Goal: Transaction & Acquisition: Purchase product/service

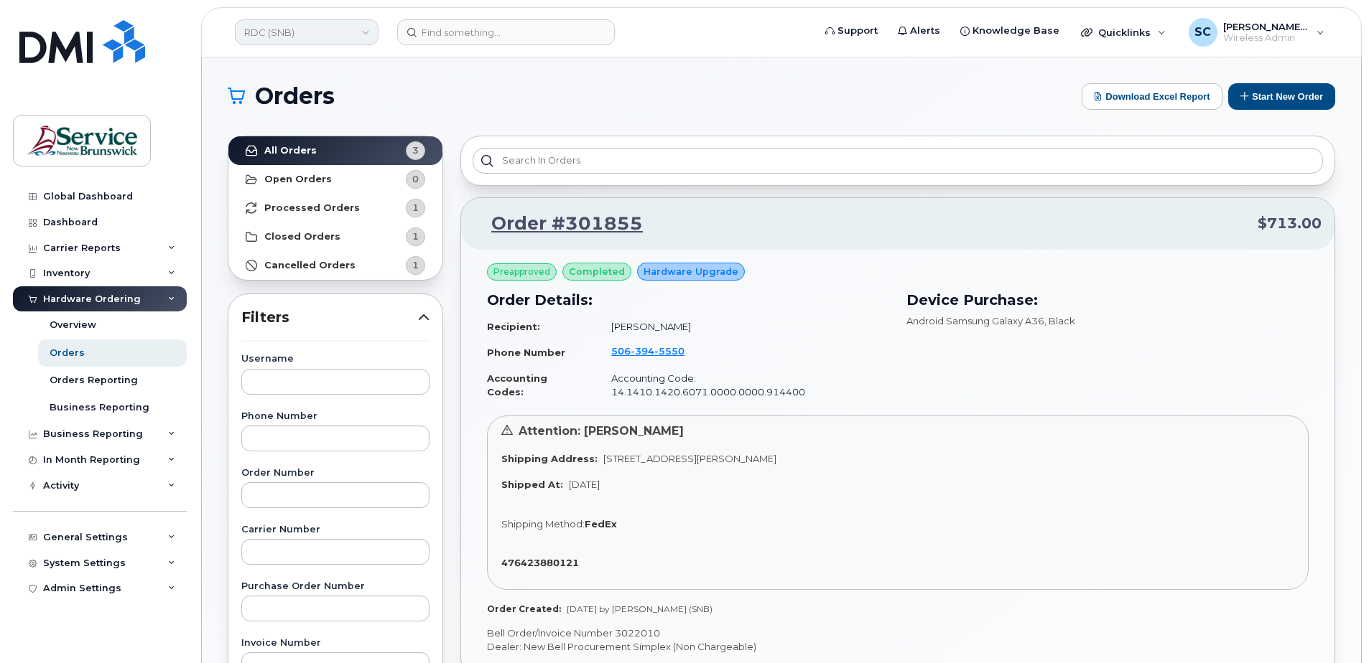
scroll to position [574, 0]
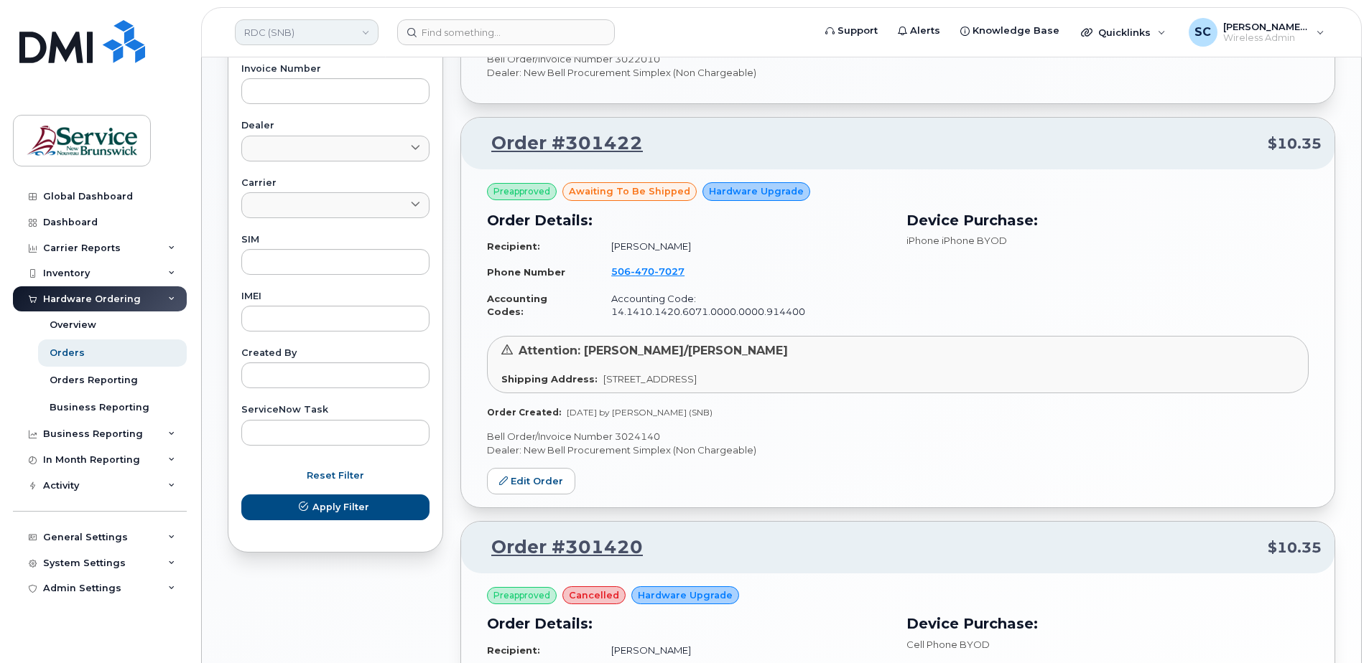
click at [277, 34] on link "RDC (SNB)" at bounding box center [307, 32] width 144 height 26
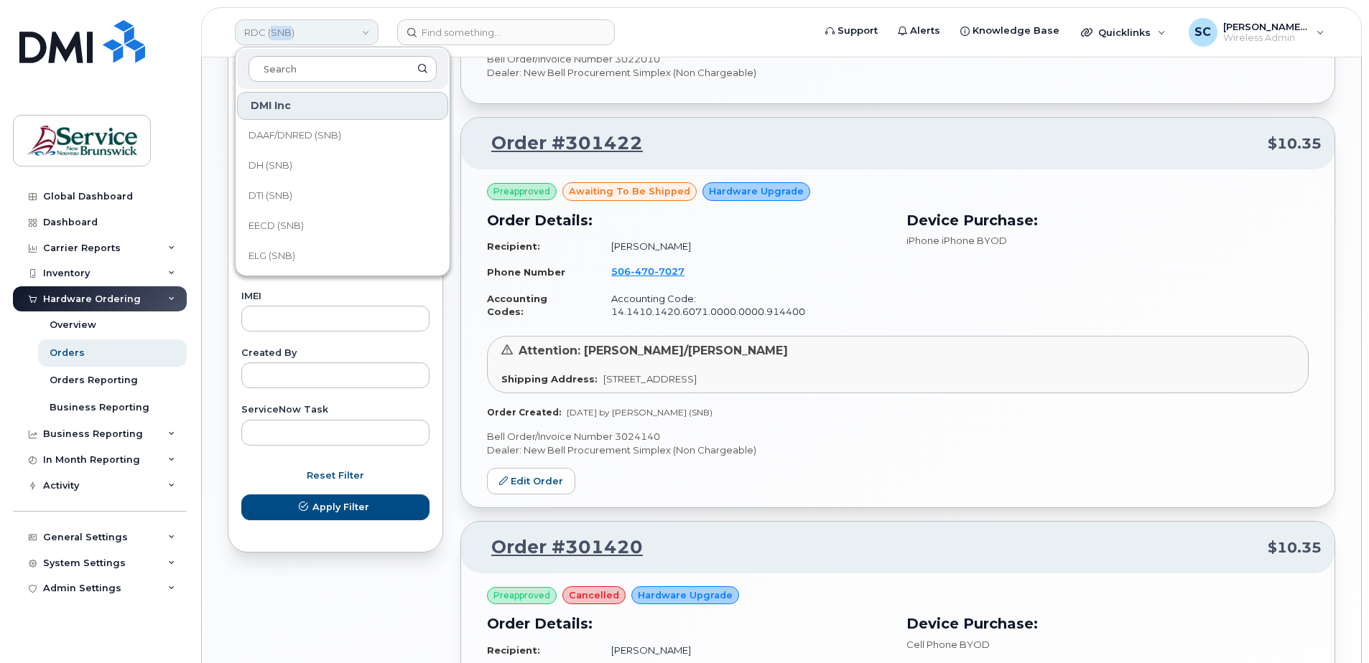
click at [277, 34] on link "RDC (SNB)" at bounding box center [307, 32] width 144 height 26
click at [769, 101] on div "Order #301855 $713.00 Preapproved completed Hardware Upgrade Order Details: Rec…" at bounding box center [897, 248] width 875 height 1250
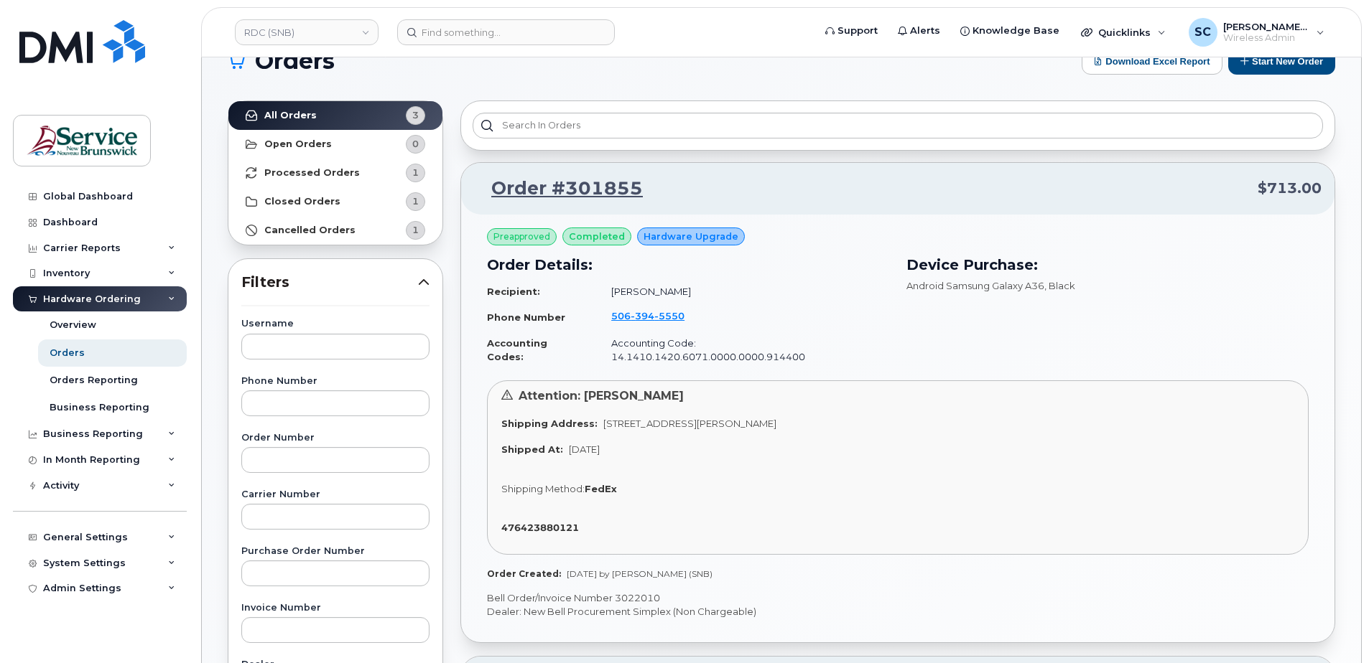
scroll to position [0, 0]
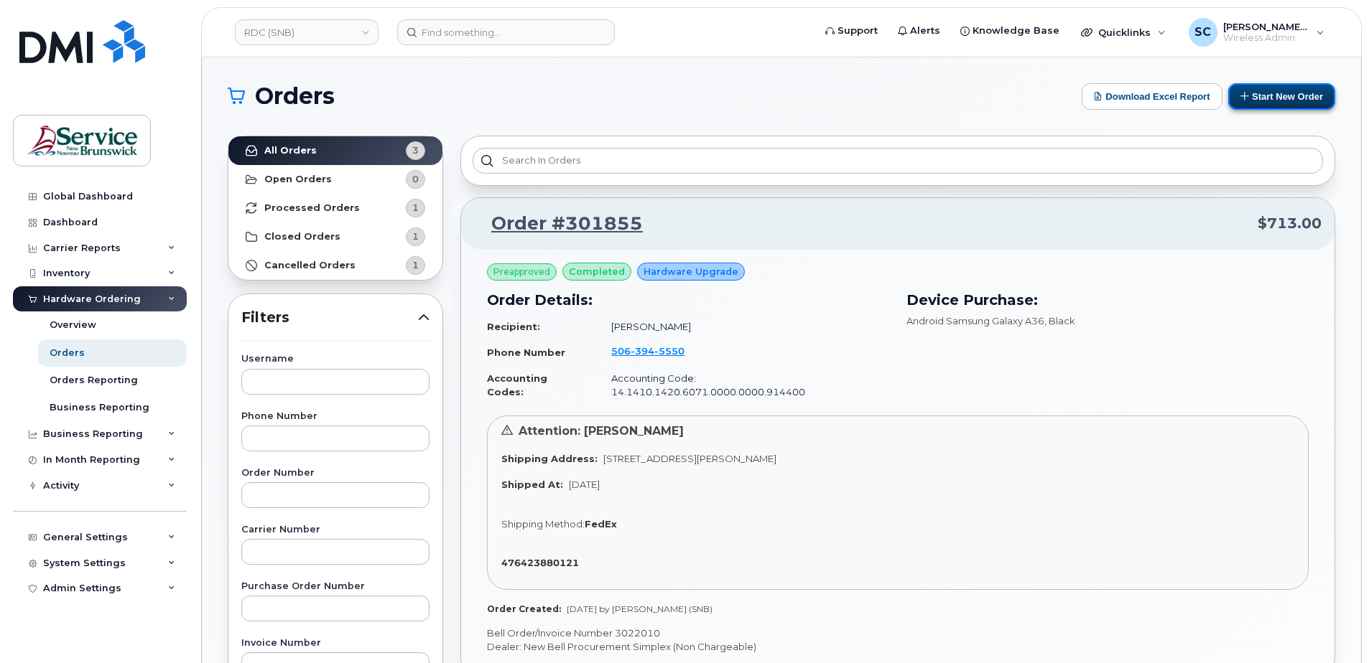
click at [1302, 87] on button "Start New Order" at bounding box center [1281, 96] width 107 height 27
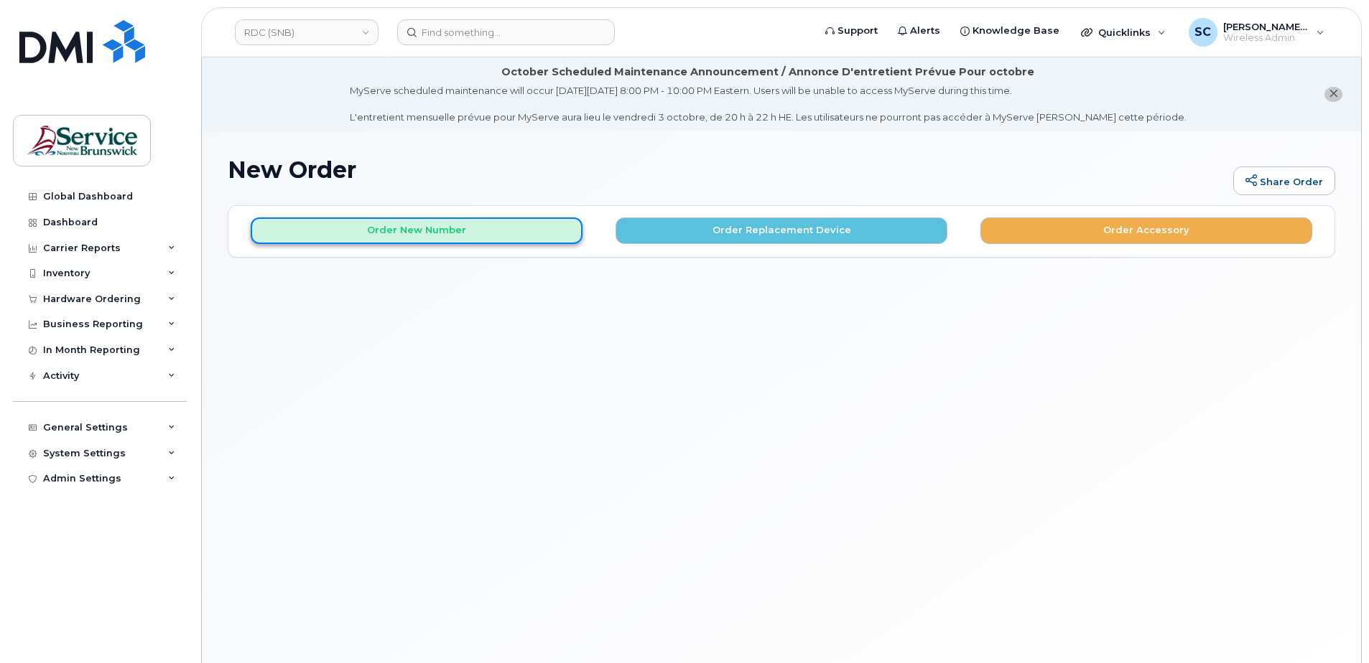
click at [440, 230] on button "Order New Number" at bounding box center [417, 231] width 332 height 27
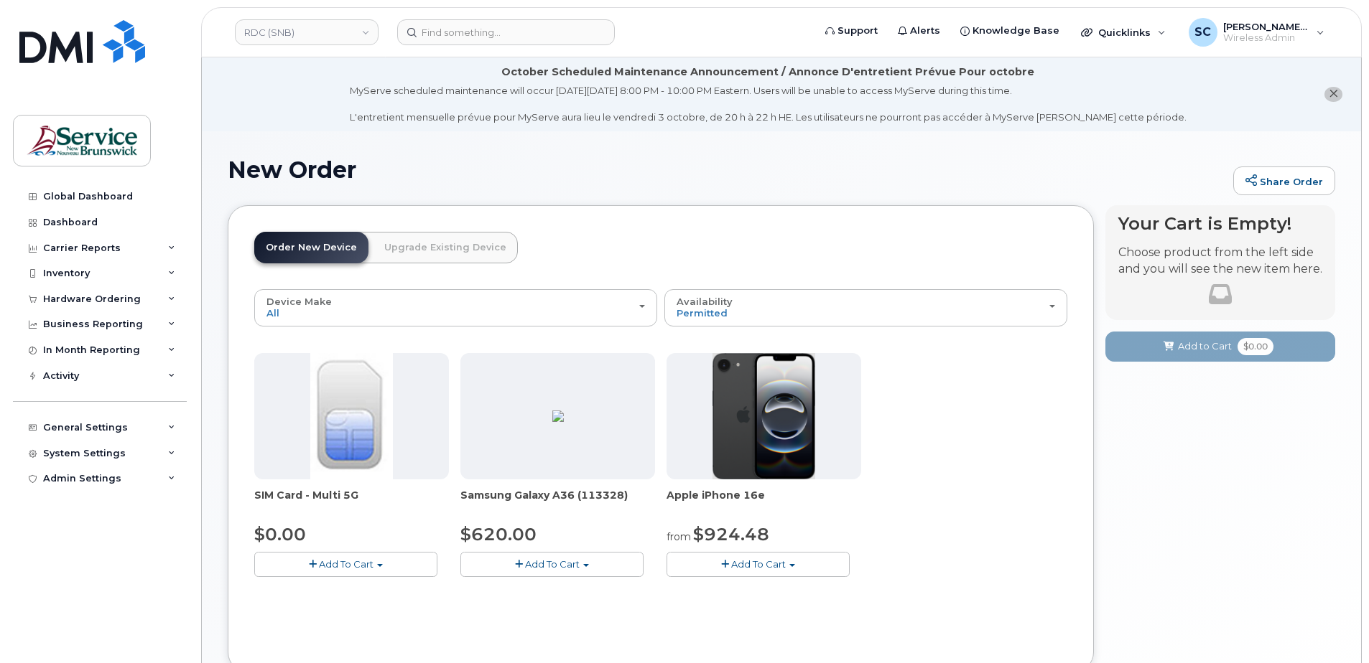
click at [757, 561] on span "Add To Cart" at bounding box center [758, 564] width 55 height 11
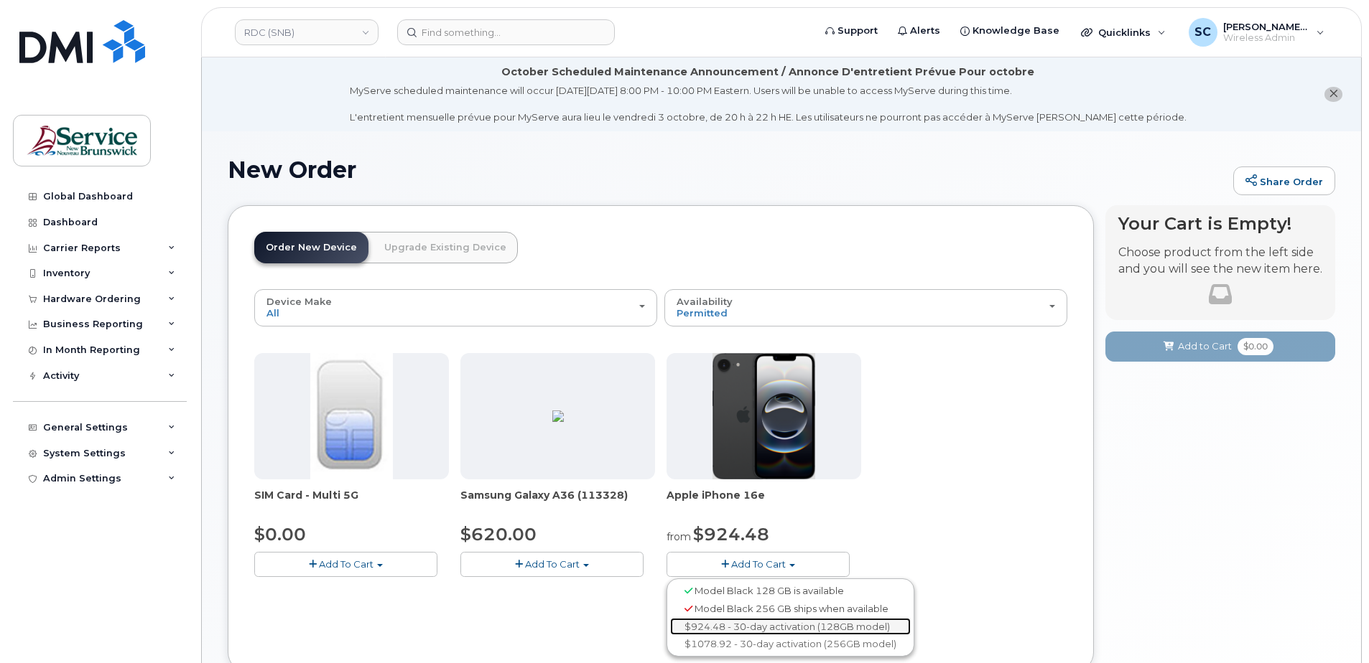
click at [766, 623] on link "$924.48 - 30-day activation (128GB model)" at bounding box center [790, 627] width 241 height 18
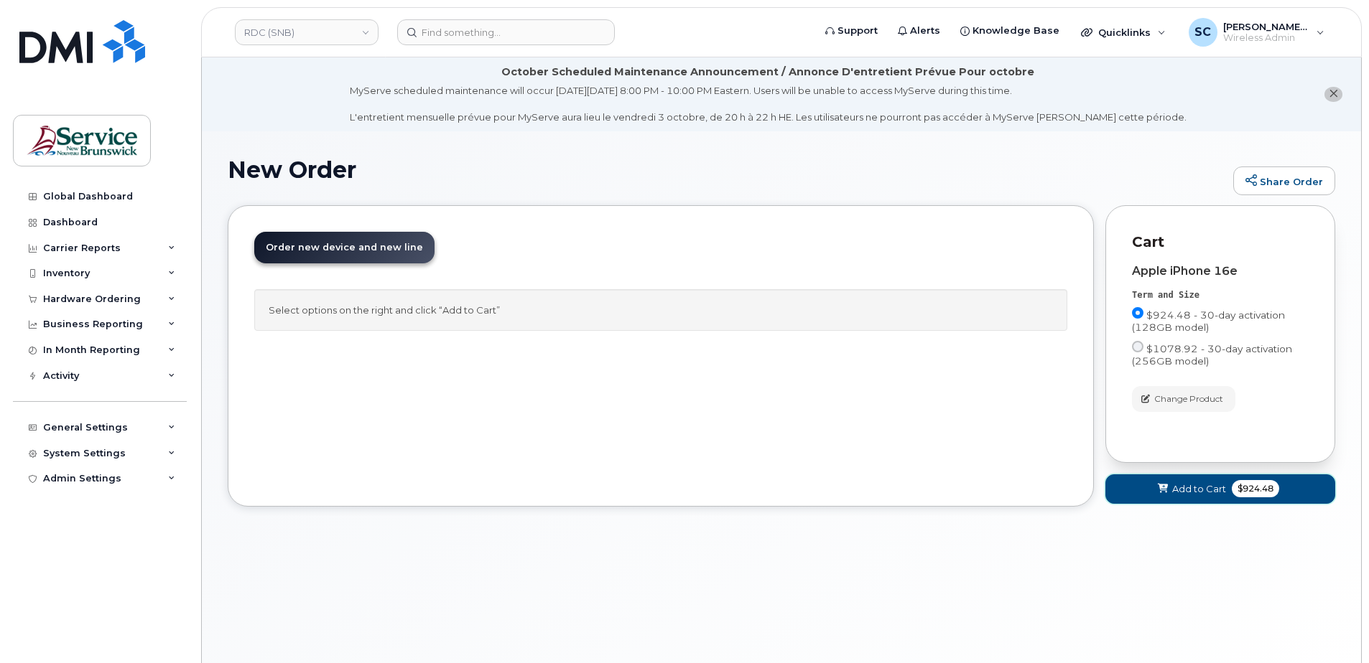
click at [1201, 495] on span "Add to Cart" at bounding box center [1199, 490] width 54 height 14
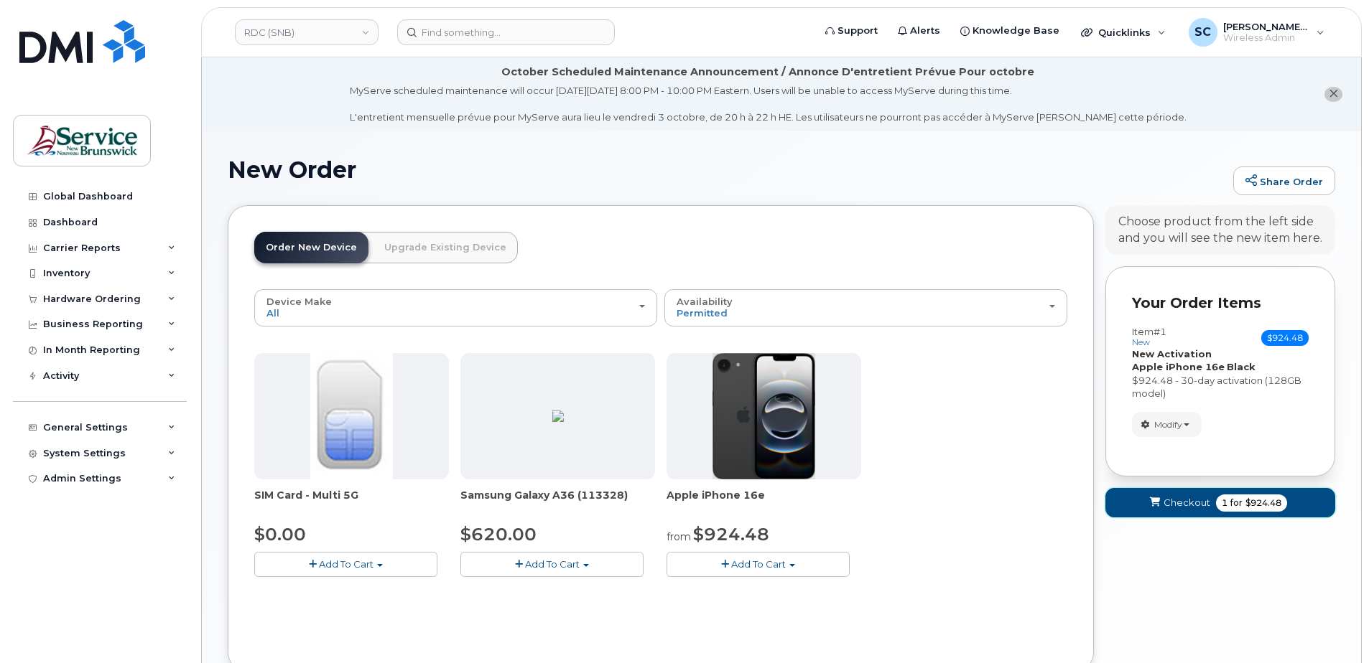
click at [1259, 508] on span "$924.48" at bounding box center [1263, 503] width 36 height 13
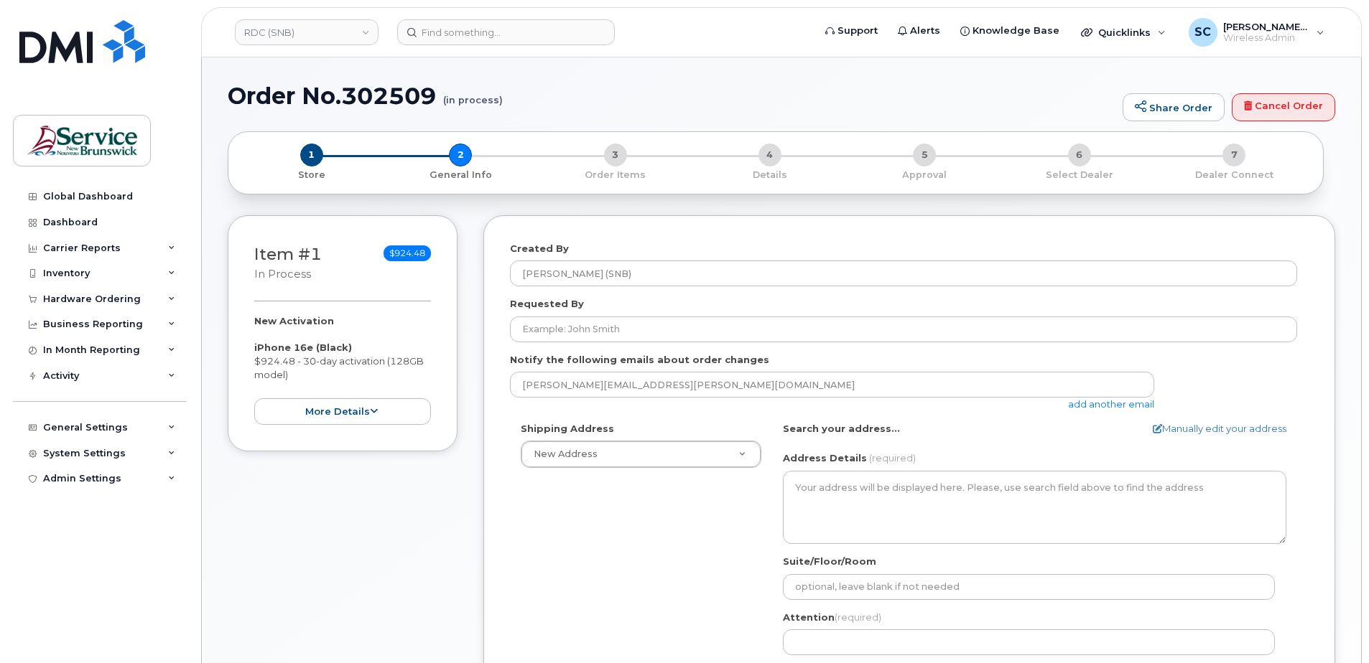
select select
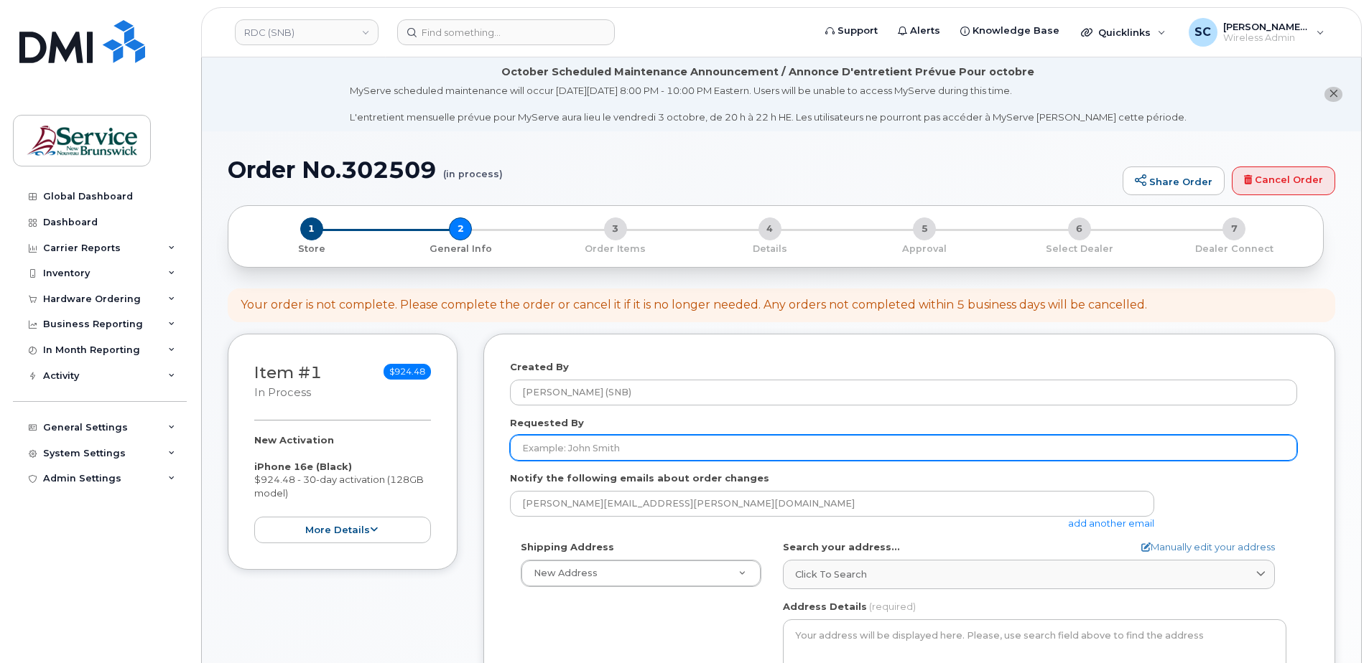
click at [536, 447] on input "Requested By" at bounding box center [903, 448] width 787 height 26
paste input "[PERSON_NAME][EMAIL_ADDRESS][PERSON_NAME][DOMAIN_NAME]"
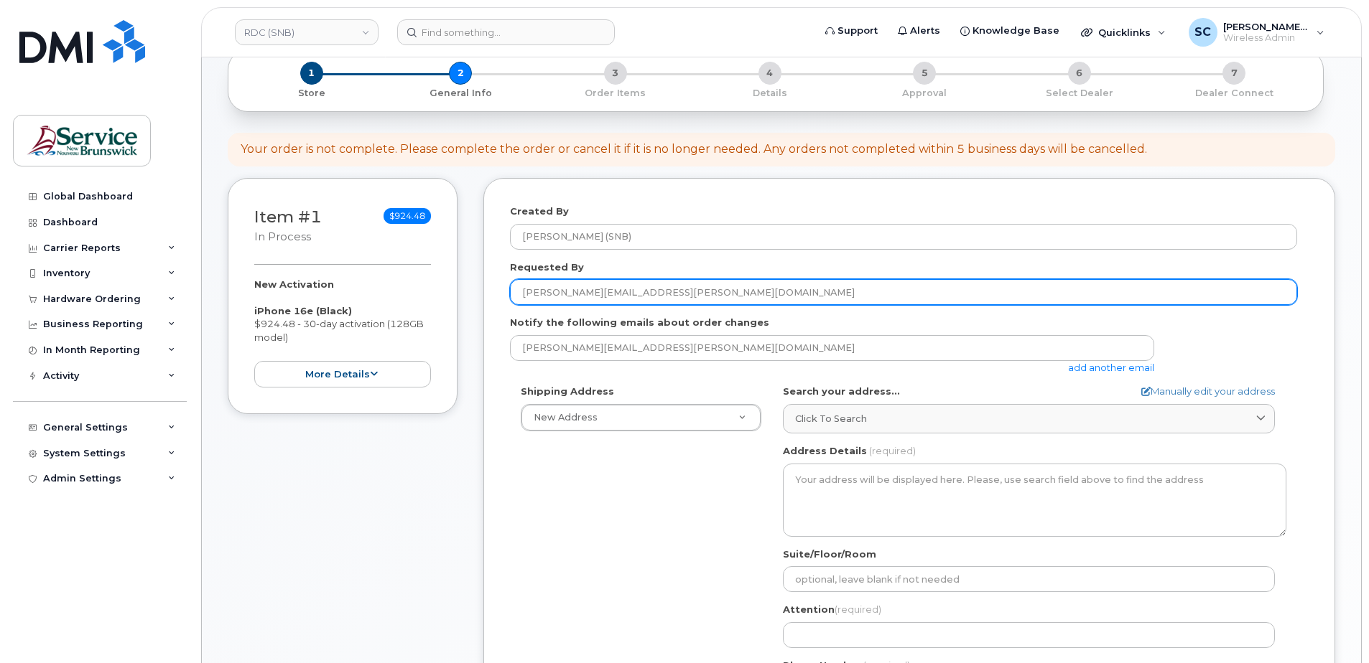
scroll to position [215, 0]
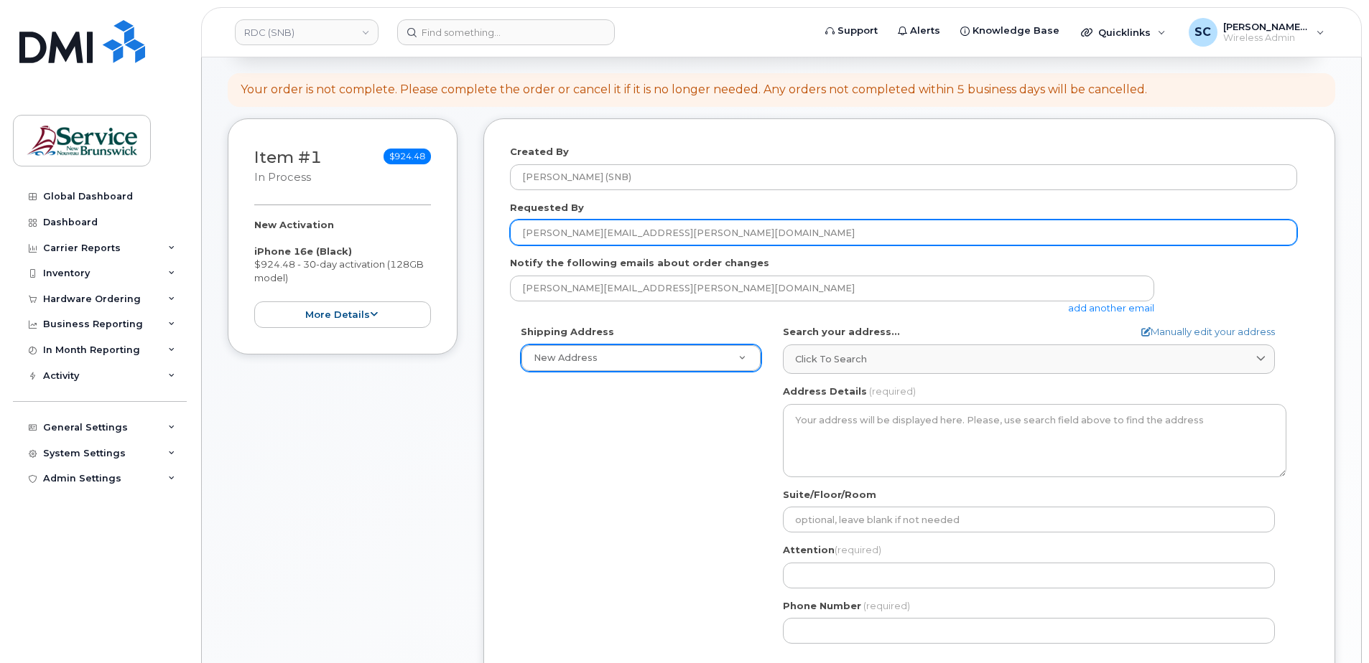
type input "[PERSON_NAME][EMAIL_ADDRESS][PERSON_NAME][DOMAIN_NAME]"
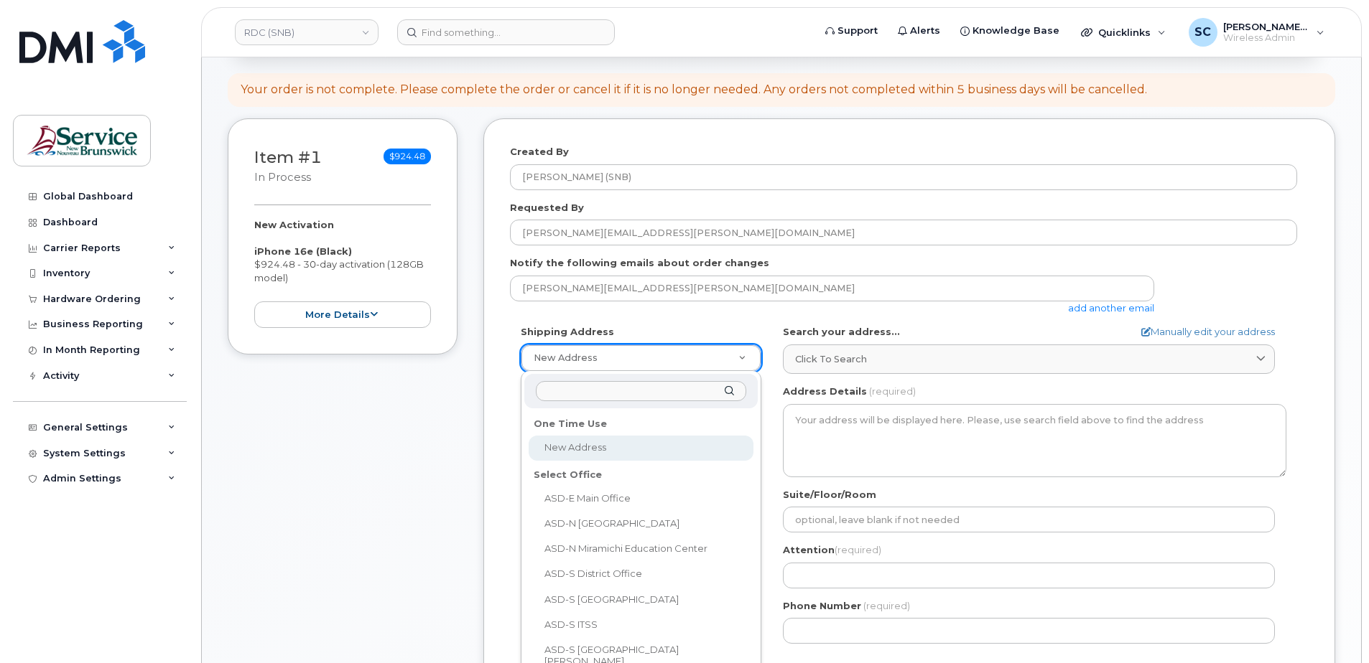
click at [582, 399] on input "text" at bounding box center [641, 391] width 210 height 21
type input "m"
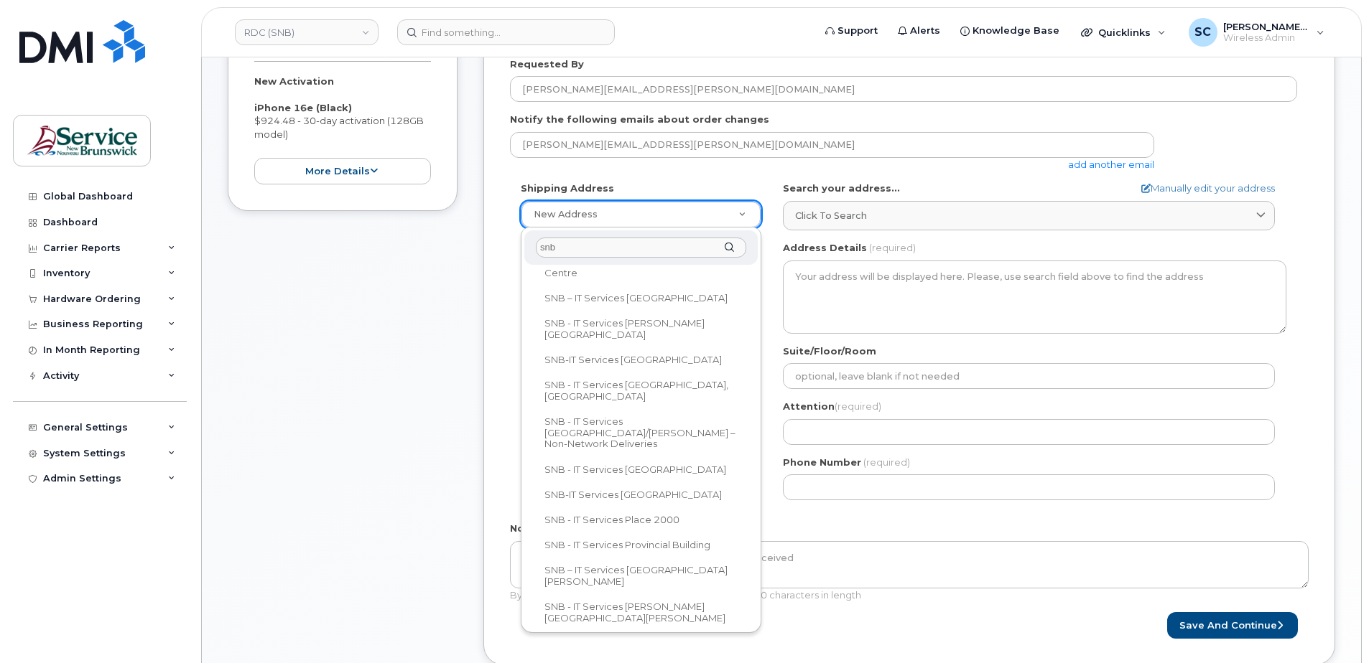
scroll to position [574, 0]
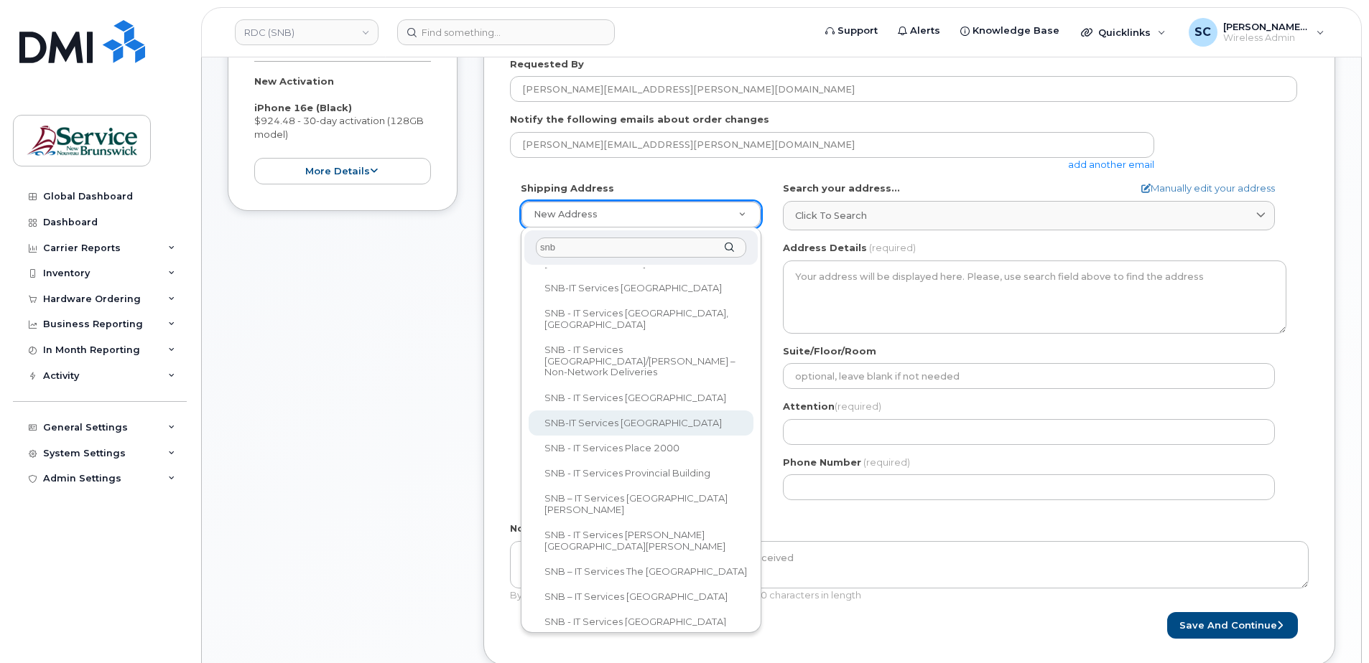
type input "snb"
select select
type textarea "500 Water St Miramichi New Brunswick E1V 3G5"
type input "Mackenzie Cove"
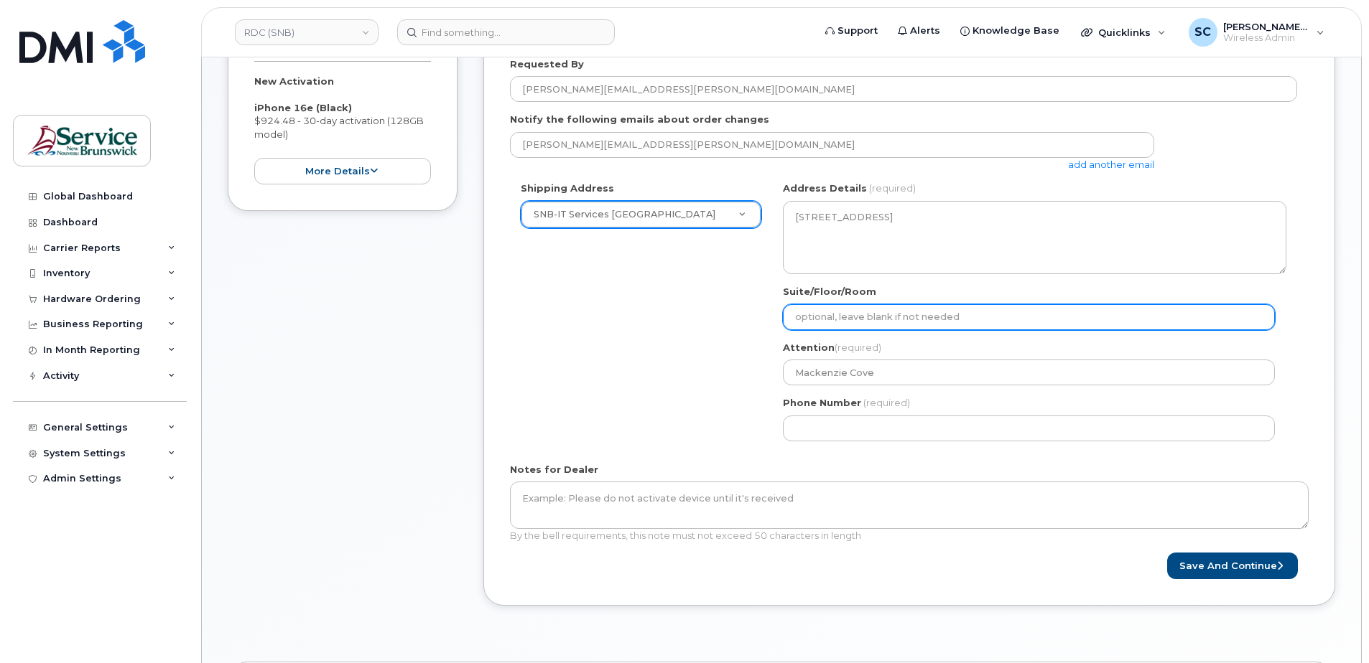
click at [829, 315] on input "Suite/Floor/Room" at bounding box center [1029, 317] width 492 height 26
paste input "WO0000000494410"
select select
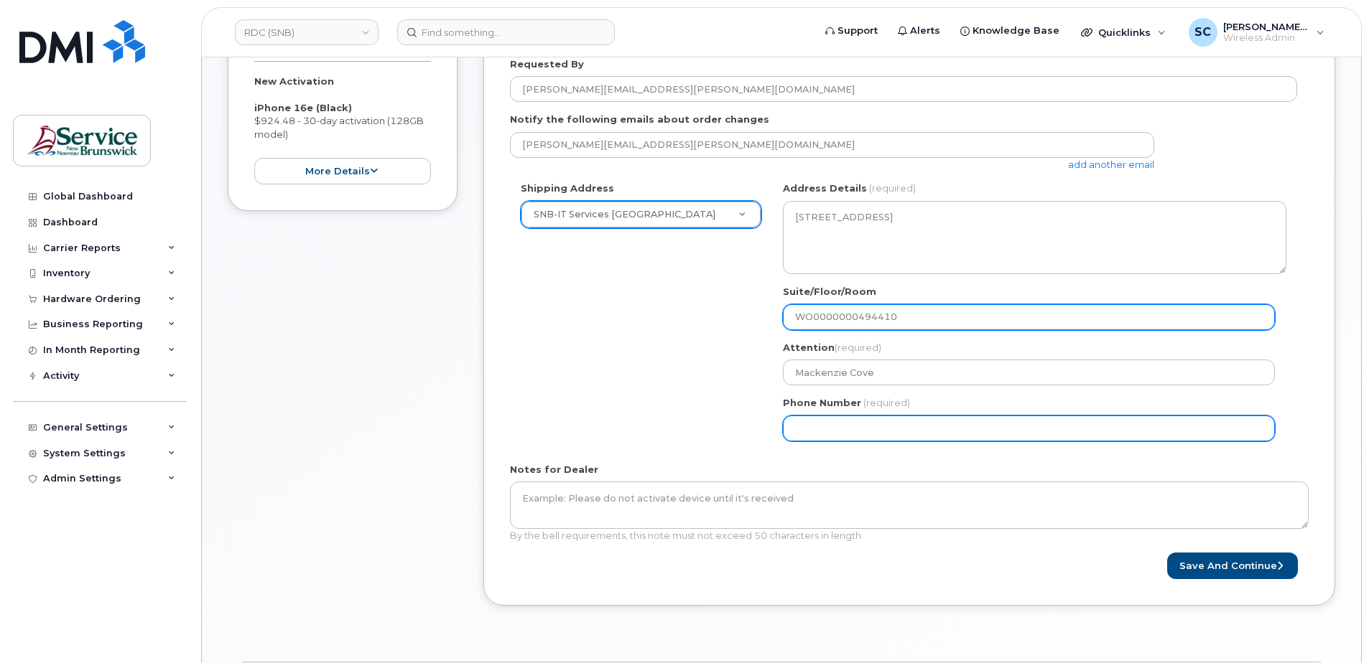
type input "WO0000000494410"
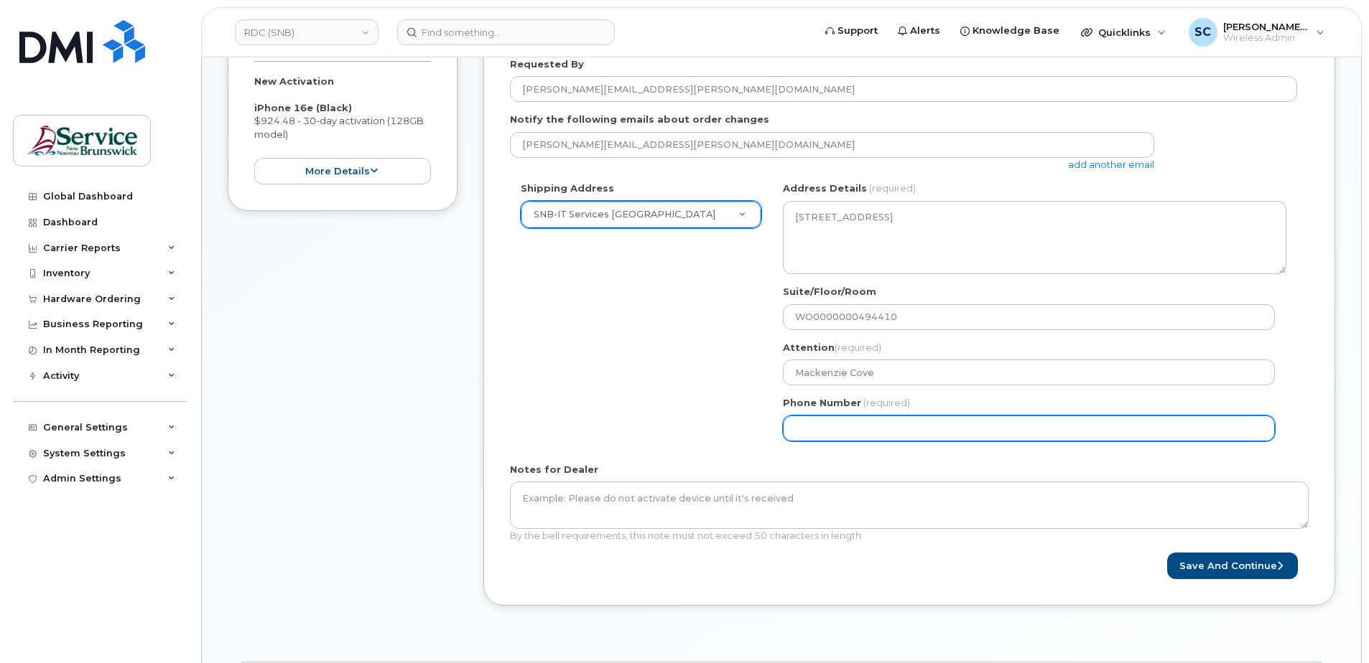
click at [805, 429] on input "Phone Number" at bounding box center [1029, 429] width 492 height 26
type input "1234567890"
select select
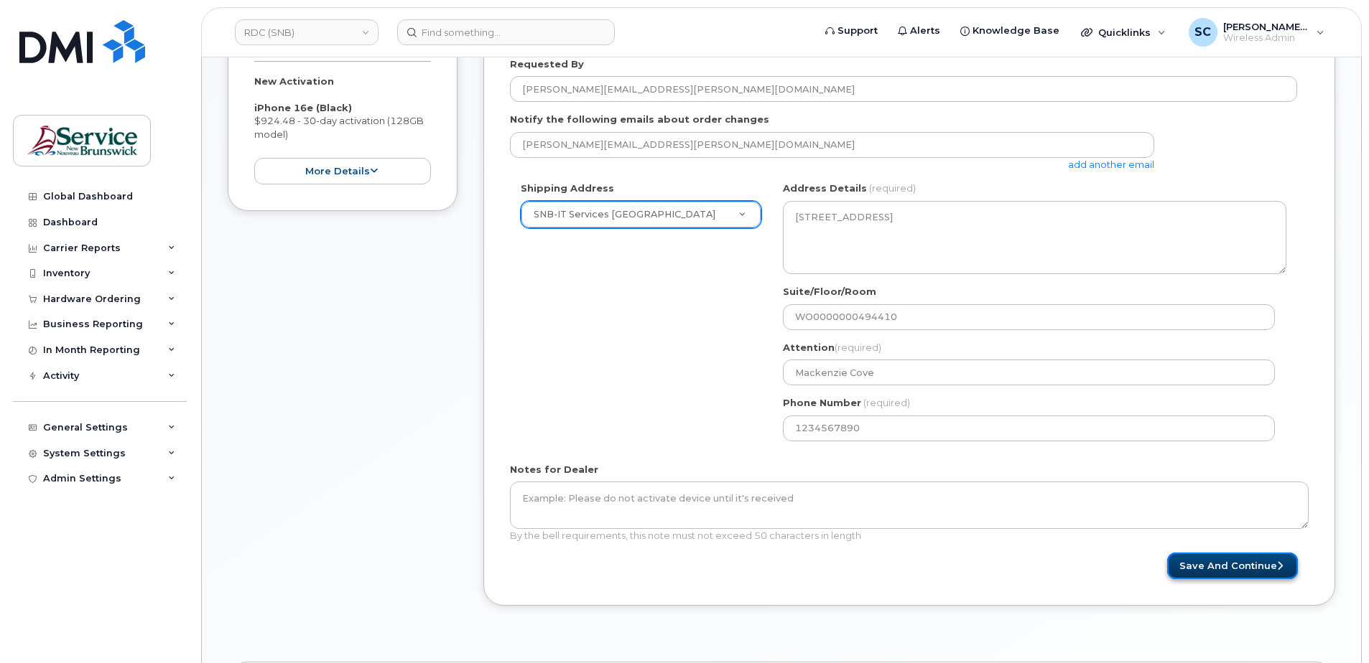
click at [1252, 567] on button "Save and Continue" at bounding box center [1232, 566] width 131 height 27
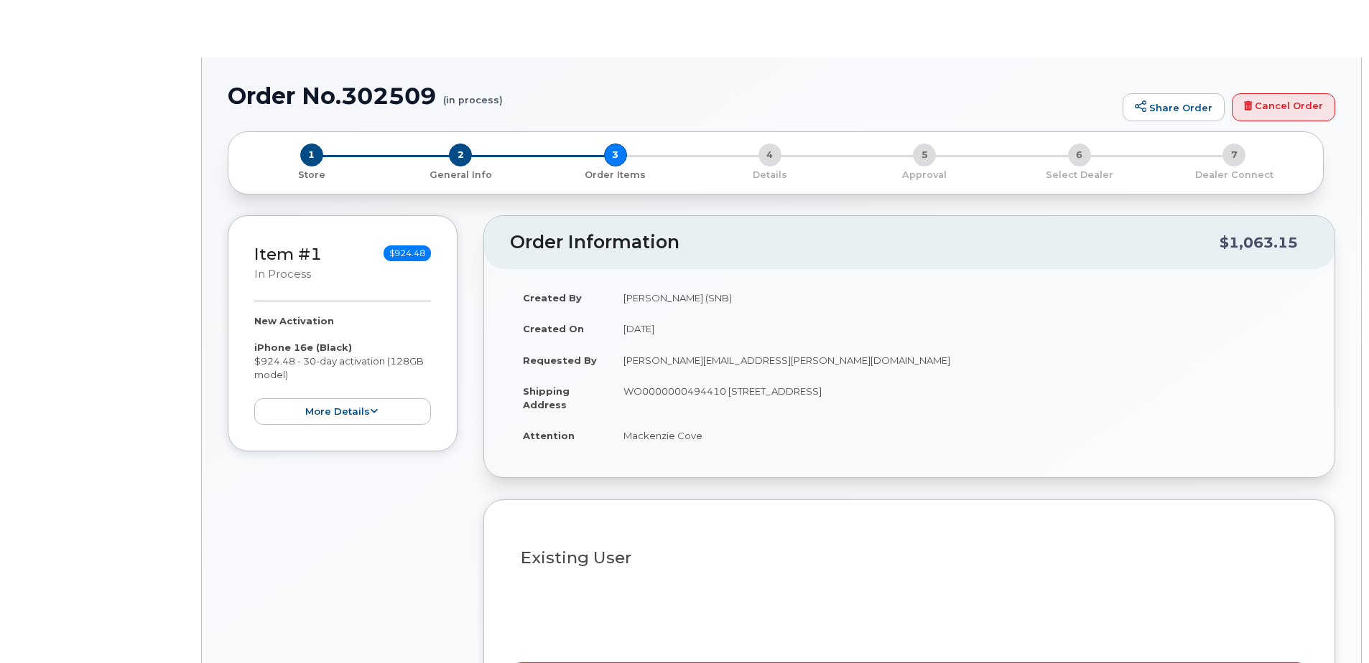
select select
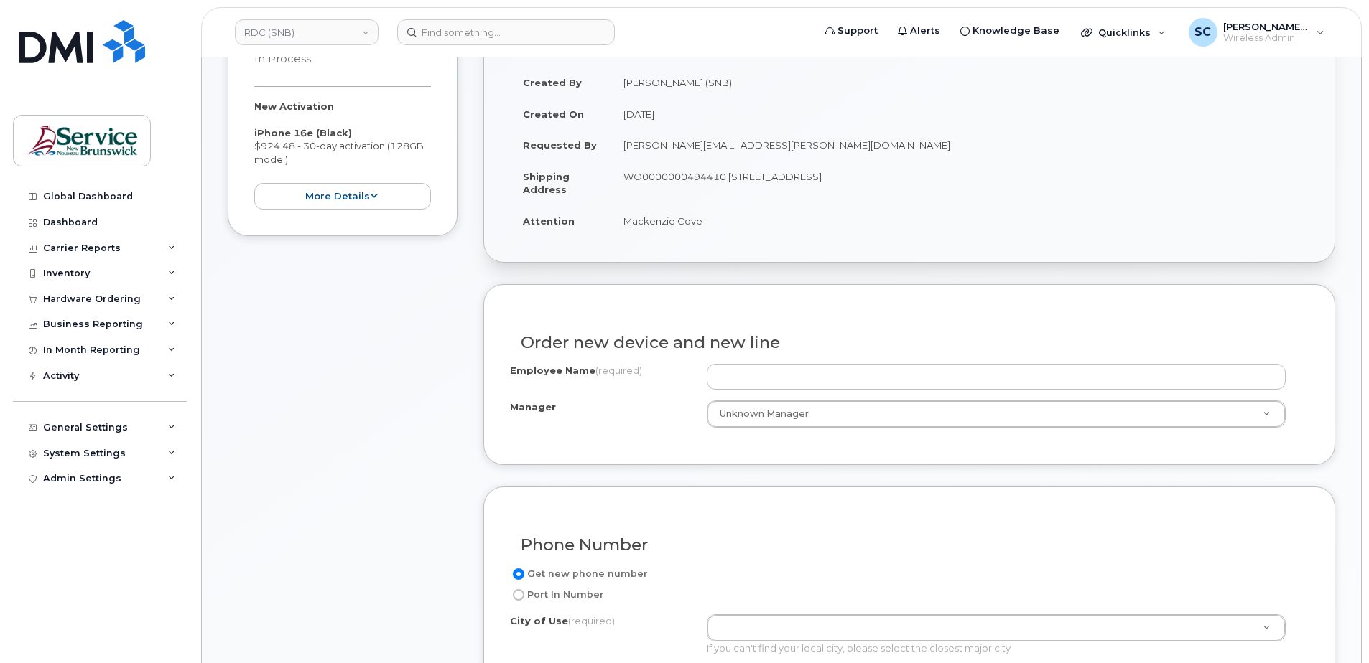
scroll to position [359, 0]
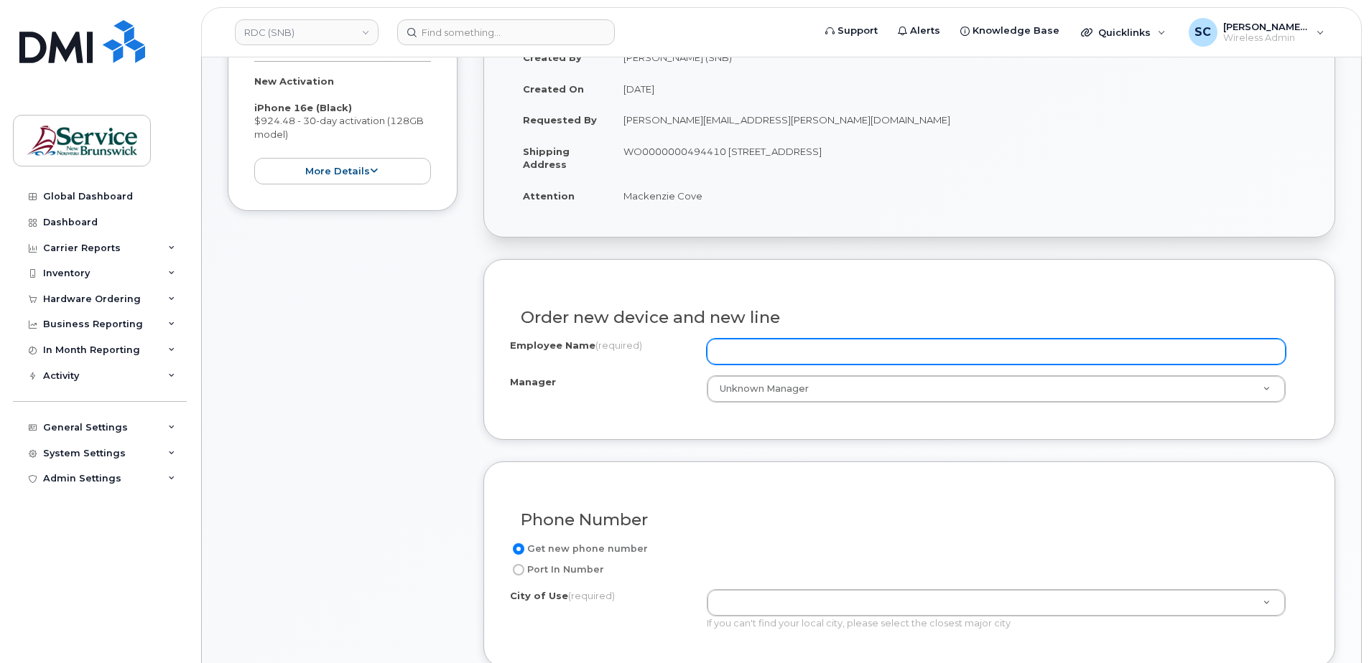
click at [743, 351] on input "Employee Name (required)" at bounding box center [996, 352] width 579 height 26
paste input "Carly Russell"
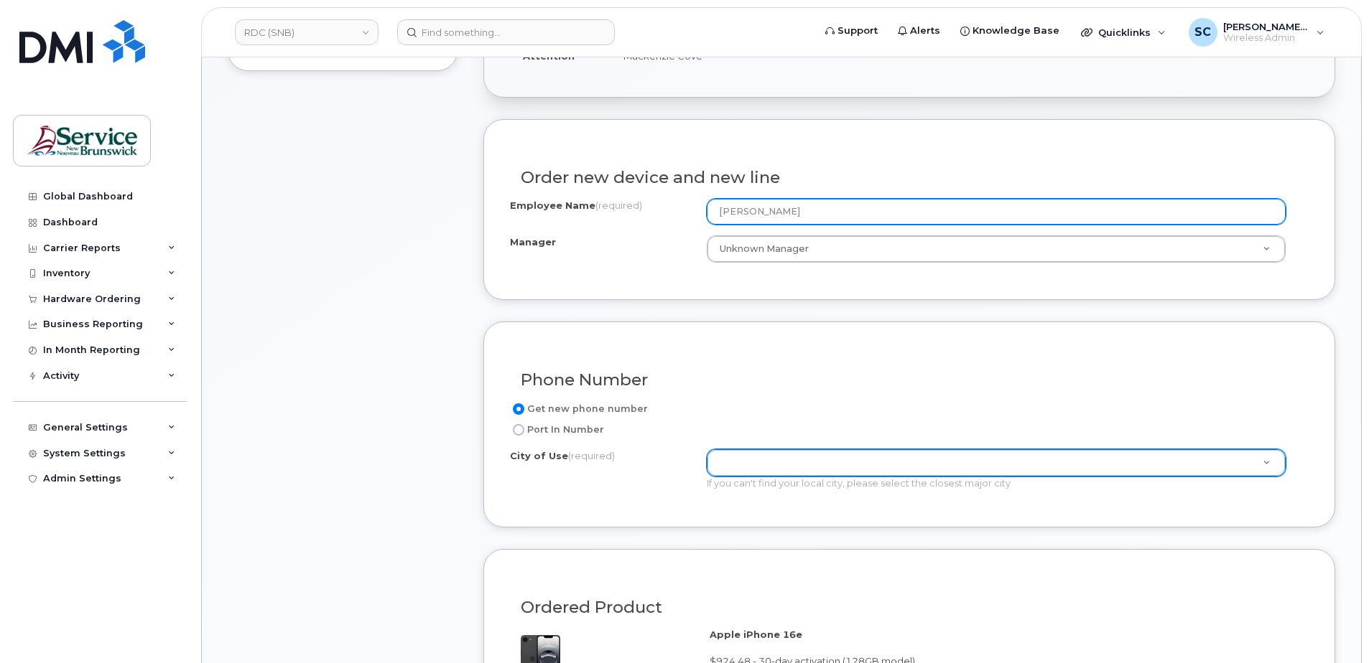
scroll to position [503, 0]
type input "Carly Russell"
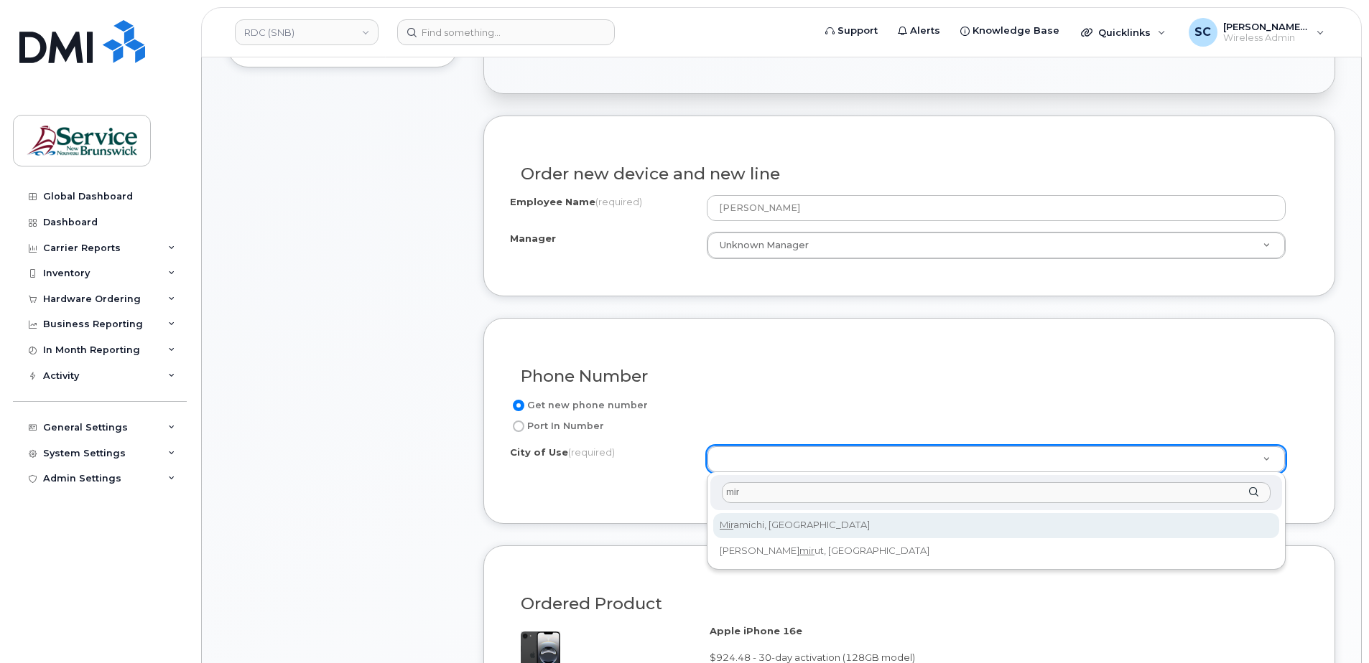
type input "mir"
type input "1813"
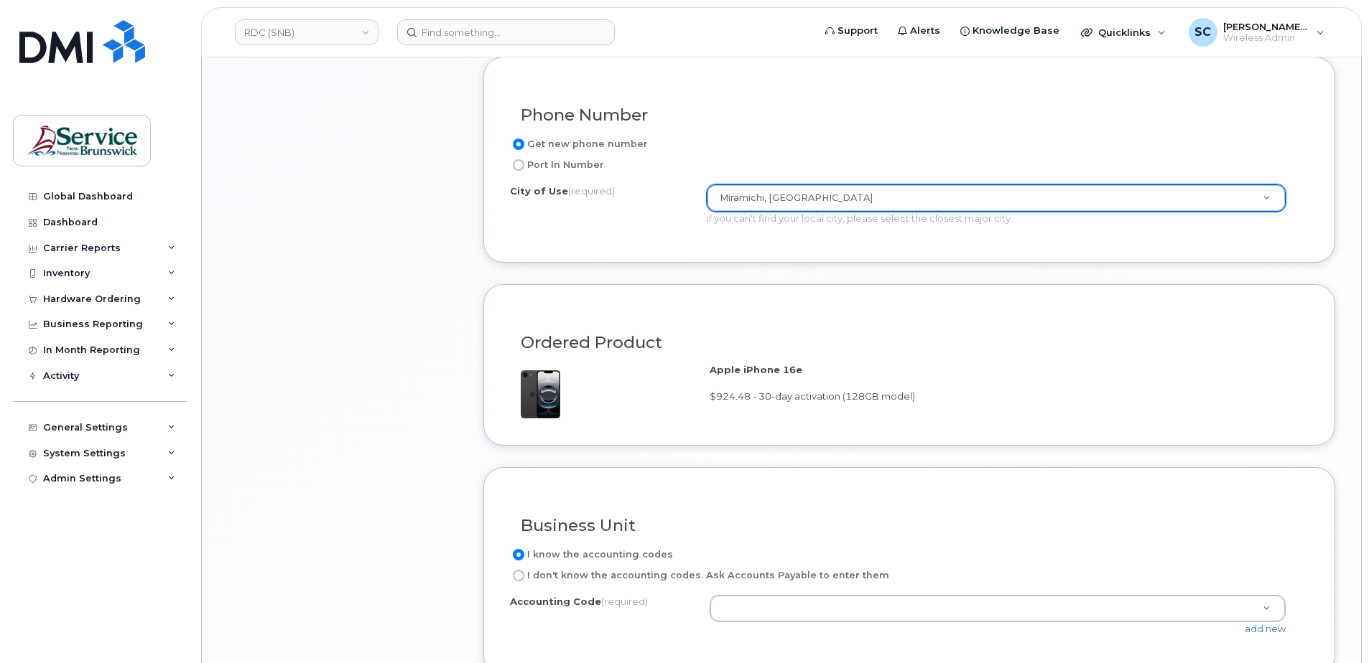
scroll to position [1005, 0]
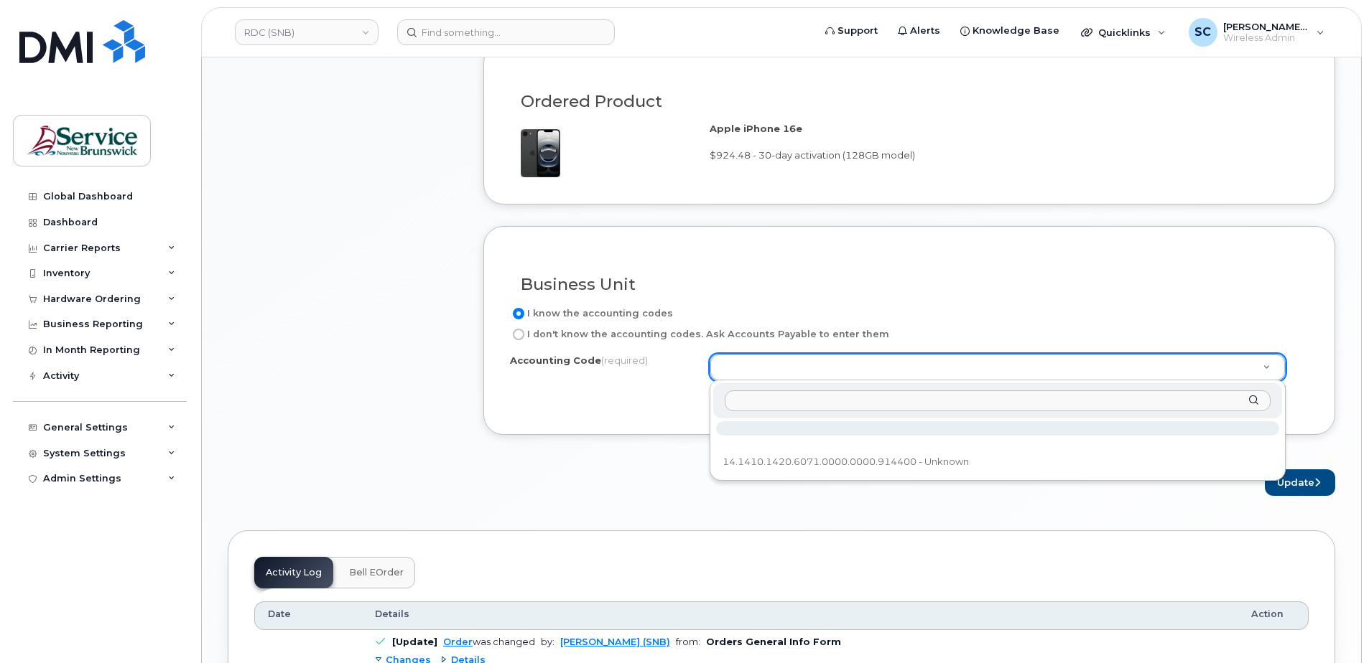
type input "14.1410.1420.6071.0000.0000.914400"
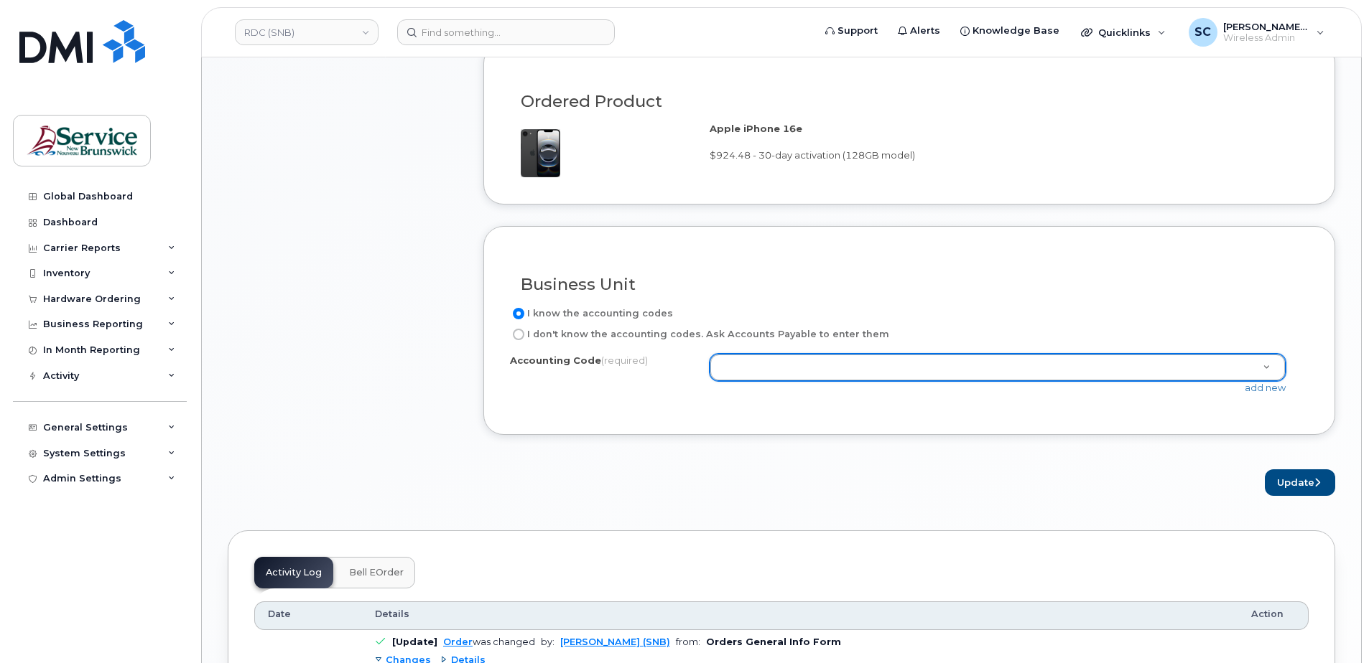
drag, startPoint x: 848, startPoint y: 478, endPoint x: 853, endPoint y: 472, distance: 7.6
click at [1272, 393] on link "add new" at bounding box center [1264, 387] width 41 height 11
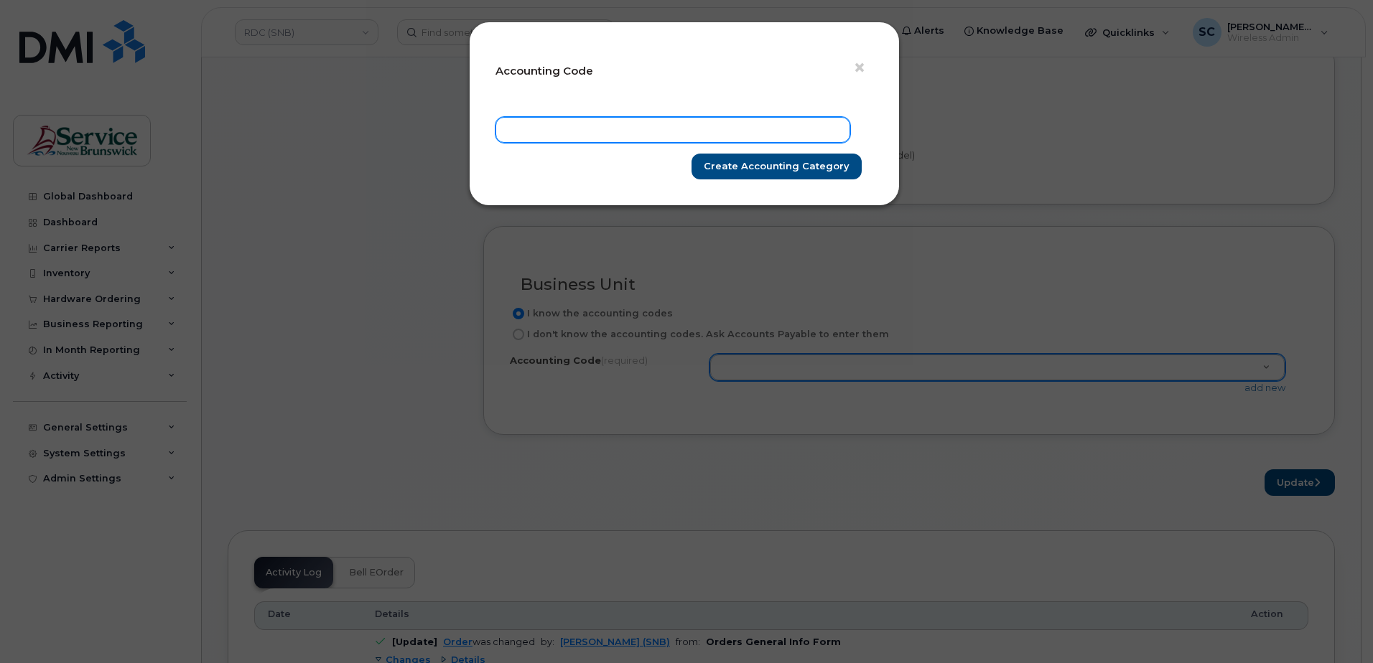
click at [747, 133] on input "text" at bounding box center [672, 130] width 355 height 26
paste input "14.1410.1420.6071.0000.0000.914400"
type input "14.1410.1420.6071.0000.0000.914400"
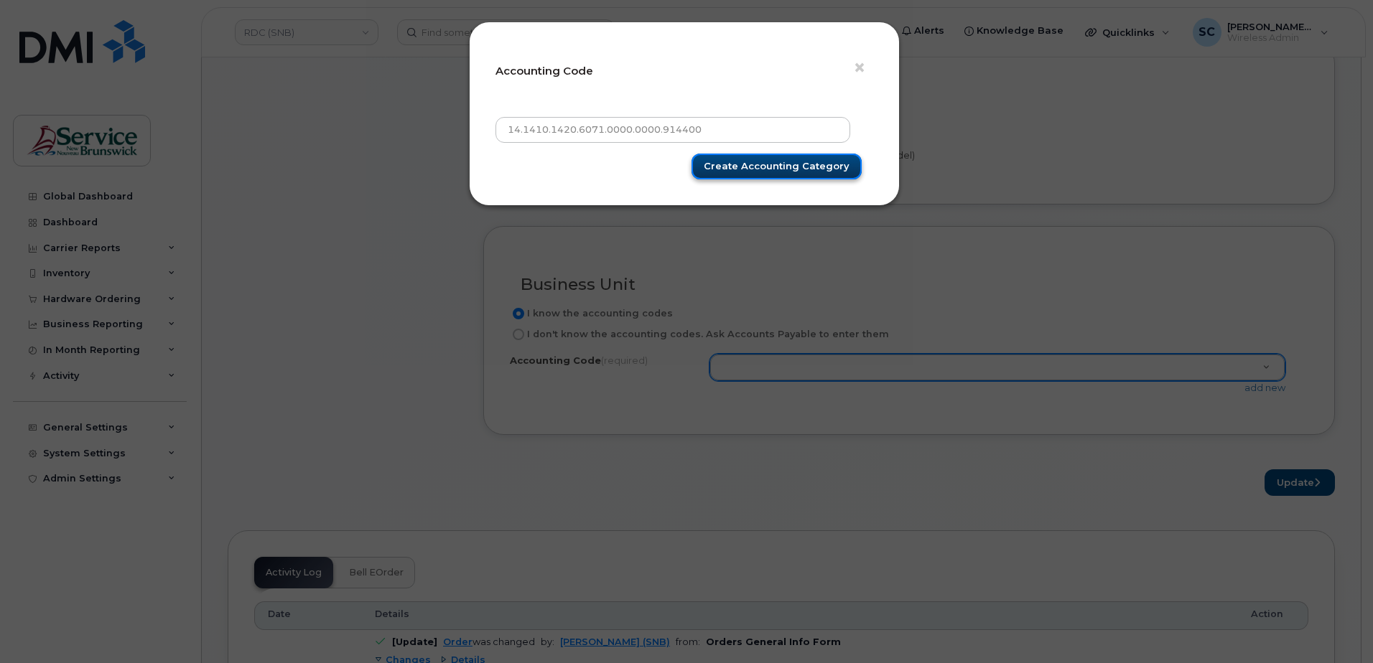
click at [769, 154] on input "Create Accounting category" at bounding box center [776, 167] width 170 height 27
type input "Create Accounting category"
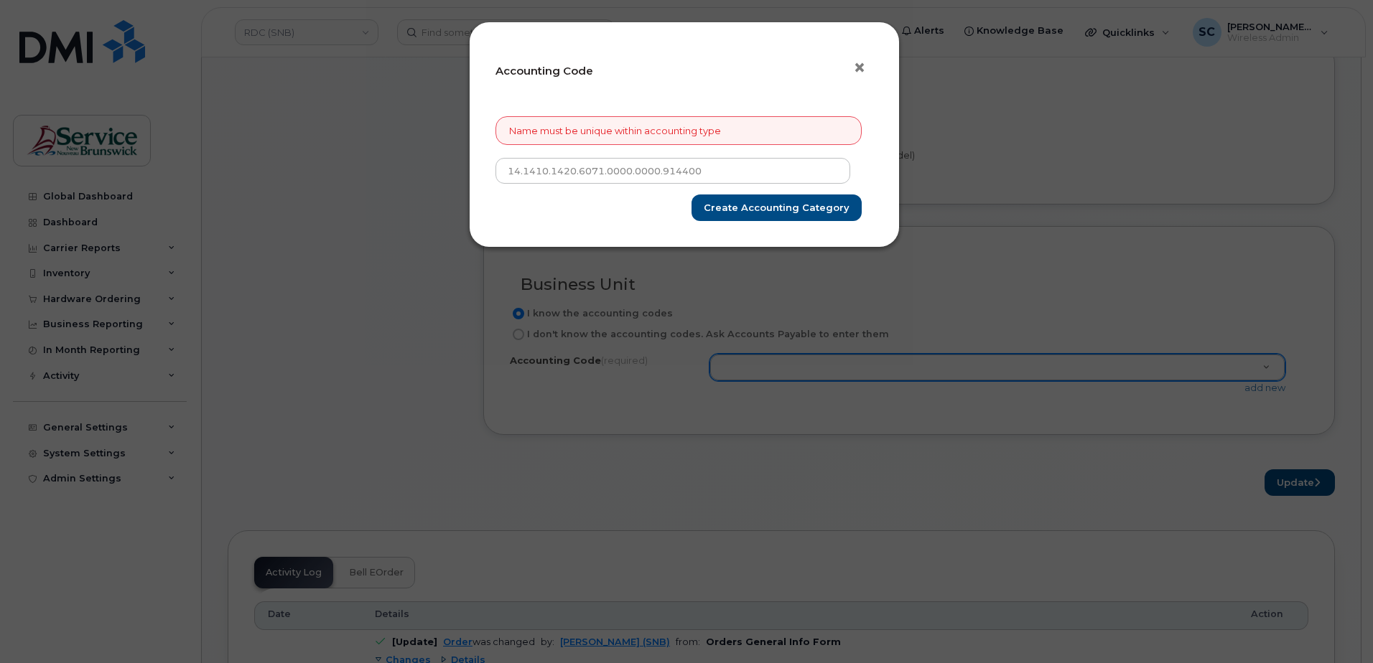
click at [861, 70] on span "×" at bounding box center [859, 68] width 13 height 27
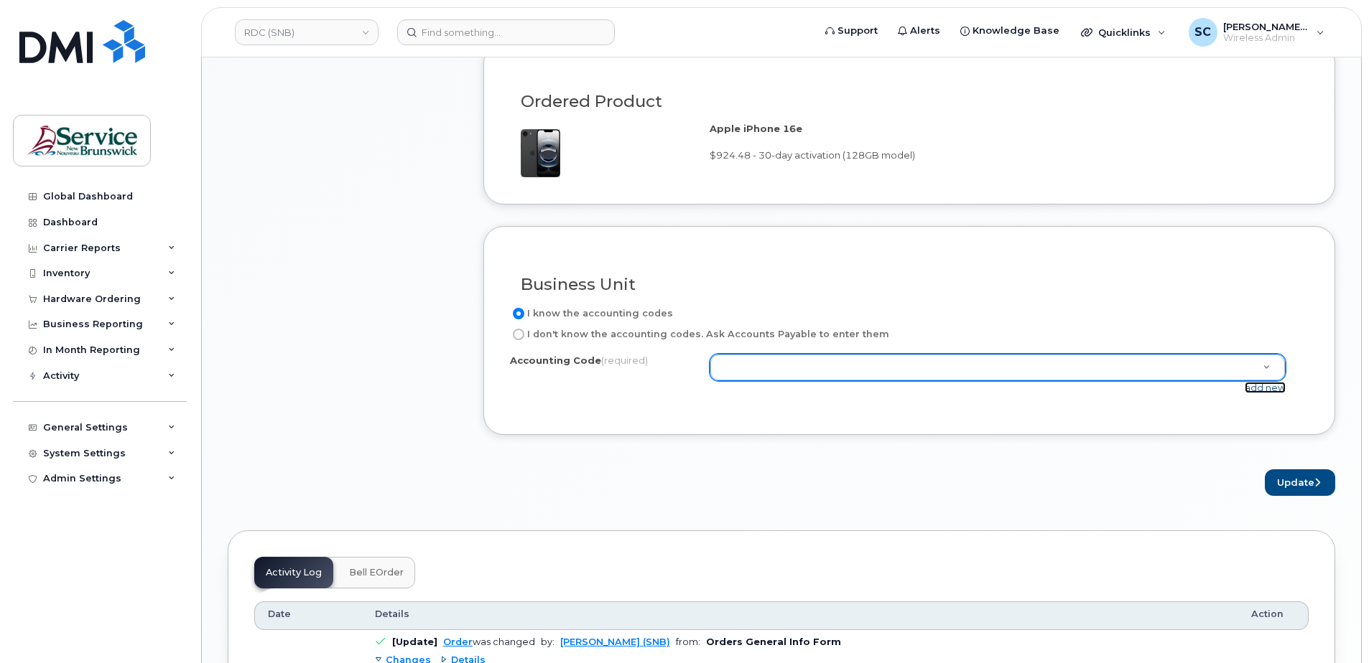
click at [1265, 388] on link "add new" at bounding box center [1264, 387] width 41 height 11
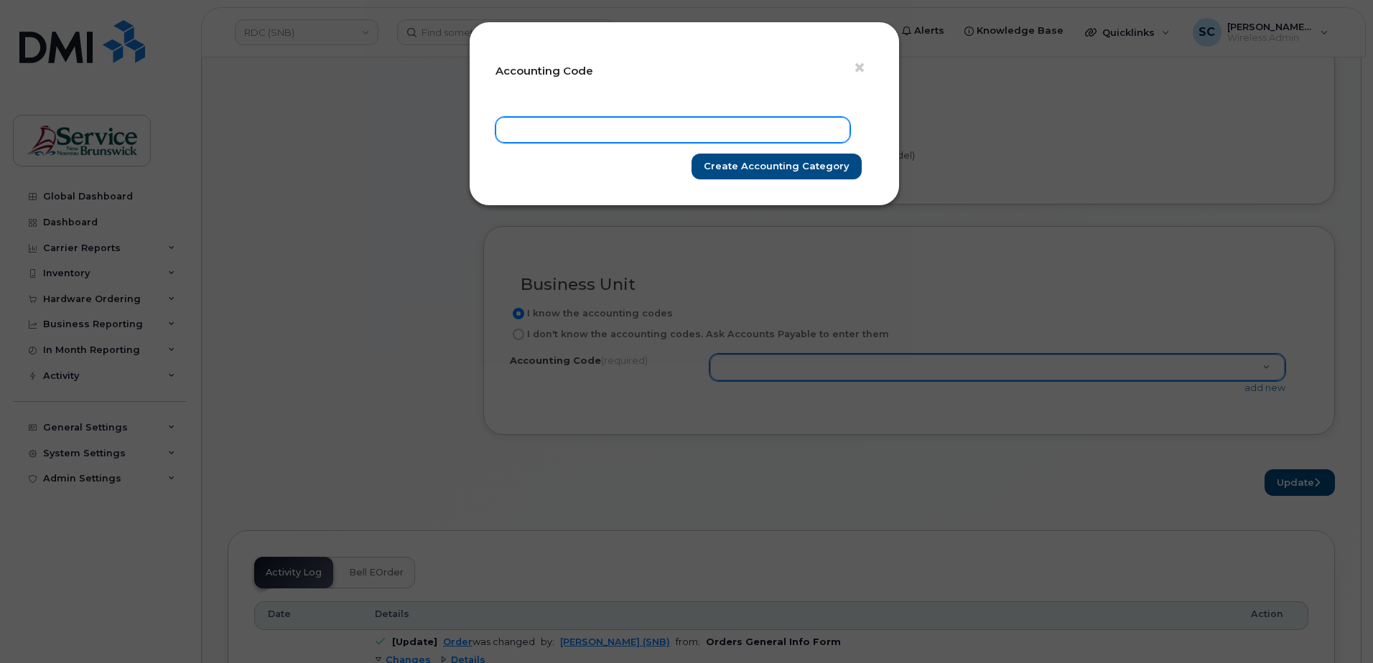
click at [779, 120] on input "text" at bounding box center [672, 130] width 355 height 26
paste input "14.1410.1420.6071.0000.0000.914400"
type input "14.1410.1420.6071.0000.0000.914400"
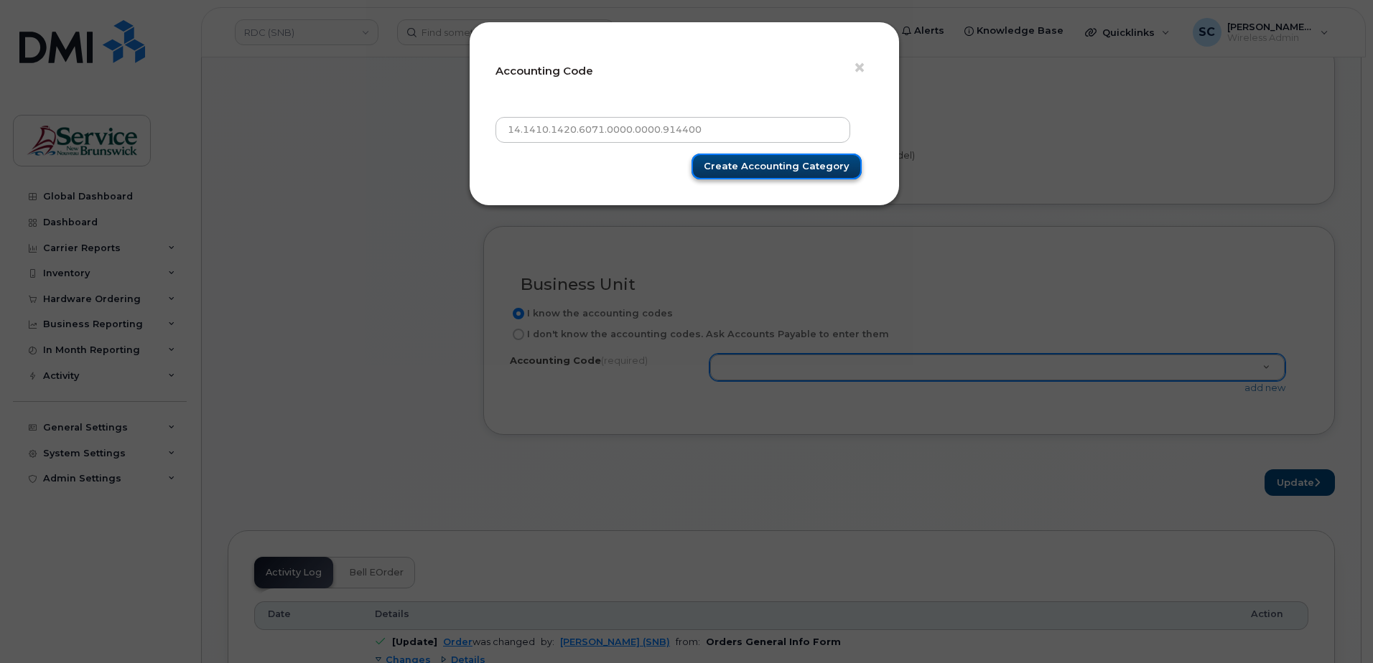
click at [811, 162] on input "Create Accounting category" at bounding box center [776, 167] width 170 height 27
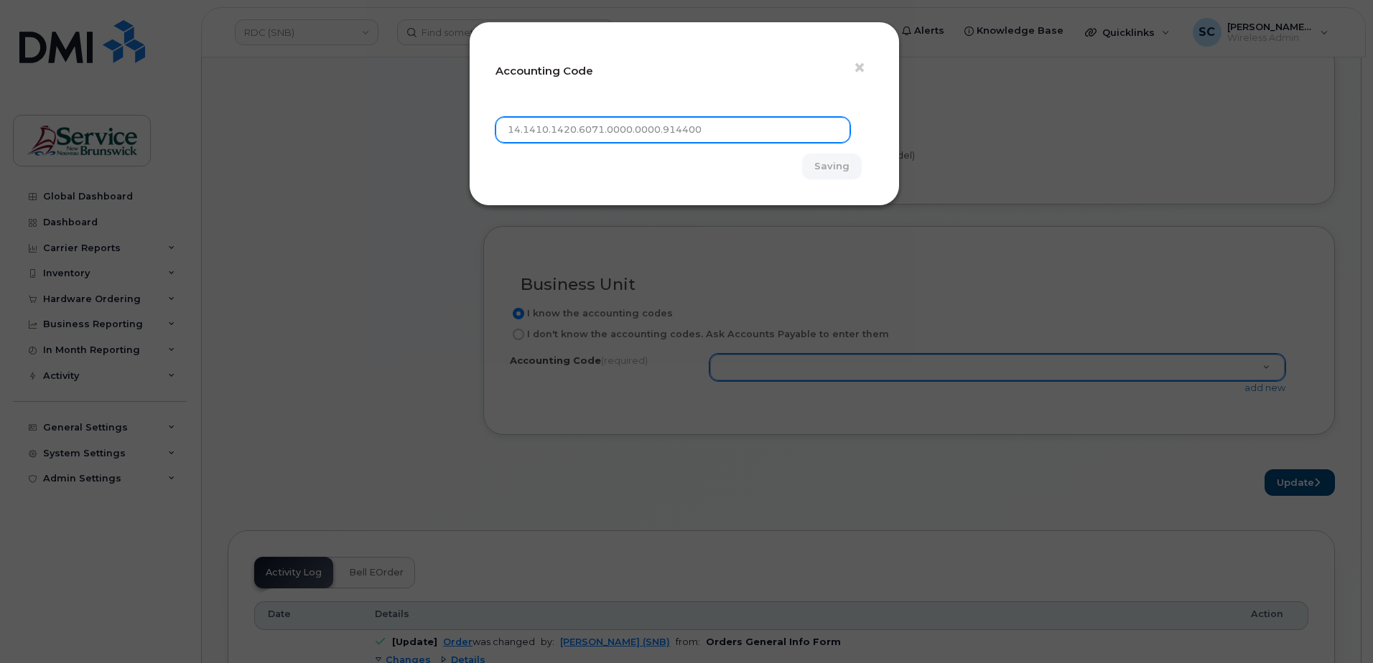
type input "Create Accounting category"
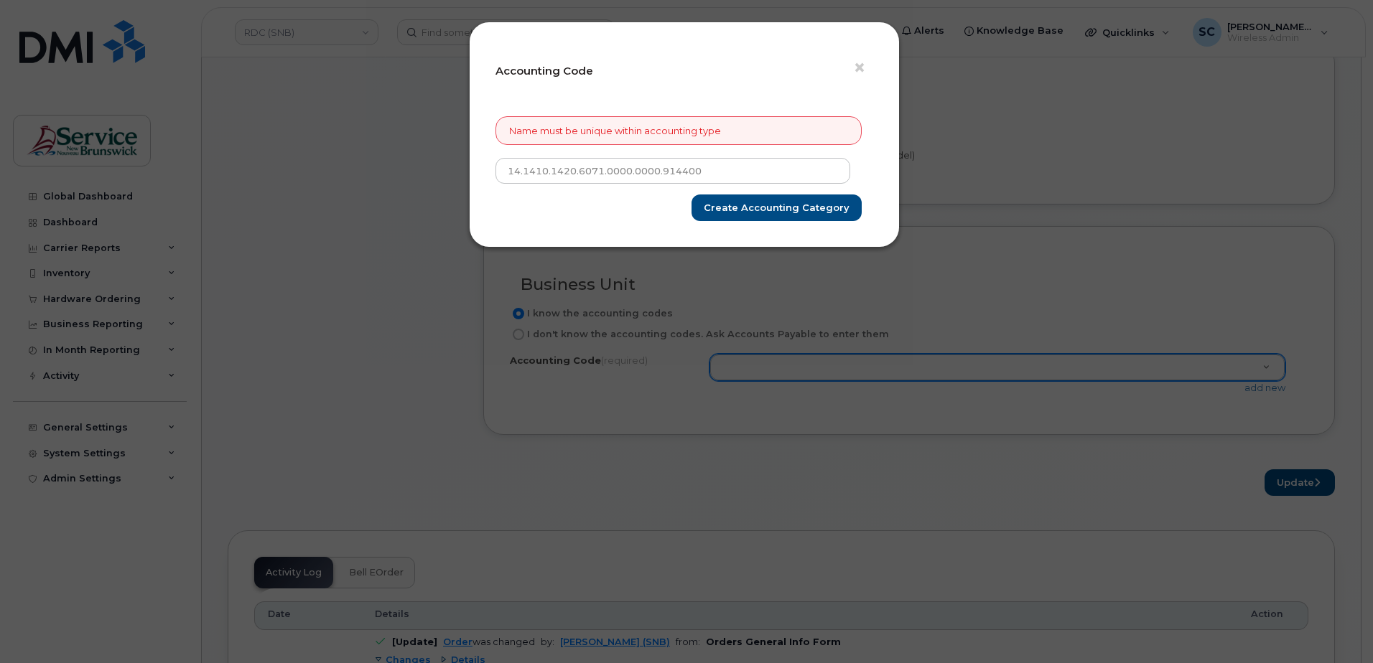
click at [883, 55] on div "× Accounting Code Name must be unique within accounting type 14.1410.1420.6071.…" at bounding box center [684, 135] width 431 height 226
click at [859, 61] on span "×" at bounding box center [859, 68] width 13 height 27
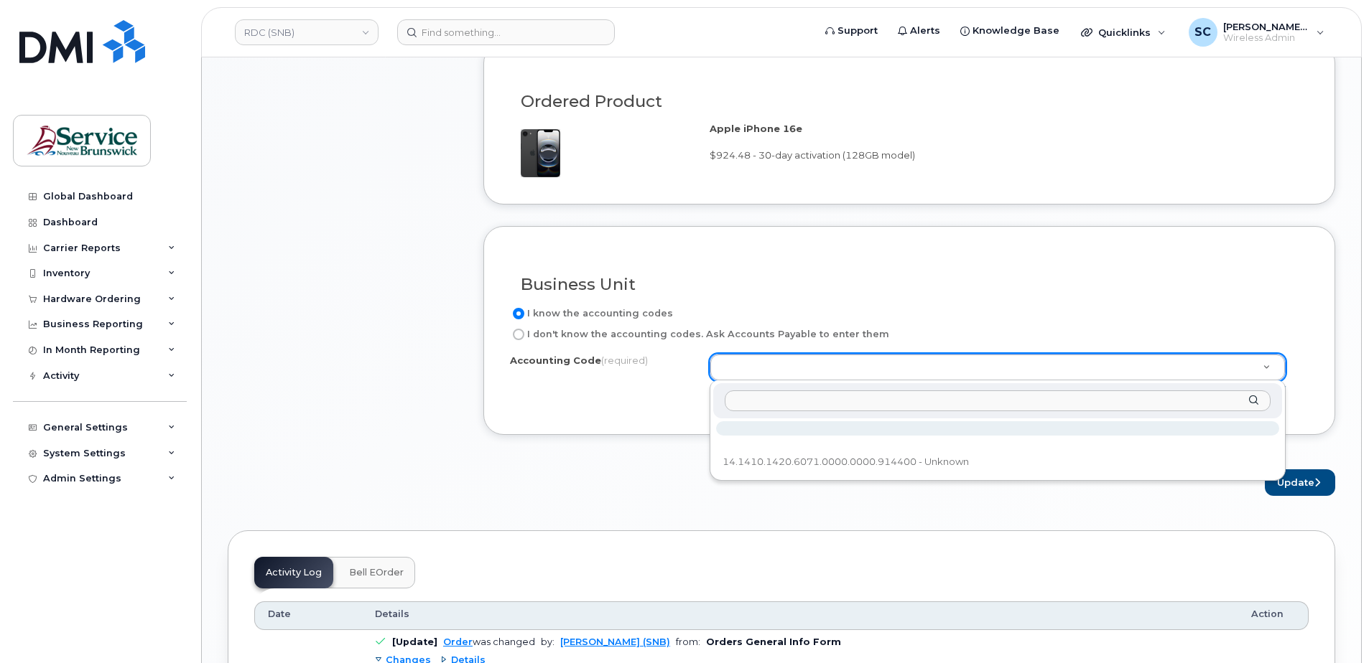
type input "14.1410.1420.6071.0000.0000.914400"
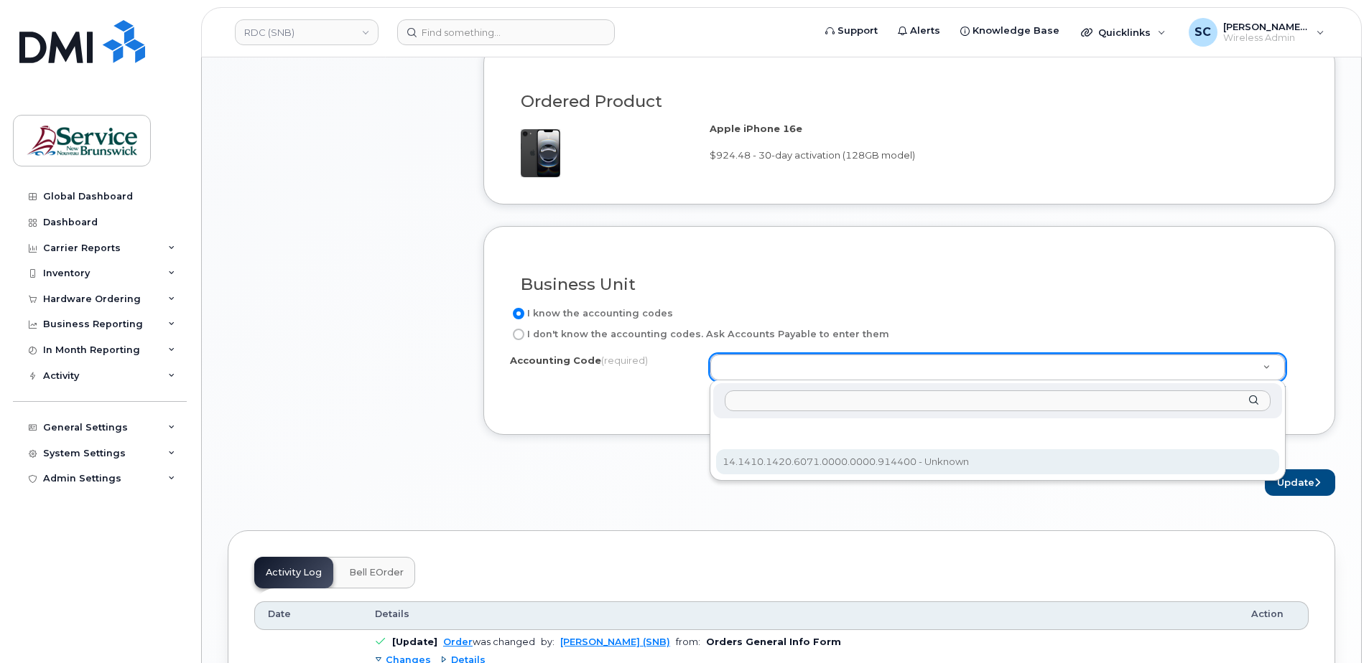
select select "14.1410.1420.6071.0000.0000.914400"
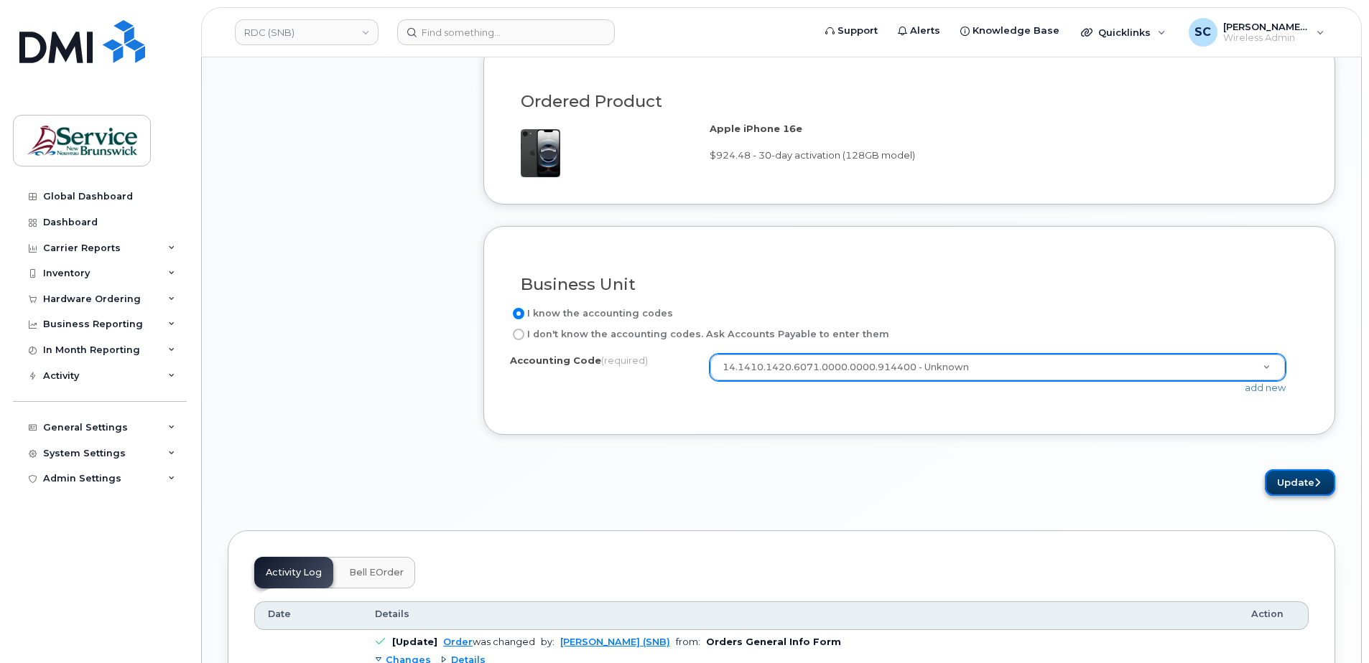
click at [1287, 477] on button "Update" at bounding box center [1299, 483] width 70 height 27
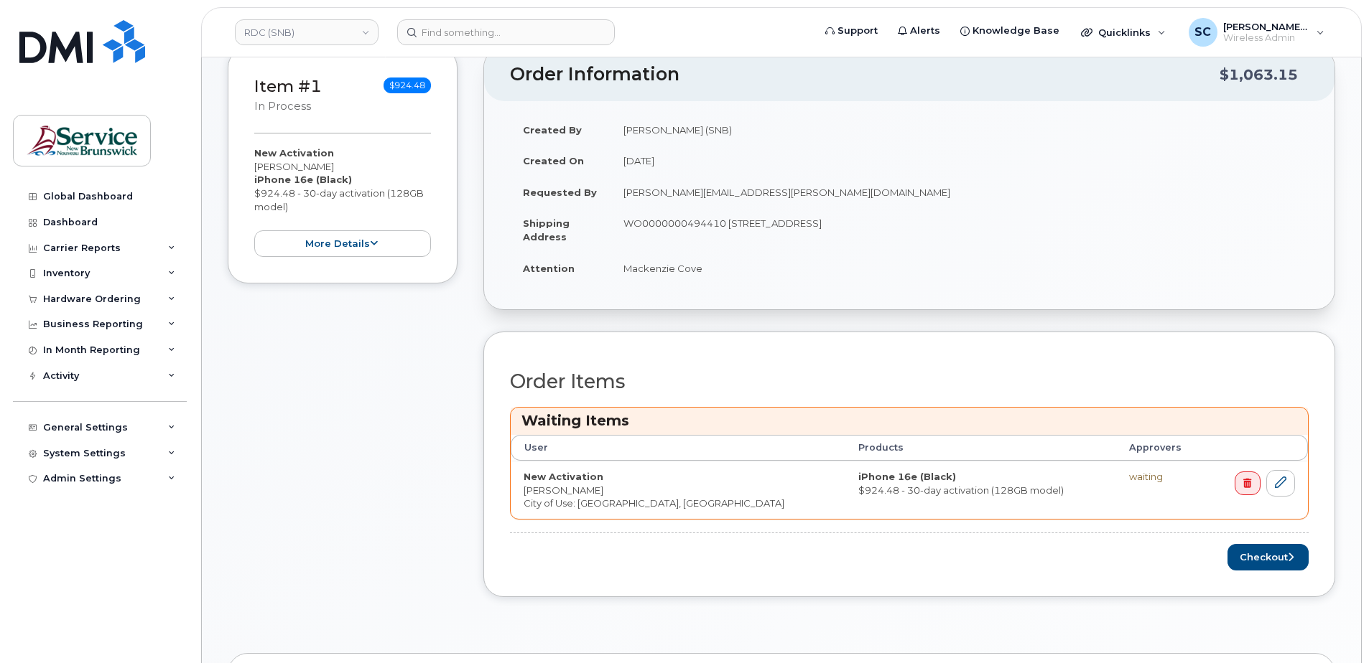
scroll to position [359, 0]
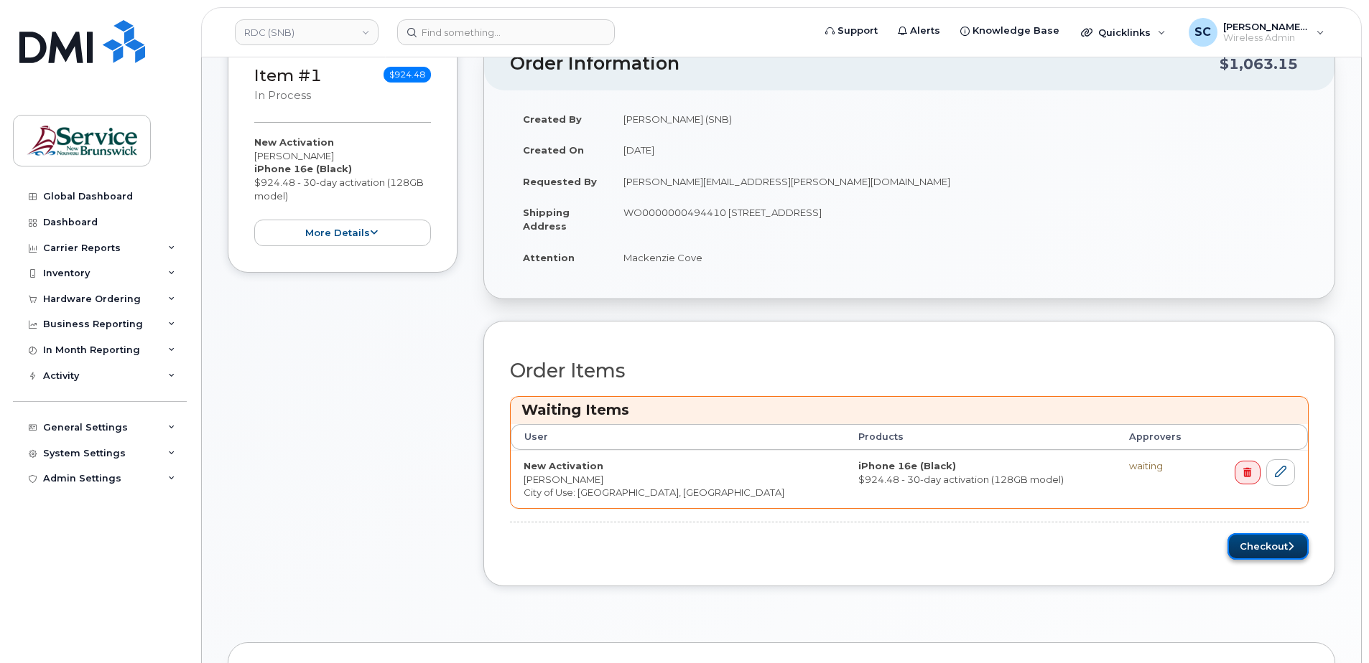
click at [1271, 543] on button "Checkout" at bounding box center [1267, 546] width 81 height 27
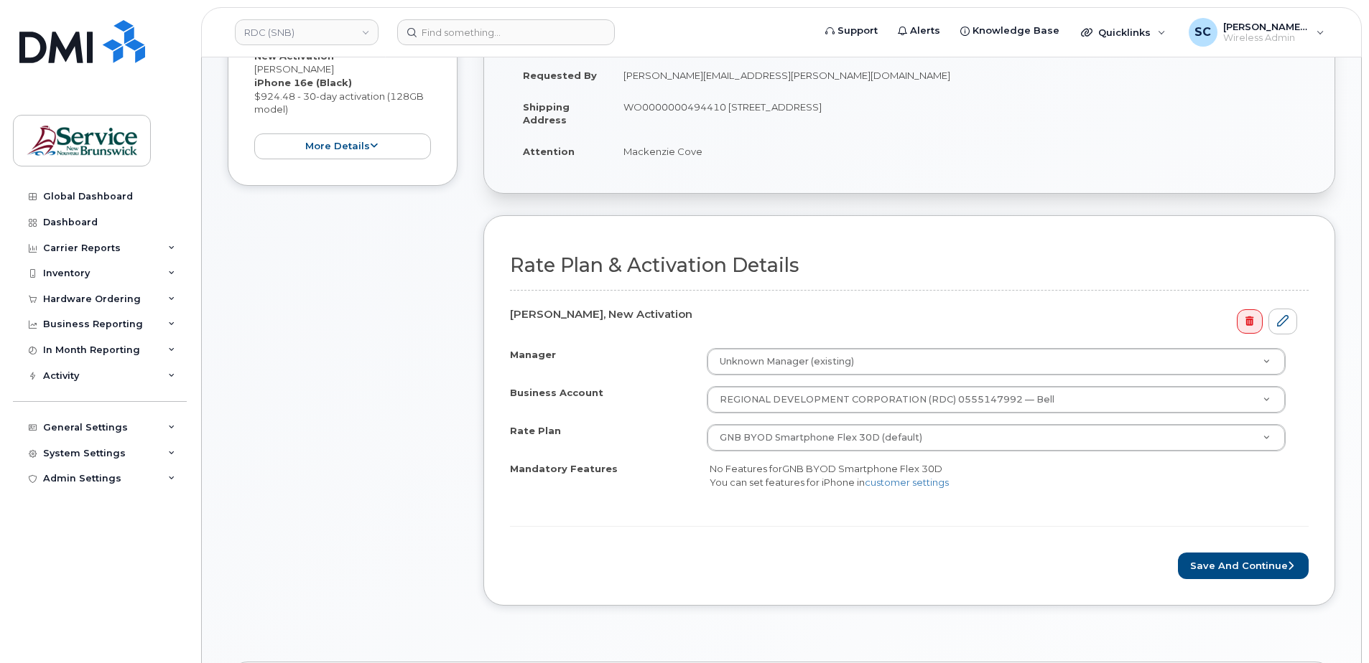
scroll to position [359, 0]
click at [1224, 570] on button "Save and Continue" at bounding box center [1243, 565] width 131 height 27
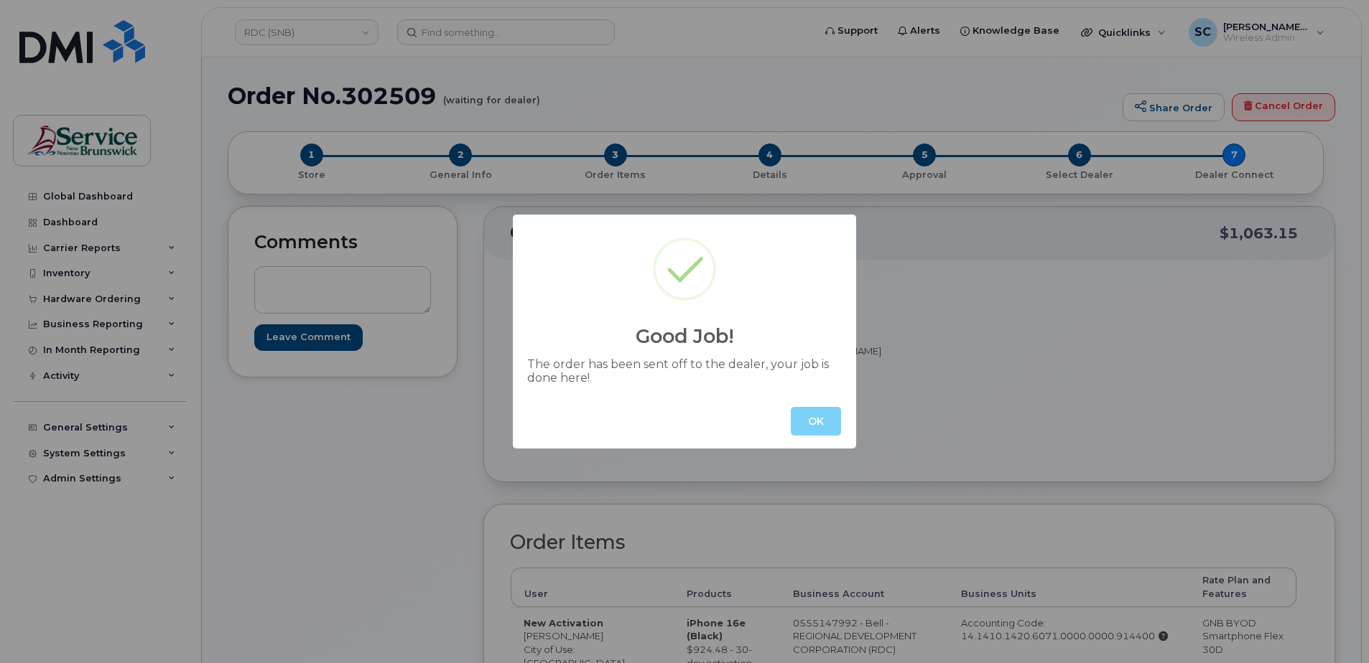
click at [805, 414] on button "OK" at bounding box center [816, 421] width 50 height 29
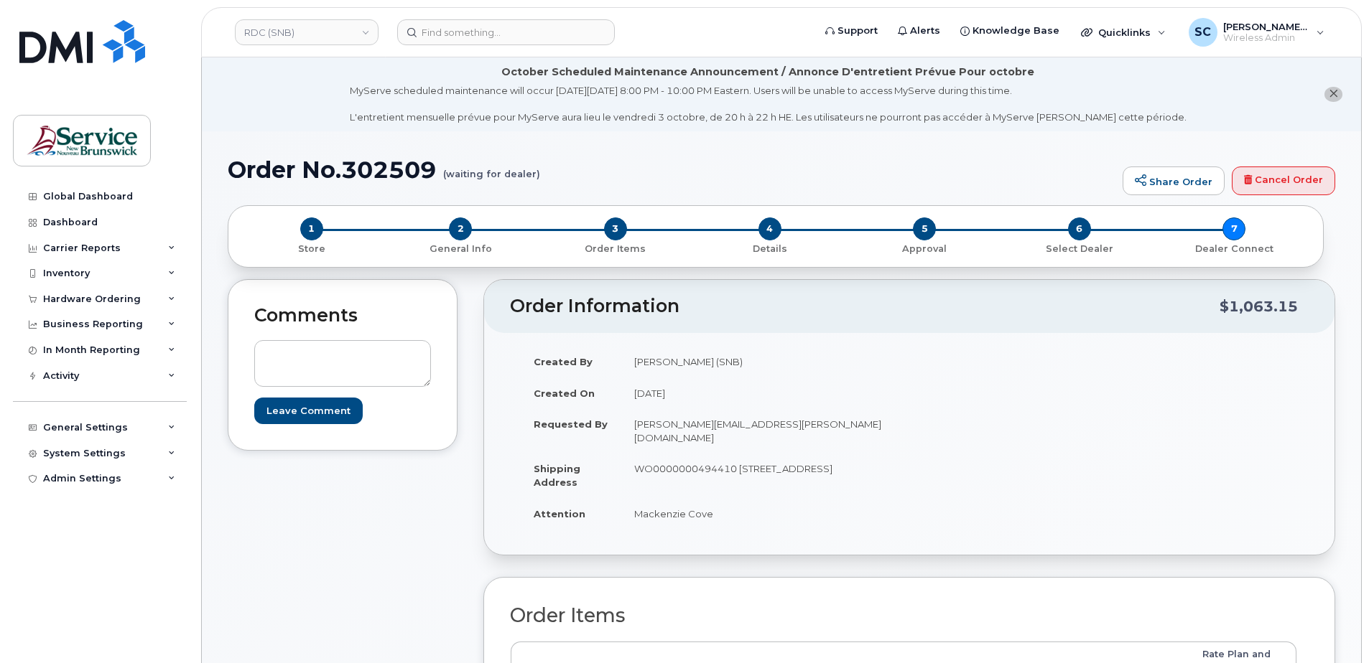
click at [399, 170] on h1 "Order No.302509 (waiting for dealer)" at bounding box center [671, 169] width 887 height 25
copy h1 "302509"
click at [313, 32] on link "RDC (SNB)" at bounding box center [307, 32] width 144 height 26
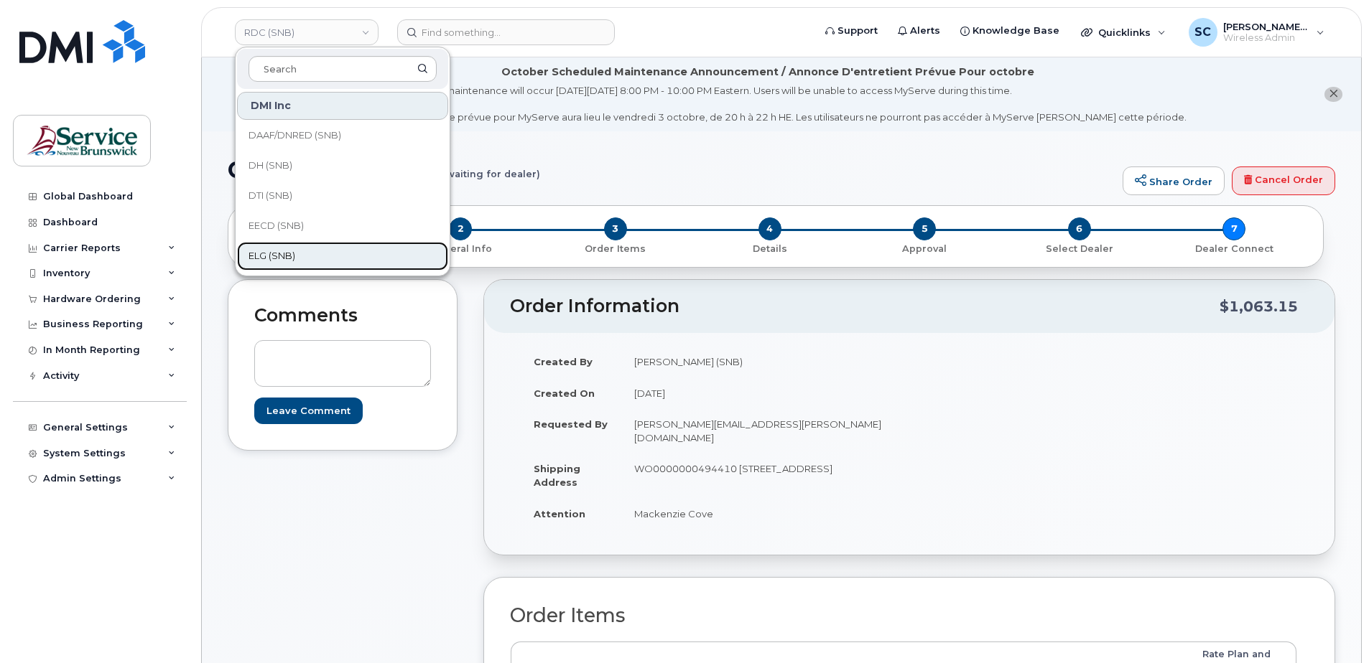
click at [297, 254] on link "ELG (SNB)" at bounding box center [342, 256] width 211 height 29
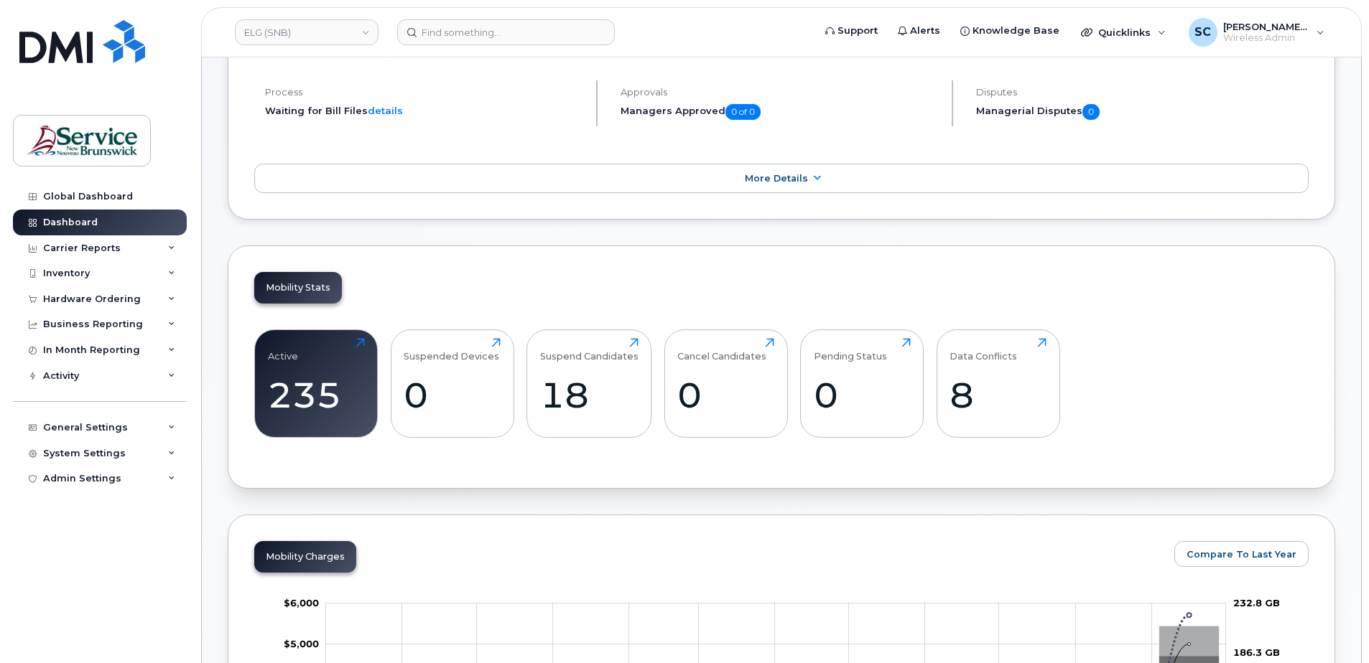
scroll to position [359, 0]
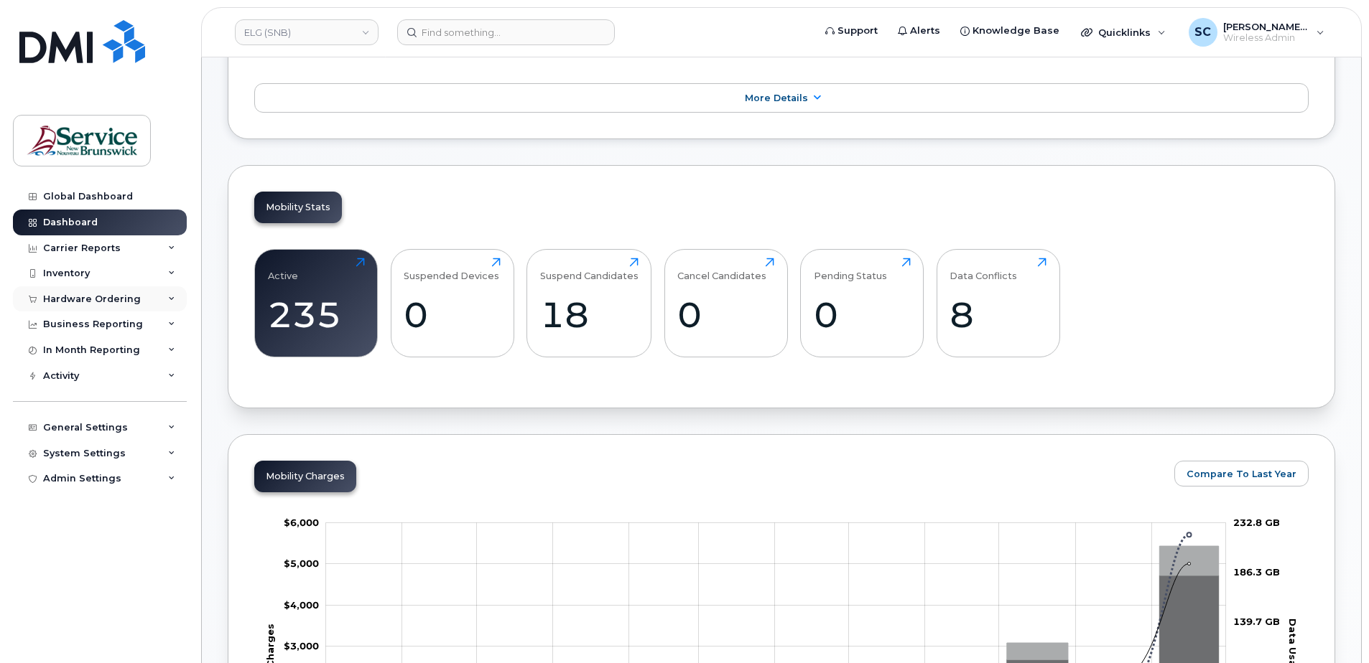
click at [118, 302] on div "Hardware Ordering" at bounding box center [92, 299] width 98 height 11
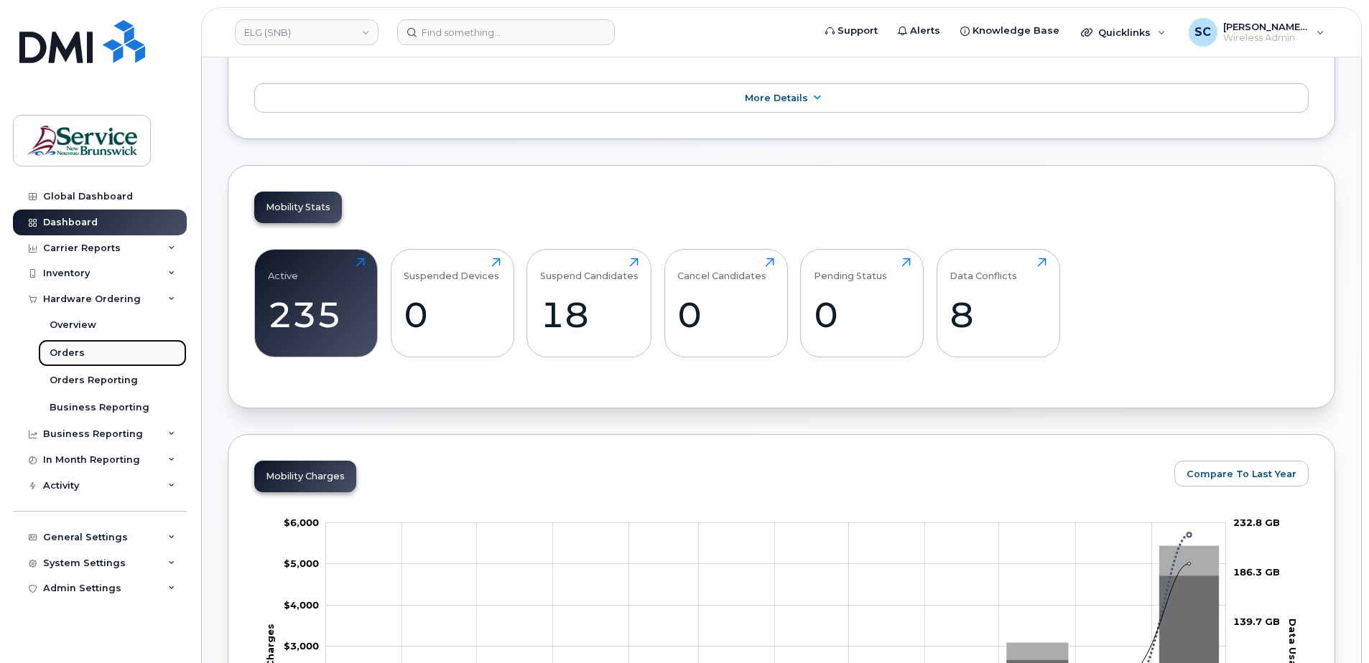
click at [88, 353] on link "Orders" at bounding box center [112, 353] width 149 height 27
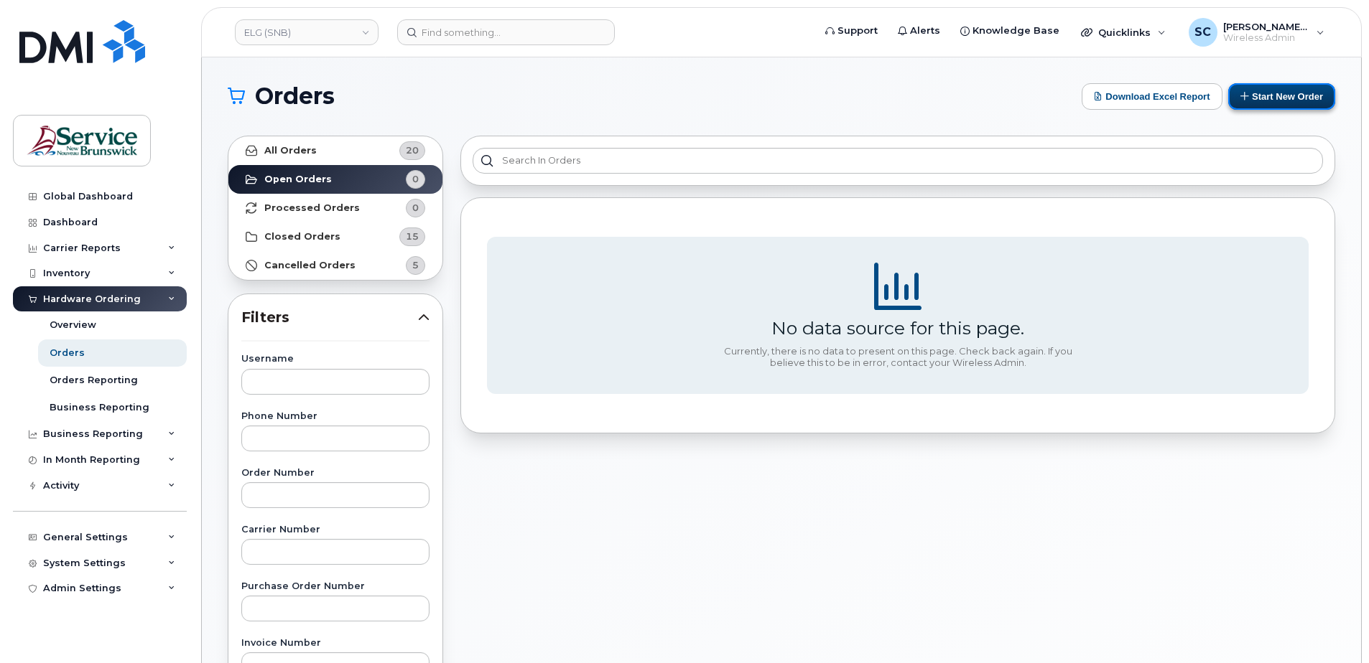
click at [1285, 101] on button "Start New Order" at bounding box center [1281, 96] width 107 height 27
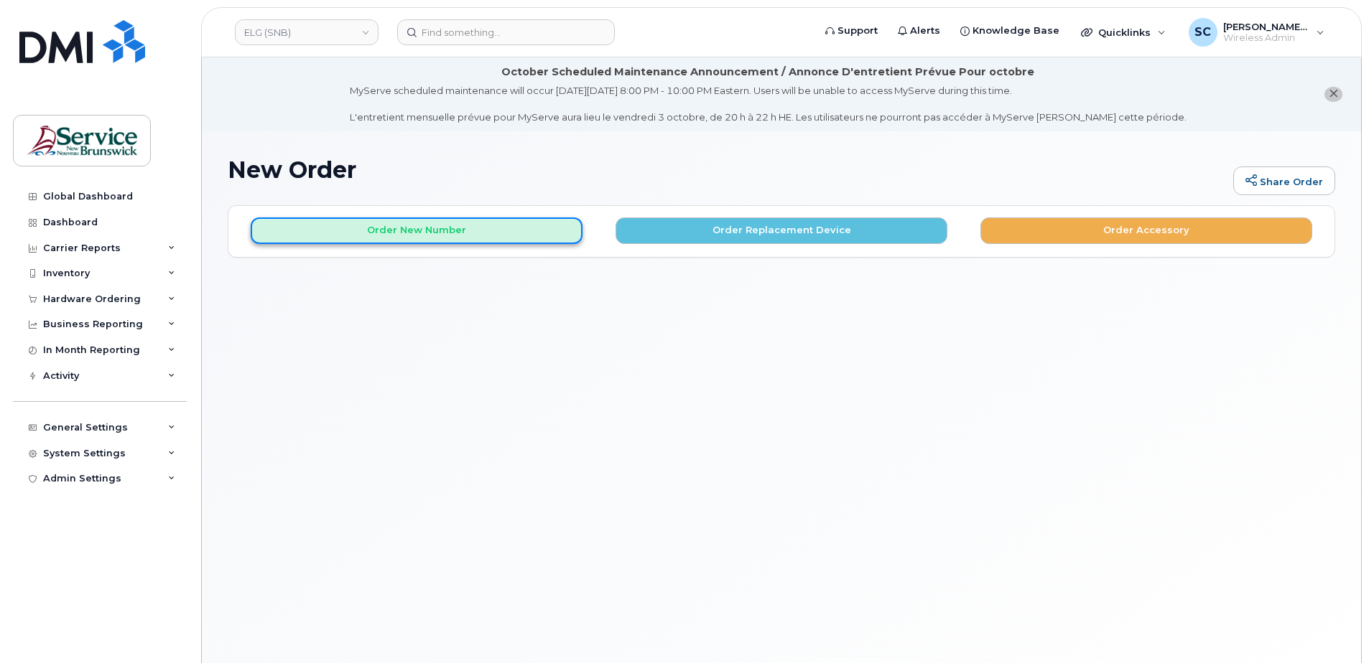
click at [504, 236] on button "Order New Number" at bounding box center [417, 231] width 332 height 27
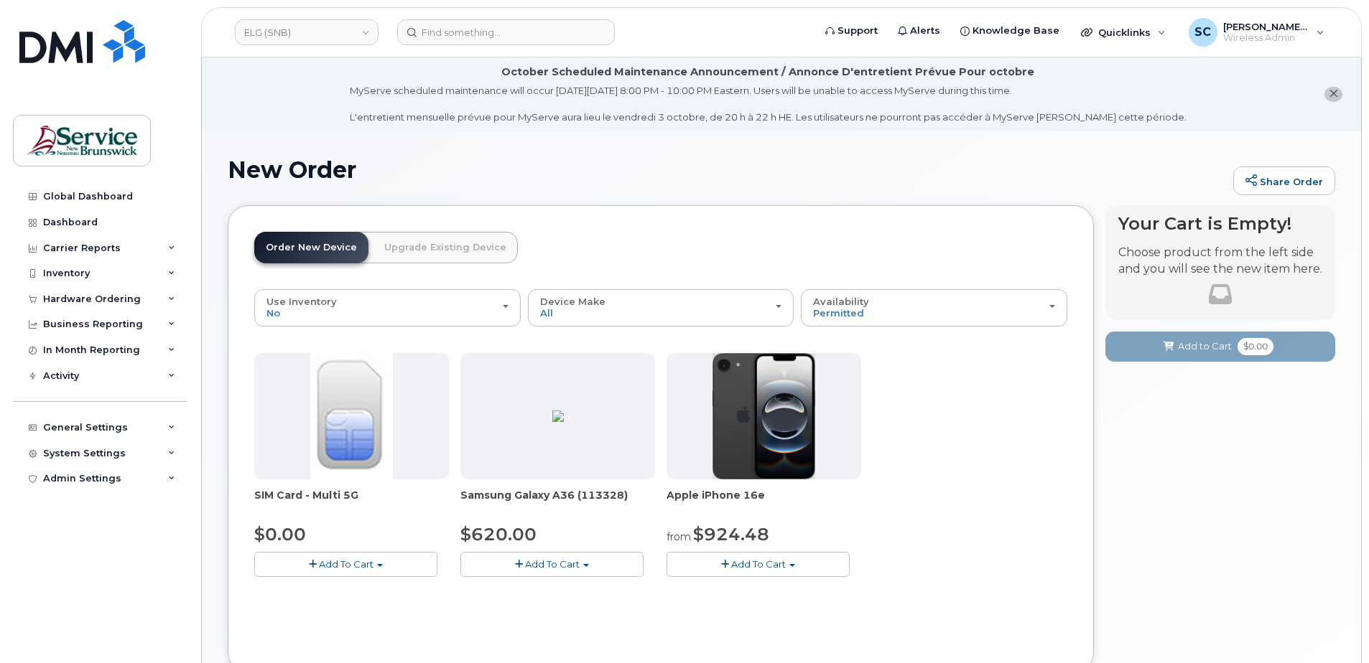
click at [612, 562] on button "Add To Cart" at bounding box center [551, 564] width 183 height 25
click at [597, 607] on link "$620.00 - 30-day activation (128GB model)" at bounding box center [581, 609] width 234 height 18
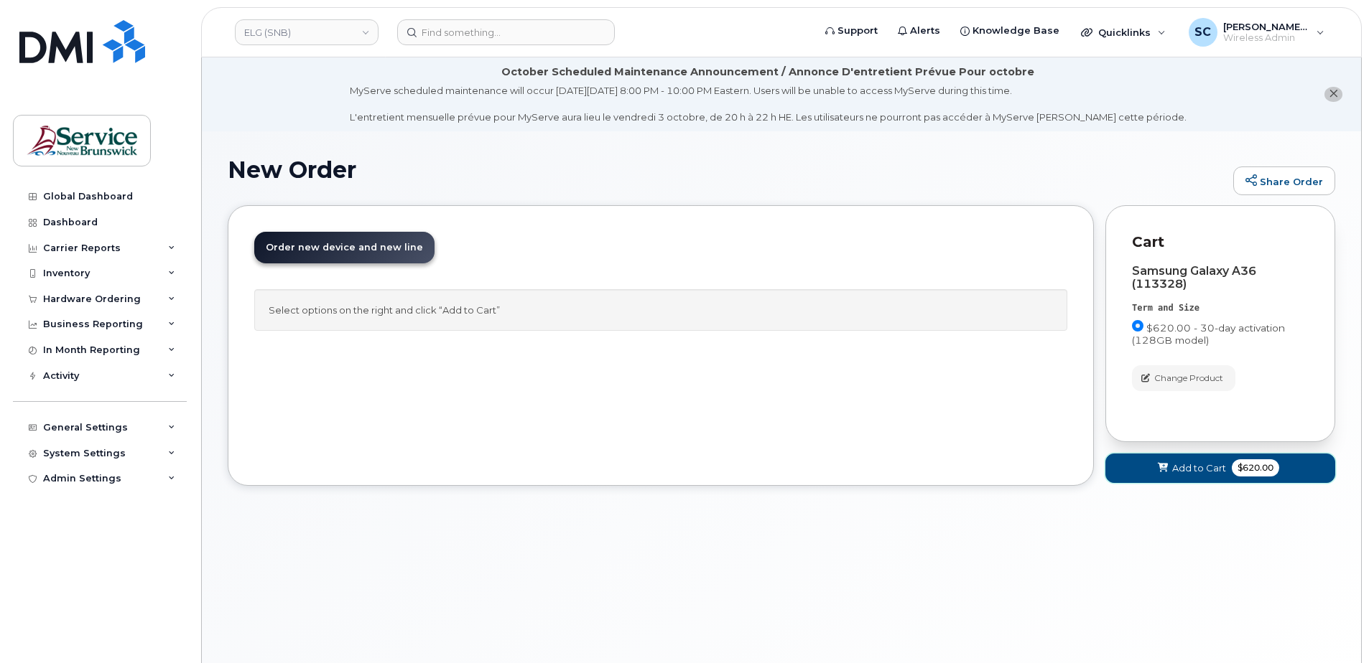
click at [1173, 465] on span "Add to Cart" at bounding box center [1199, 469] width 54 height 14
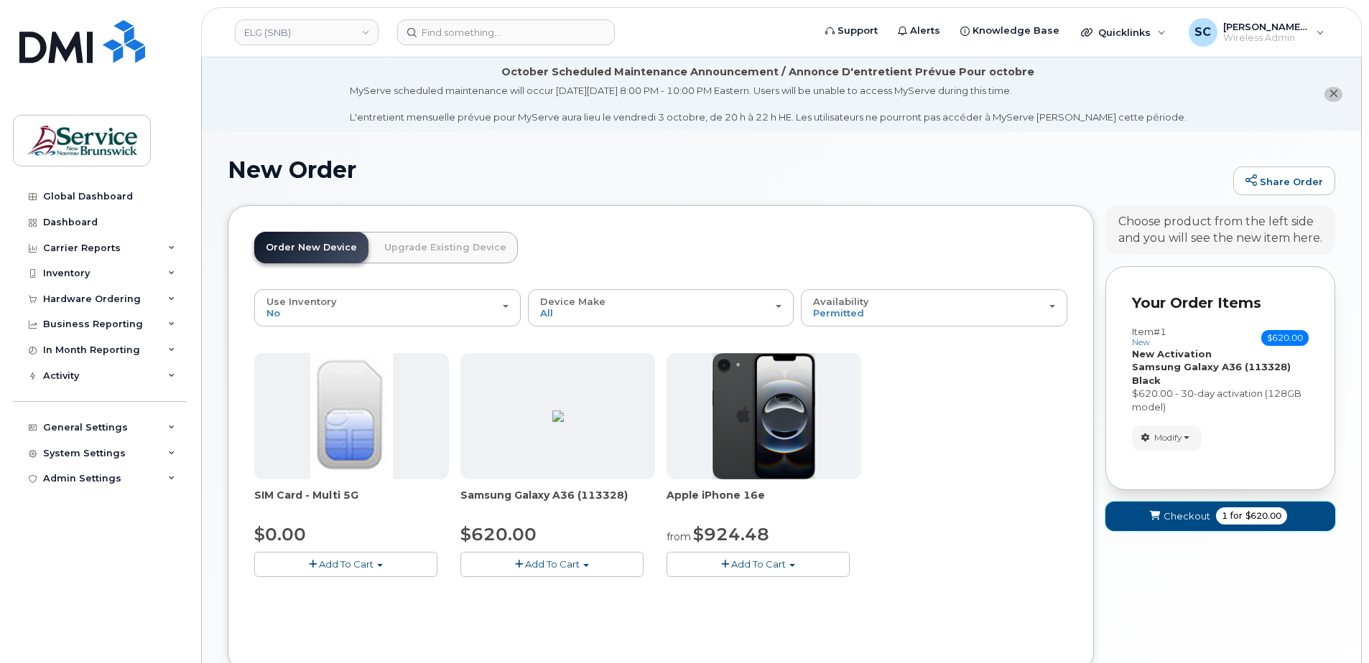
click at [1176, 512] on span "Checkout" at bounding box center [1186, 517] width 47 height 14
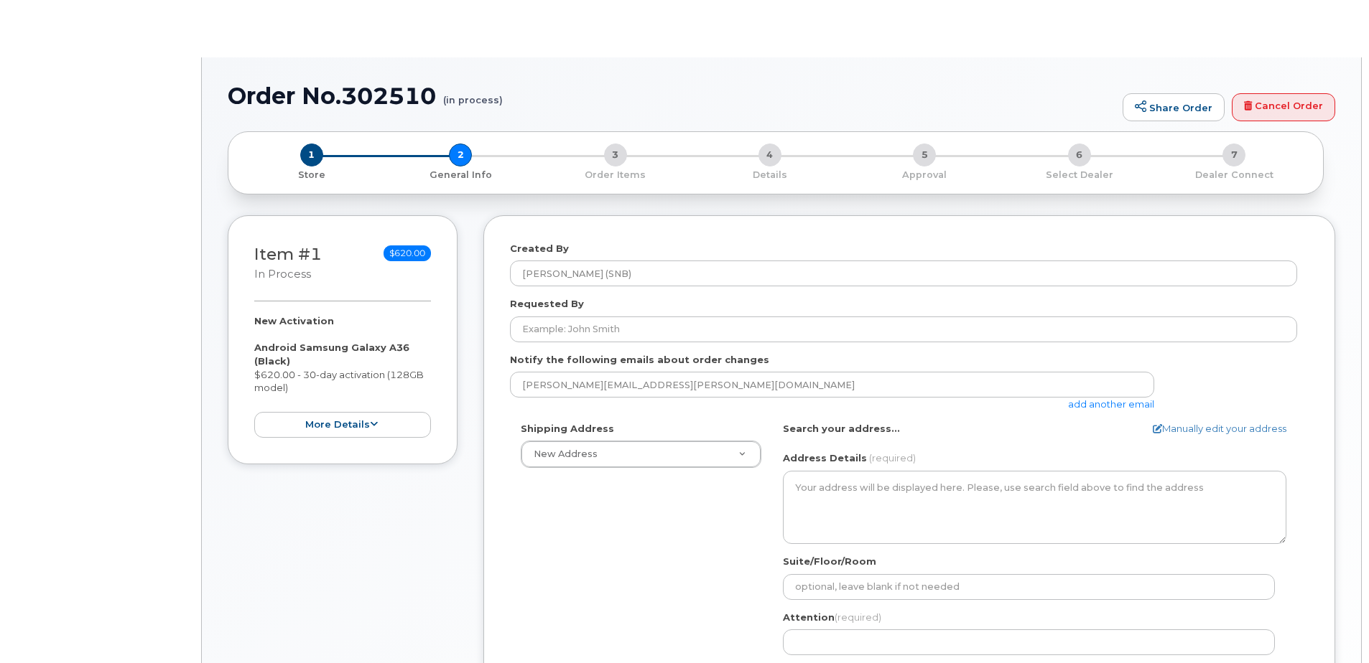
select select
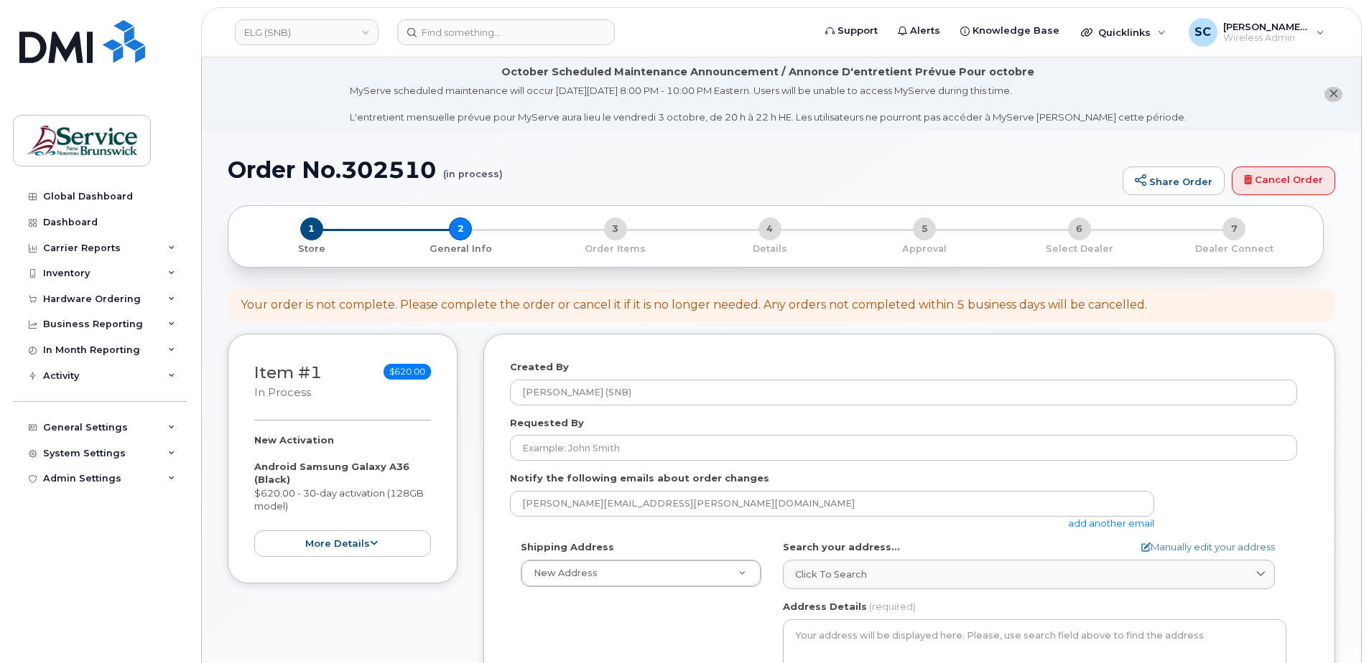
scroll to position [72, 0]
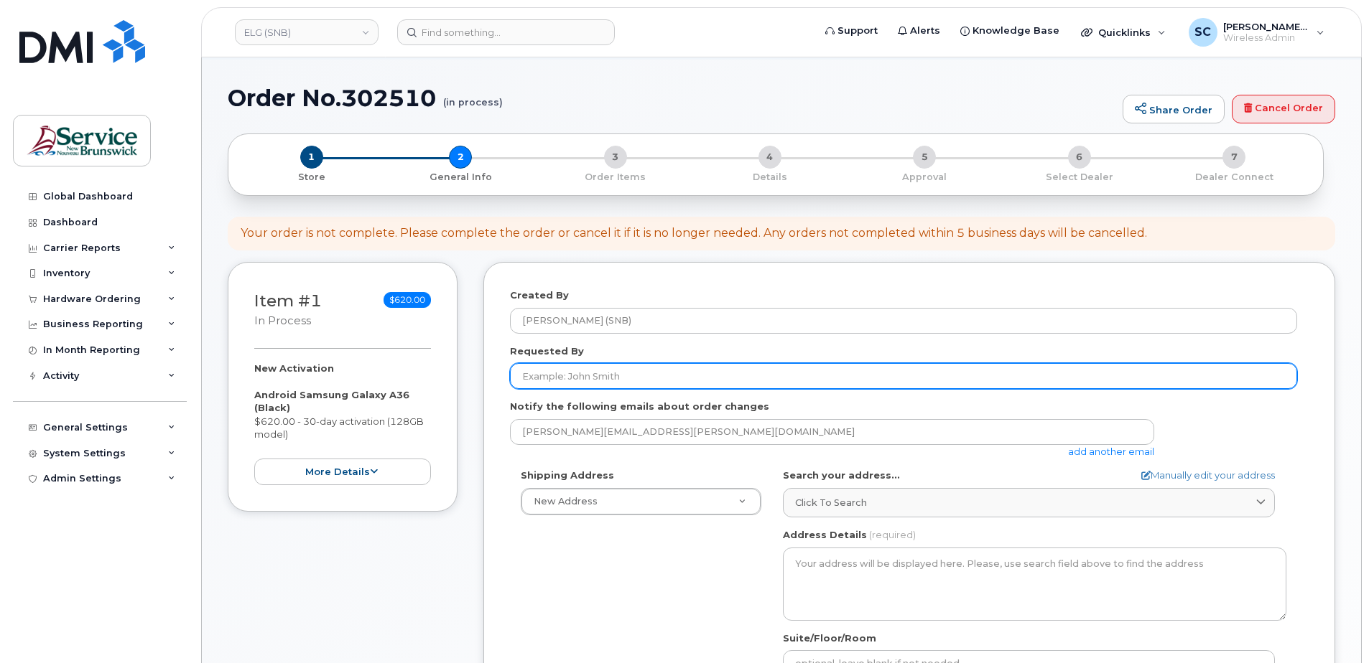
click at [552, 377] on input "Requested By" at bounding box center [903, 376] width 787 height 26
paste input "[PERSON_NAME][EMAIL_ADDRESS][PERSON_NAME][DOMAIN_NAME]"
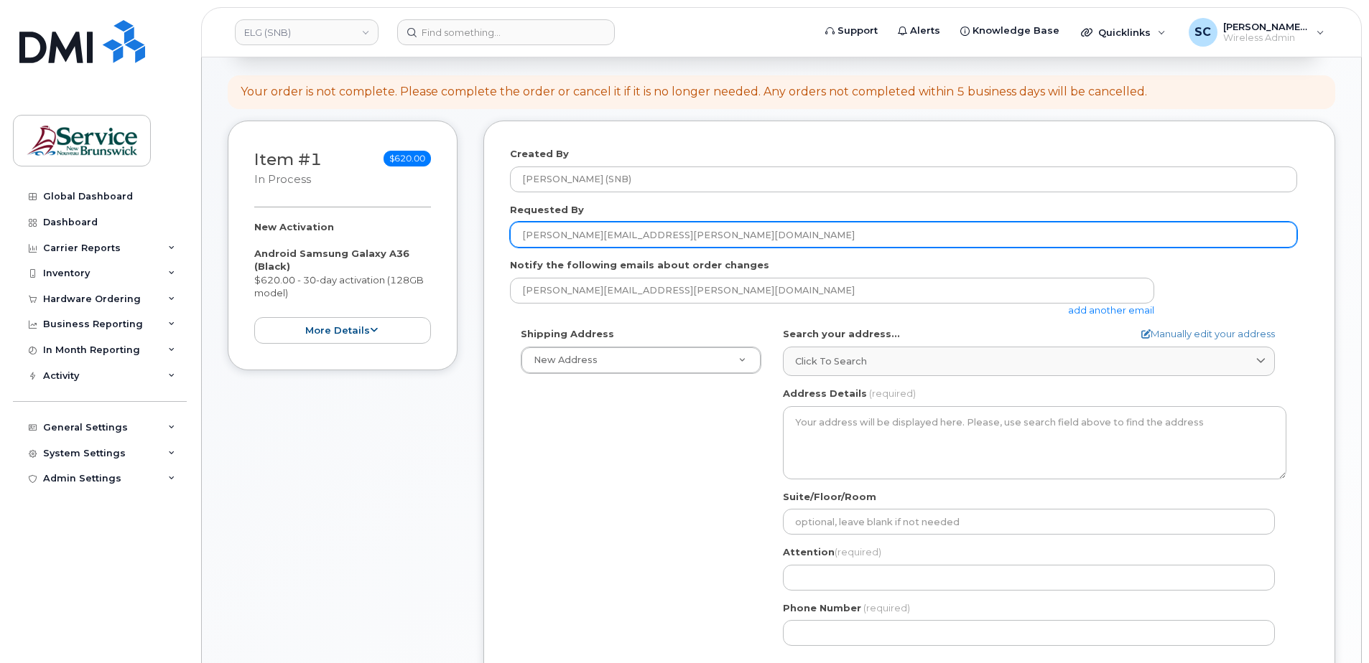
scroll to position [215, 0]
type input "[PERSON_NAME][EMAIL_ADDRESS][PERSON_NAME][DOMAIN_NAME]"
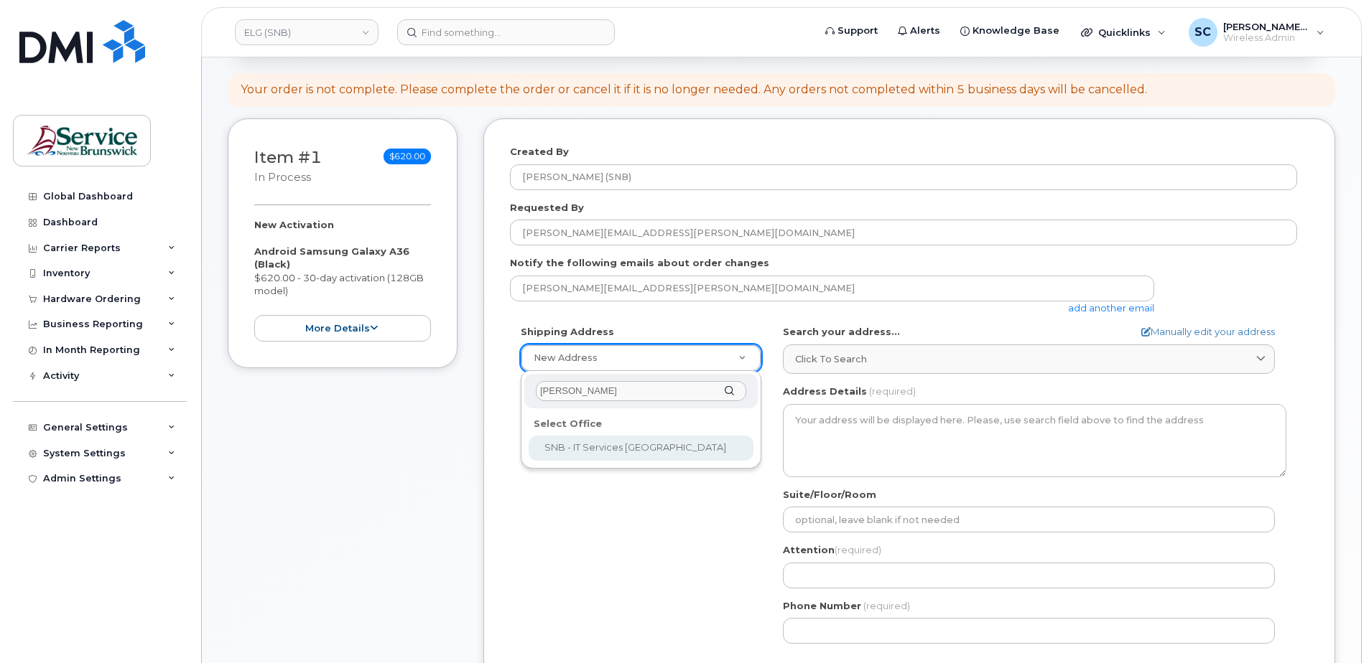
type input "[PERSON_NAME]"
select select
type textarea "20 McGloin St Fredericton New Brunswick E3A 5T8"
type input "Solomon Standring"
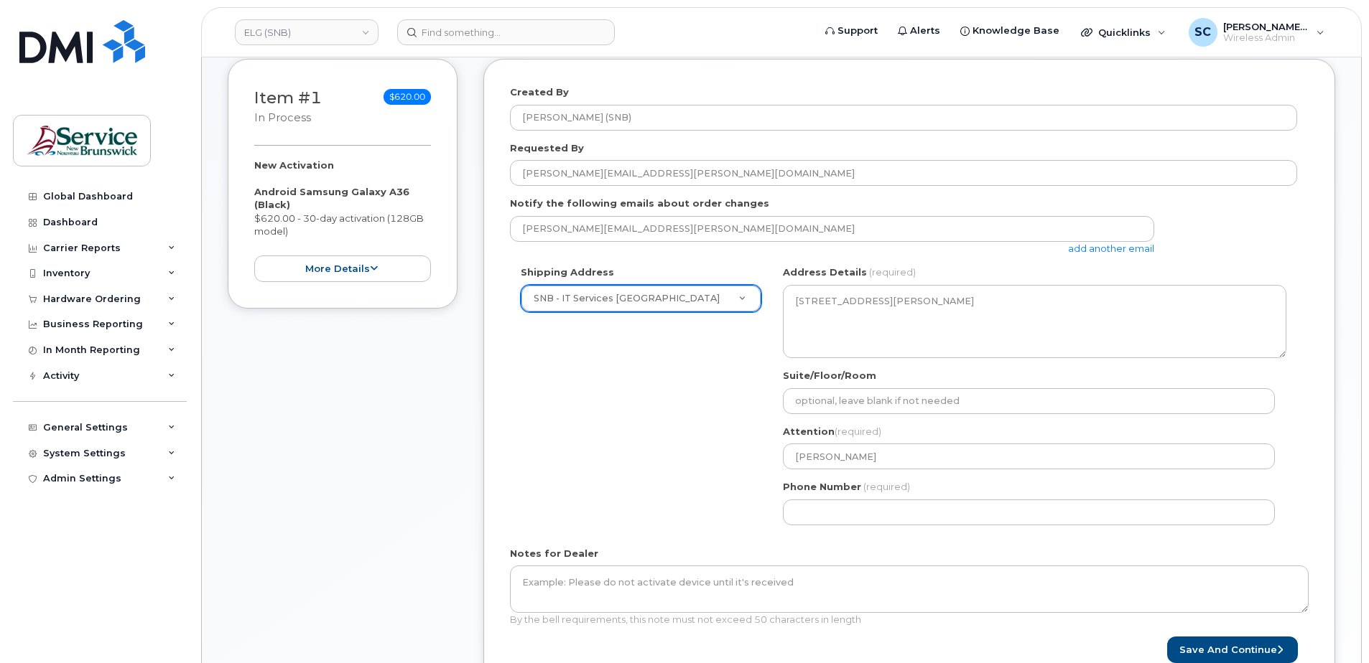
scroll to position [359, 0]
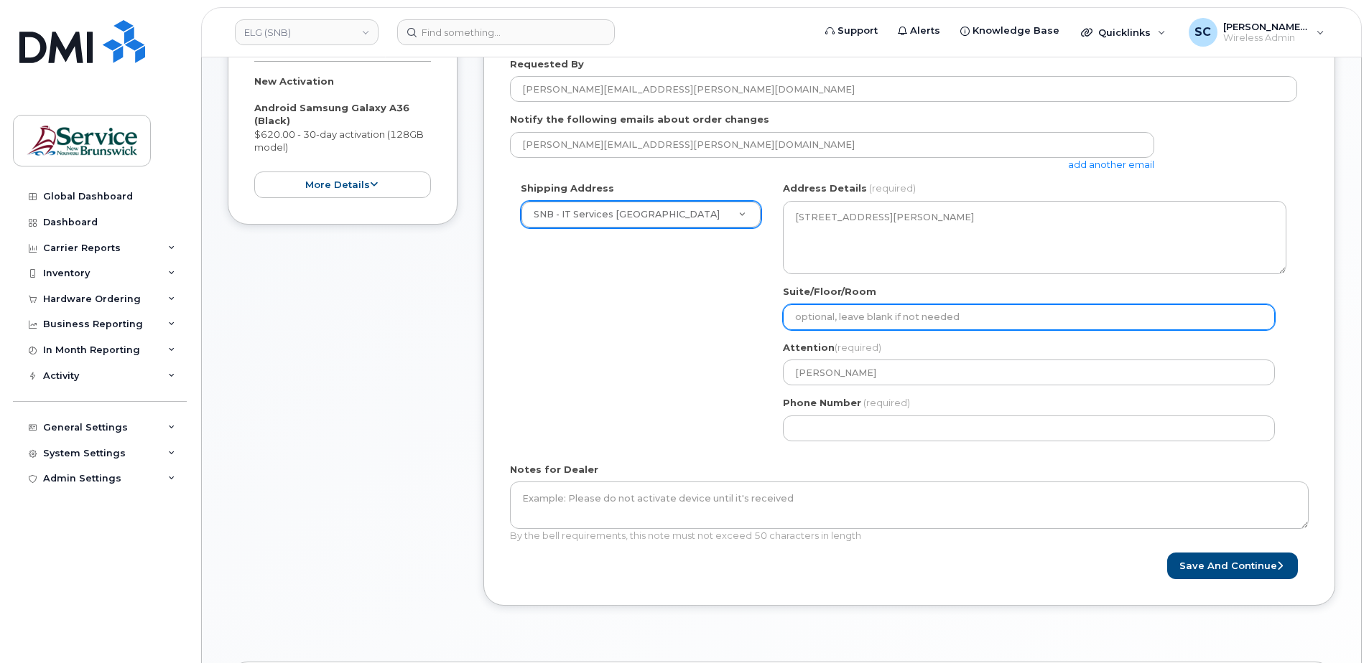
click at [890, 303] on div "Suite/Floor/Room" at bounding box center [1034, 307] width 503 height 45
click at [876, 315] on input "Suite/Floor/Room" at bounding box center [1029, 317] width 492 height 26
paste input "WO0000000494703"
select select
type input "WO0000000494703"
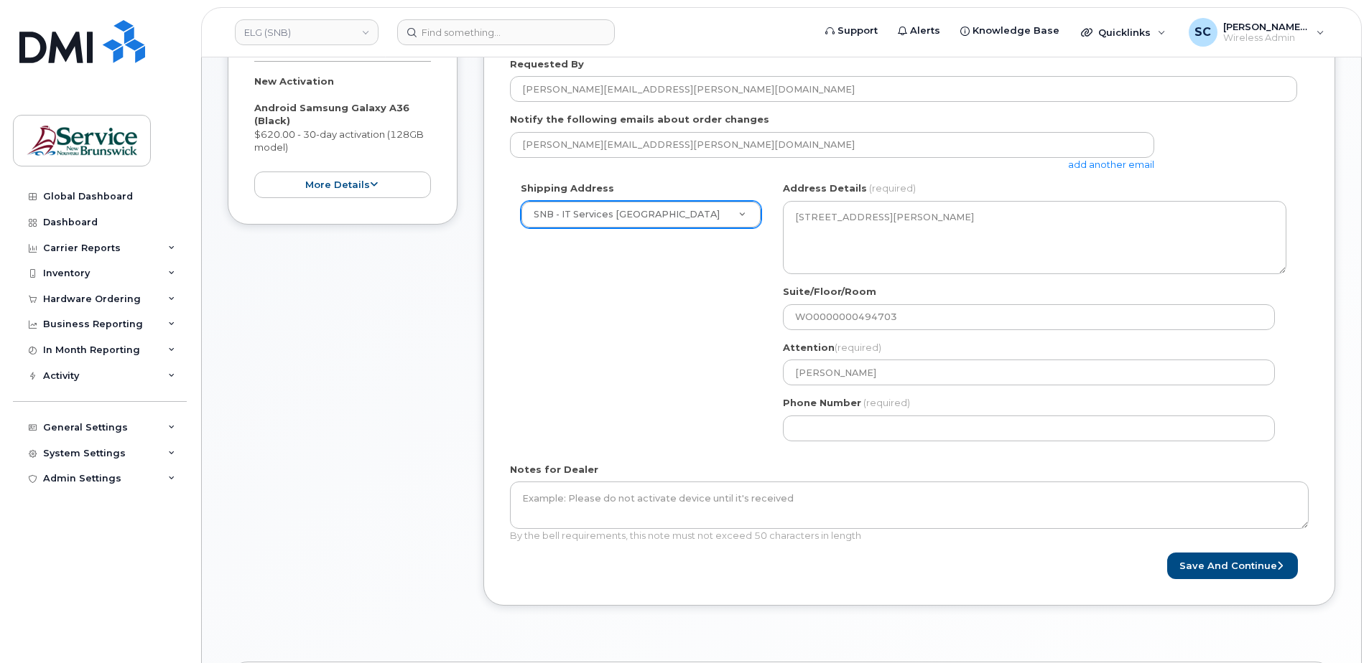
click at [638, 364] on div "Shipping Address SNB - IT Services Marysville Place New Address ASD-E Main Offi…" at bounding box center [903, 317] width 787 height 270
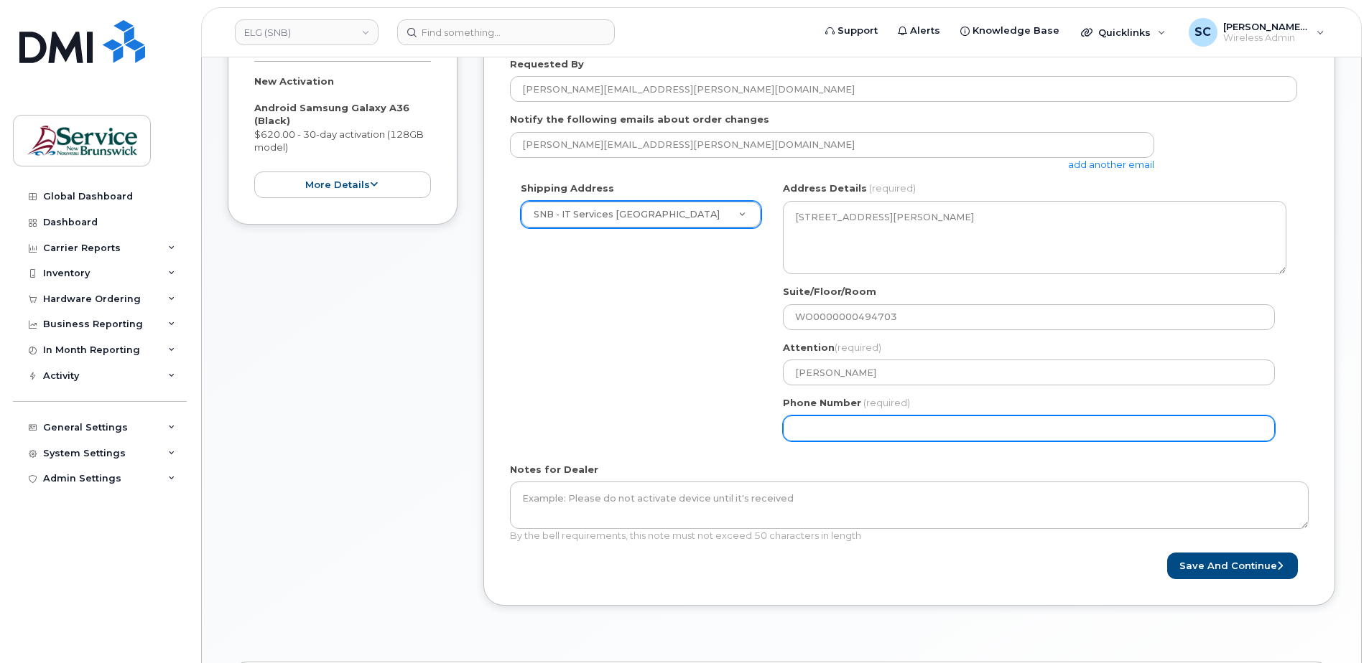
click at [850, 434] on input "Phone Number" at bounding box center [1029, 429] width 492 height 26
type input "1234567890"
select select
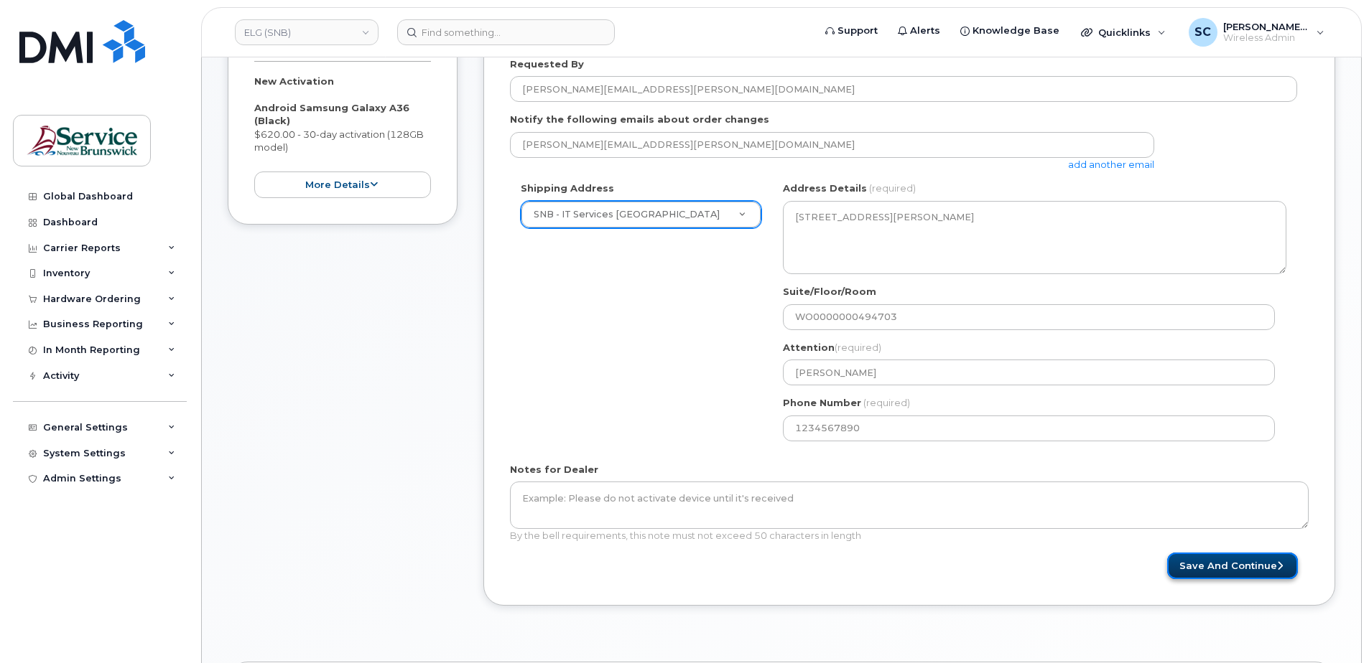
click at [1195, 561] on button "Save and Continue" at bounding box center [1232, 566] width 131 height 27
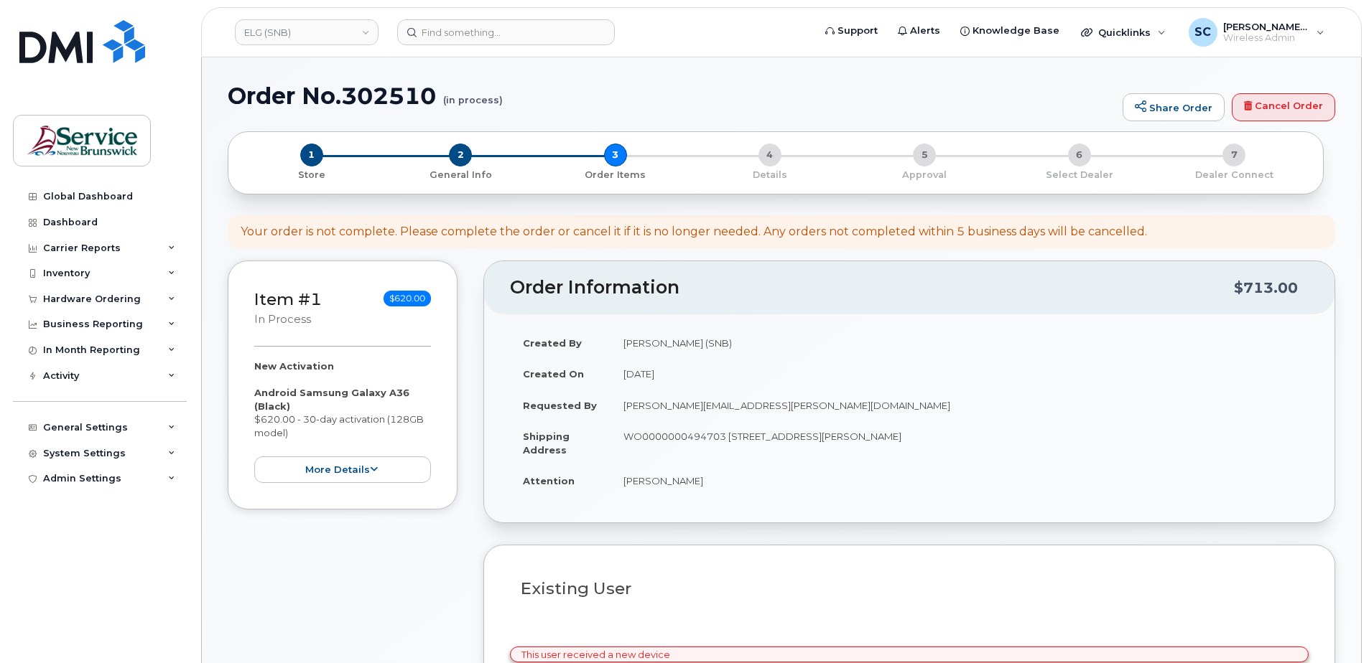
select select
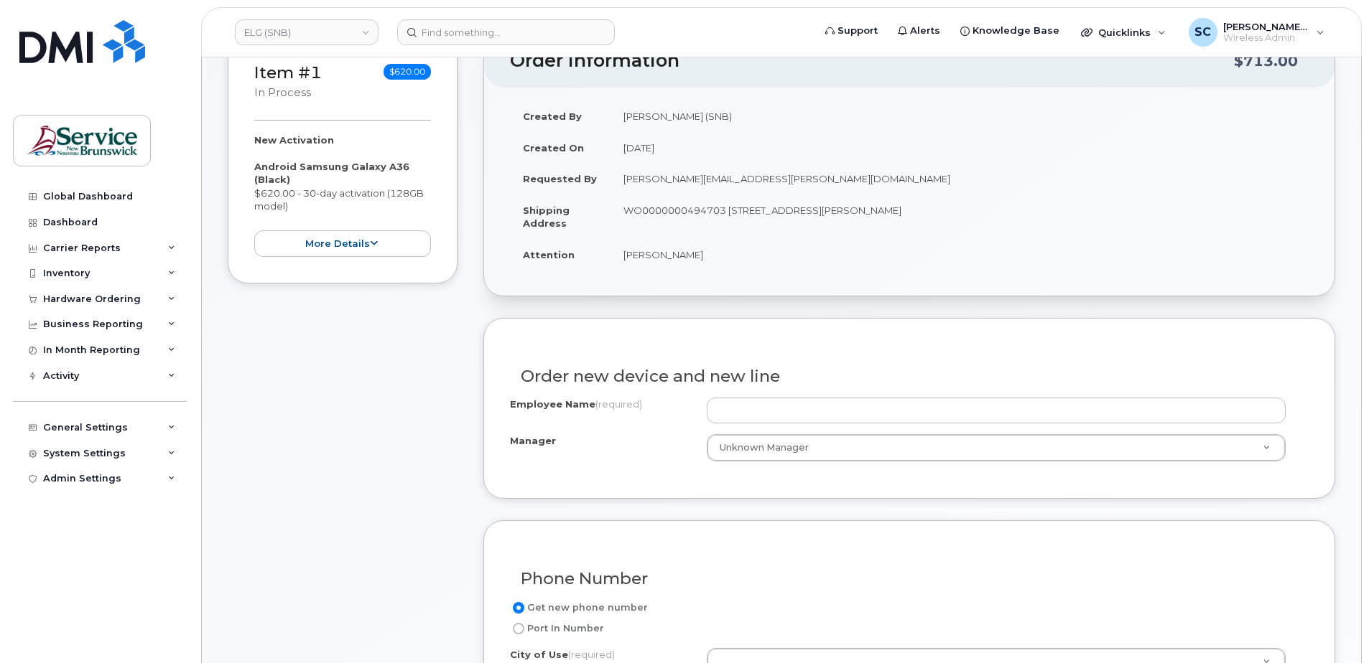
scroll to position [359, 0]
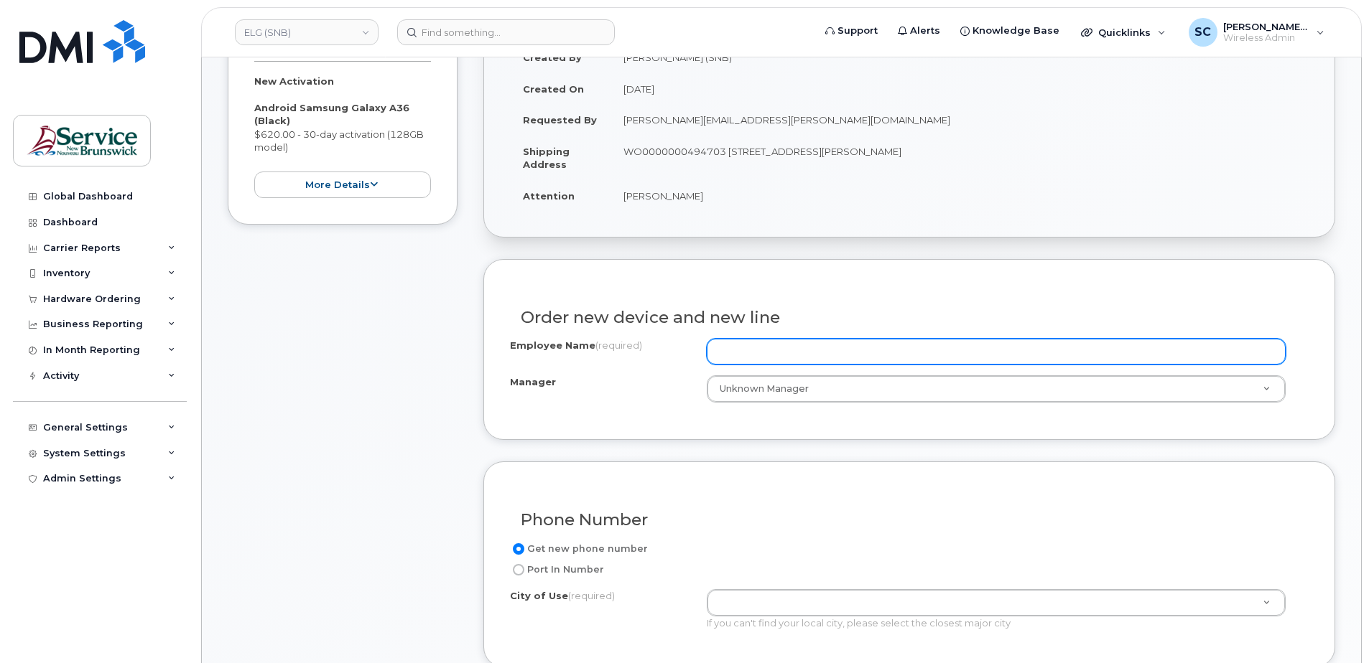
click at [815, 347] on input "Employee Name (required)" at bounding box center [996, 352] width 579 height 26
paste input "[PERSON_NAME]"
type input "[PERSON_NAME]"
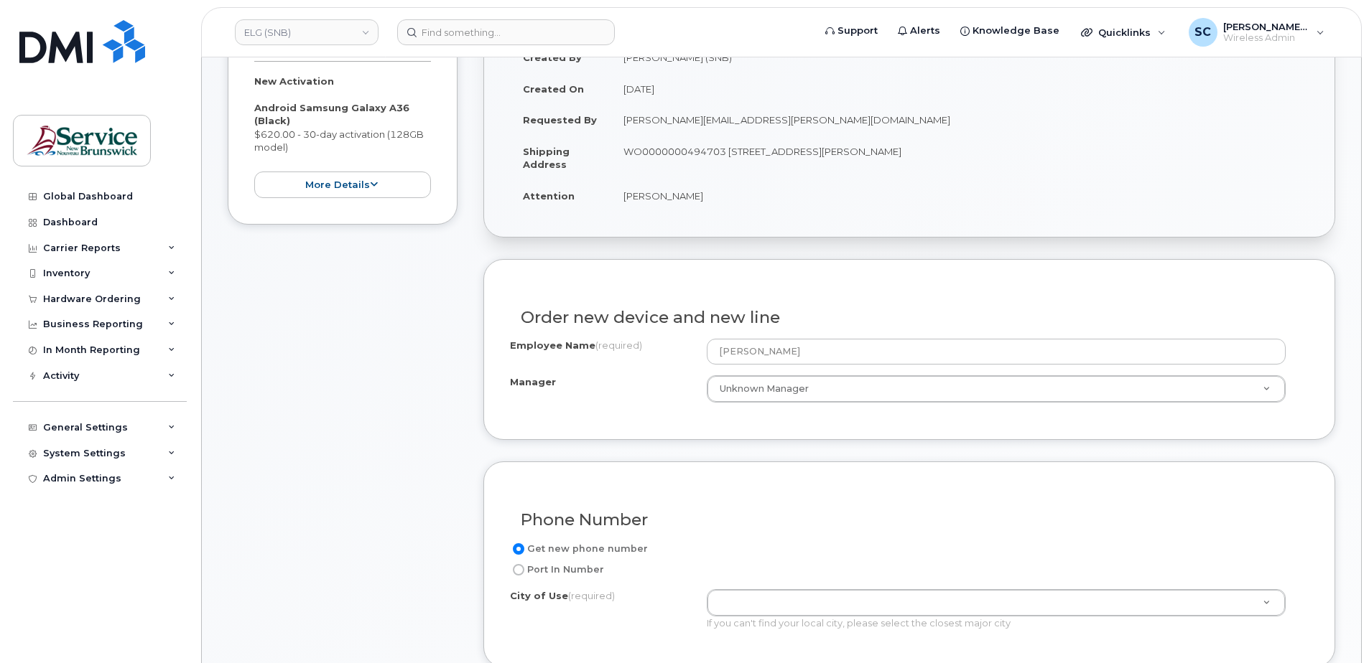
click at [852, 280] on div "Order new device and new line Employee Name (required) [PERSON_NAME] Manager Un…" at bounding box center [909, 349] width 852 height 180
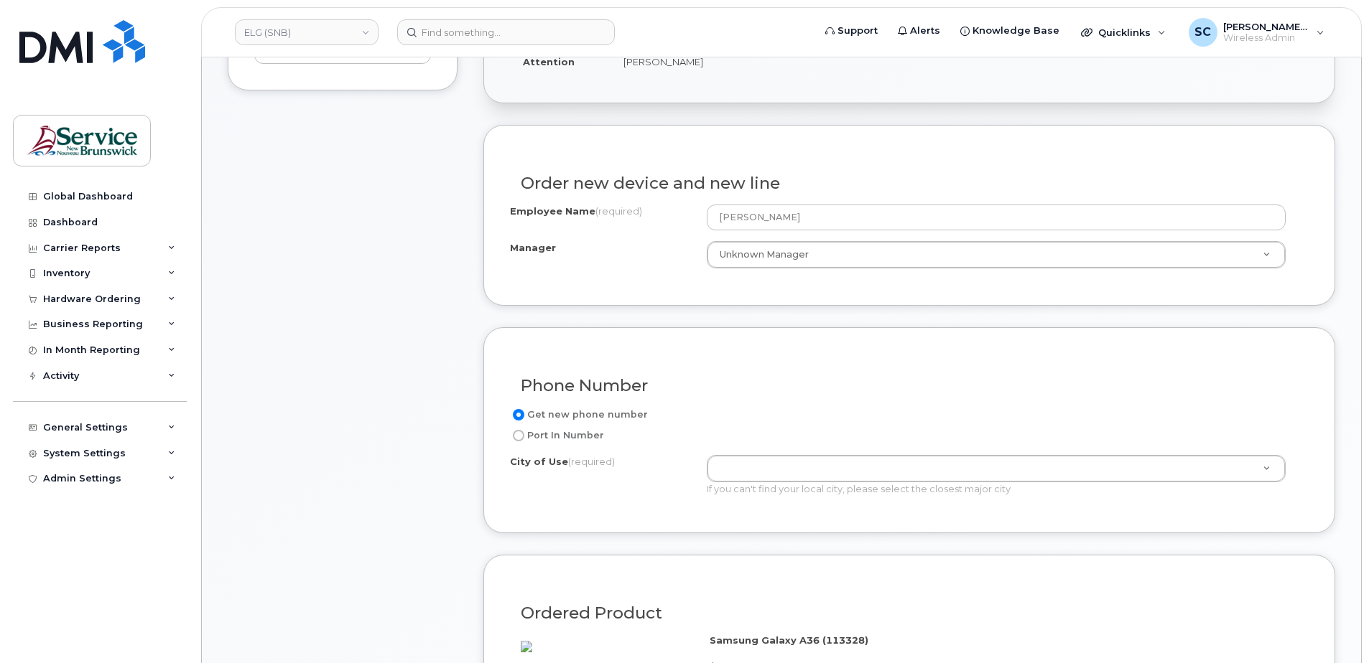
scroll to position [503, 0]
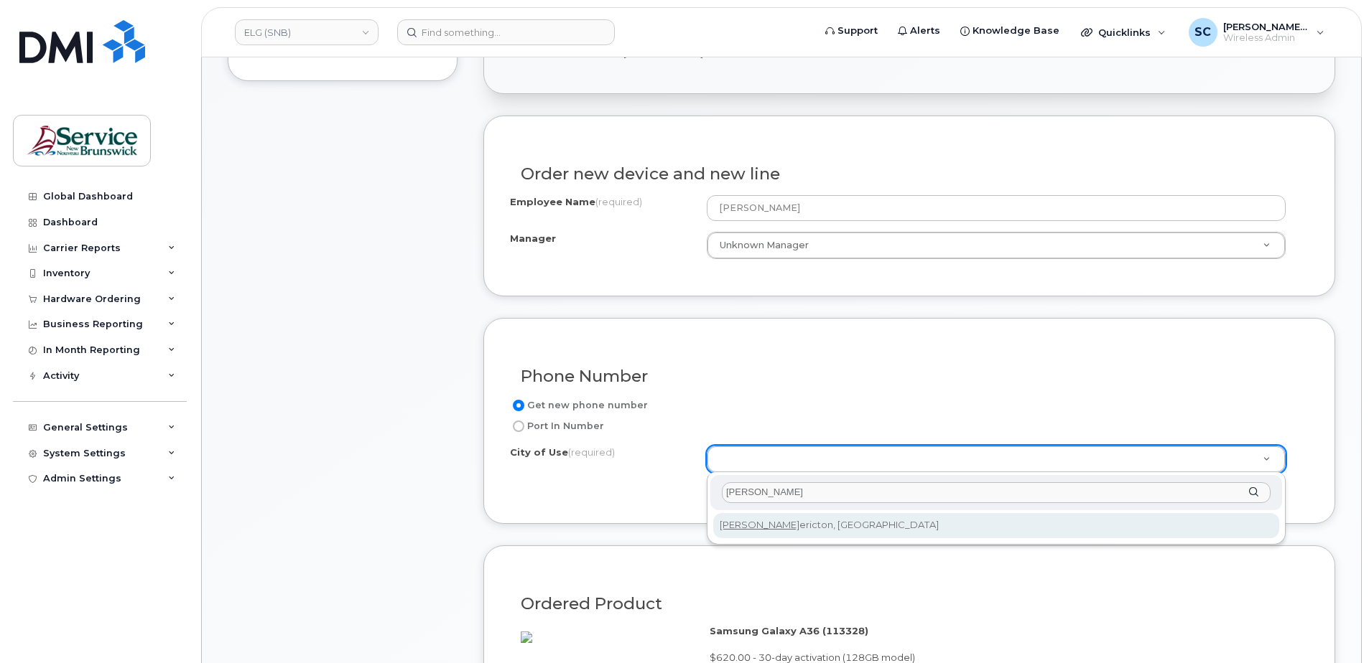
type input "[PERSON_NAME]"
type input "1578"
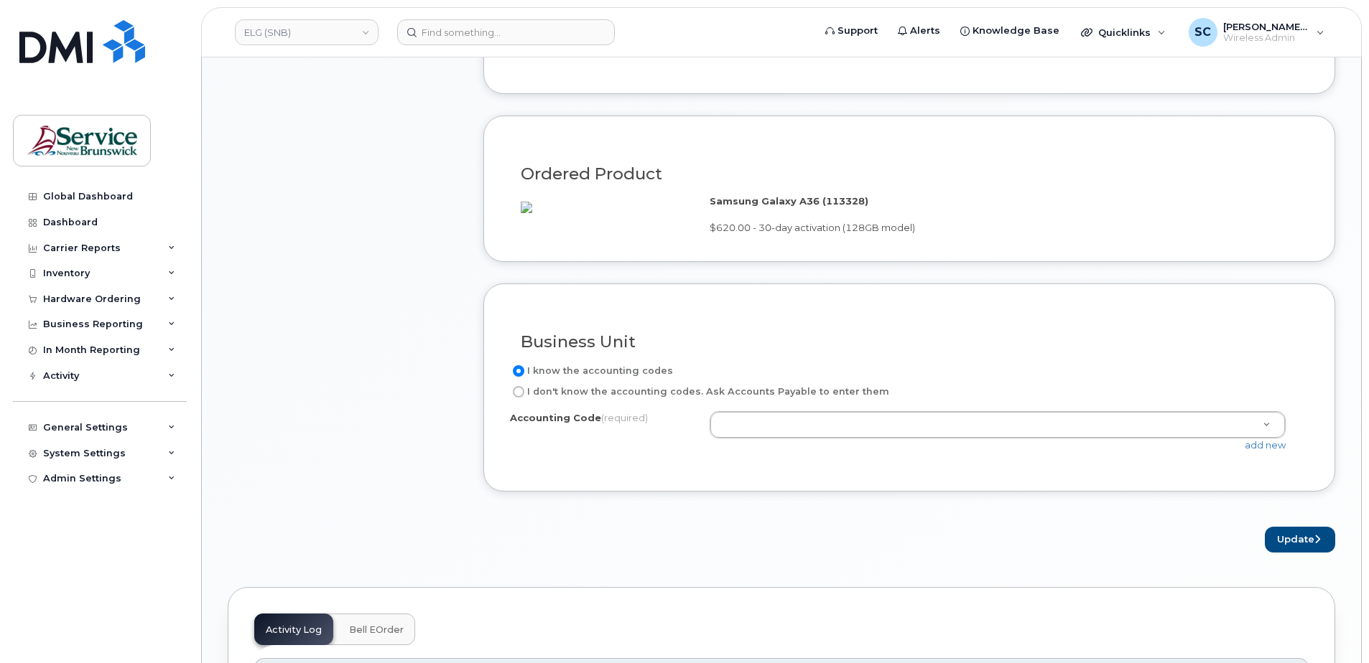
scroll to position [933, 0]
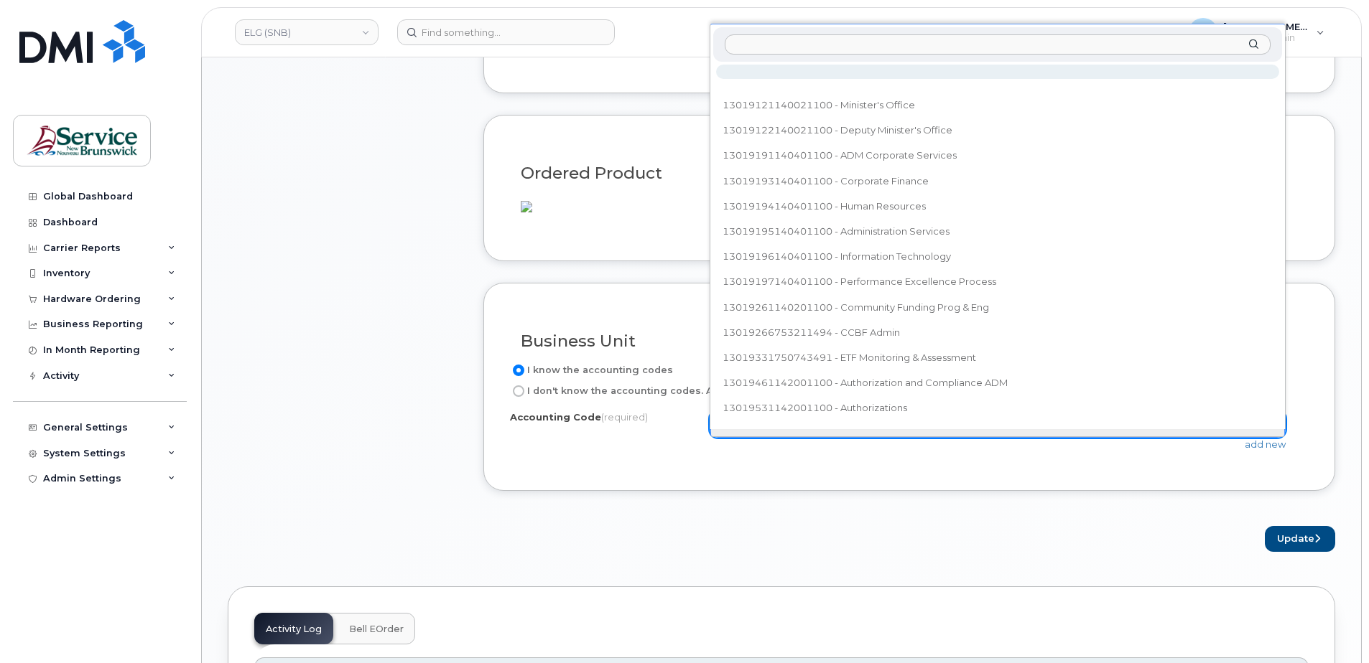
type input "80.8077.8004.6071.0000.0000.M44129"
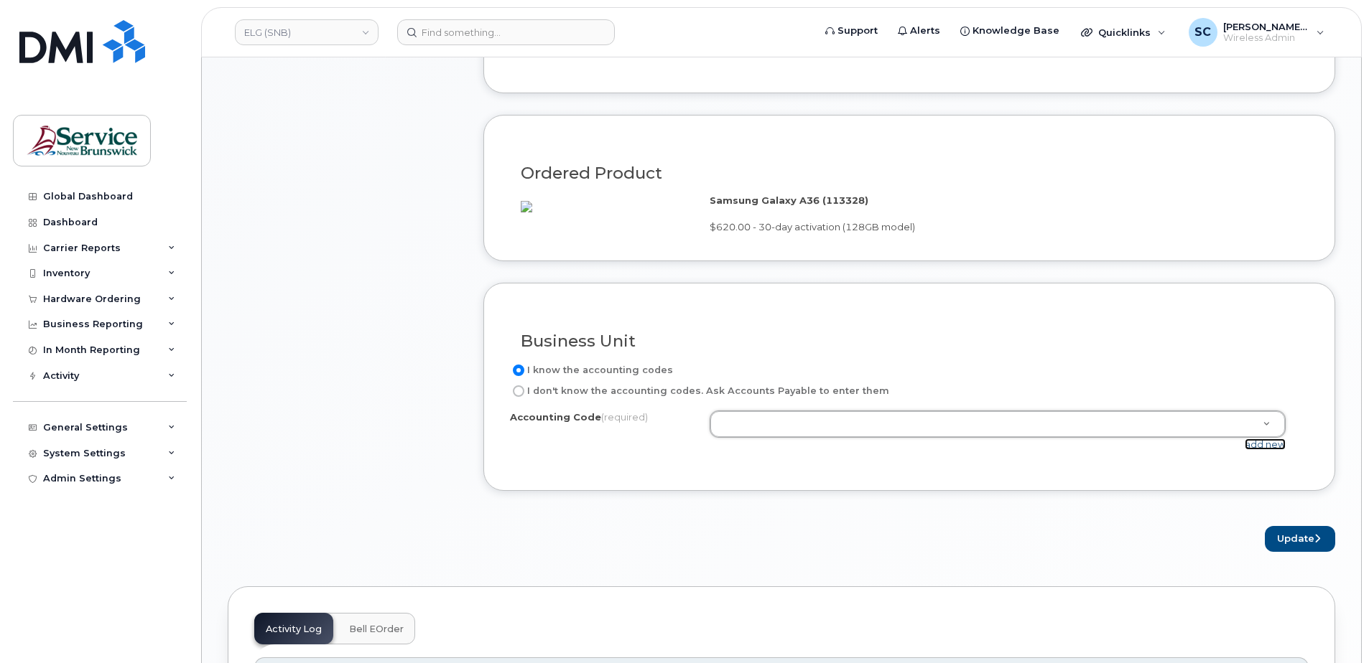
click at [1259, 450] on link "add new" at bounding box center [1264, 444] width 41 height 11
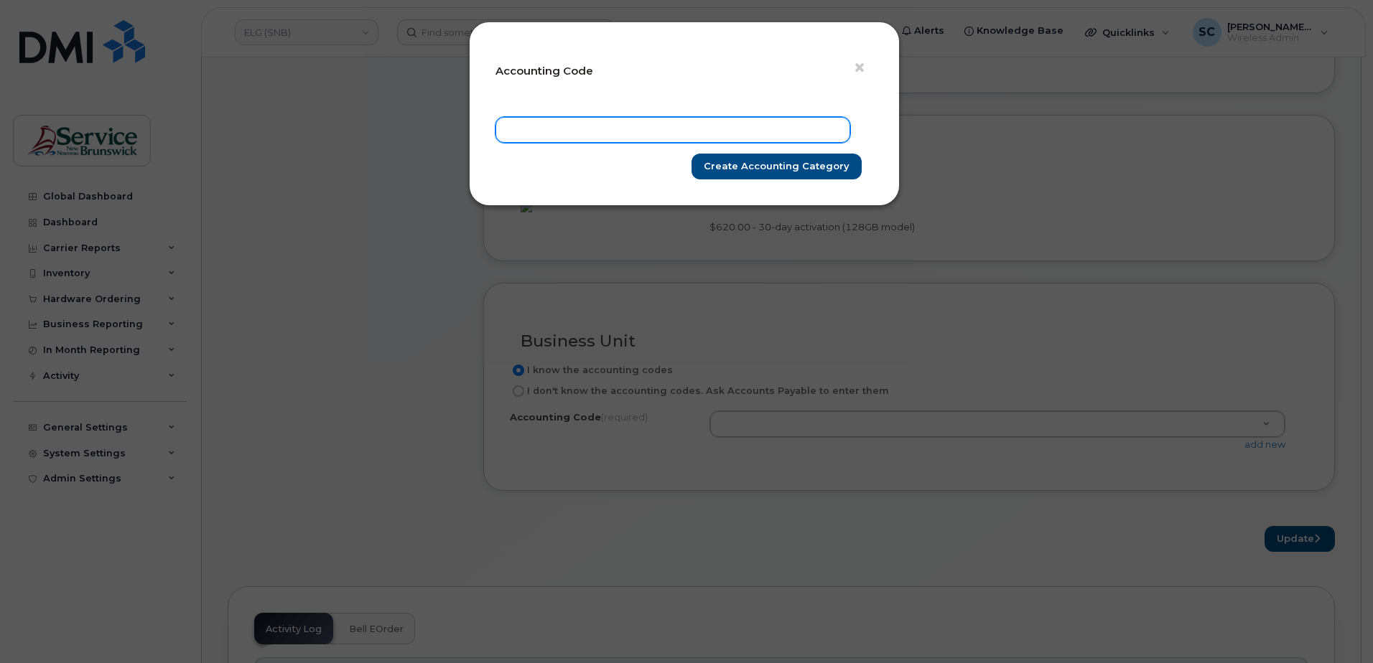
click at [800, 118] on input "text" at bounding box center [672, 130] width 355 height 26
paste input "80.8077.8004.6071.0000.0000.M44129"
type input "80.8077.8004.6071.0000.0000.M44129"
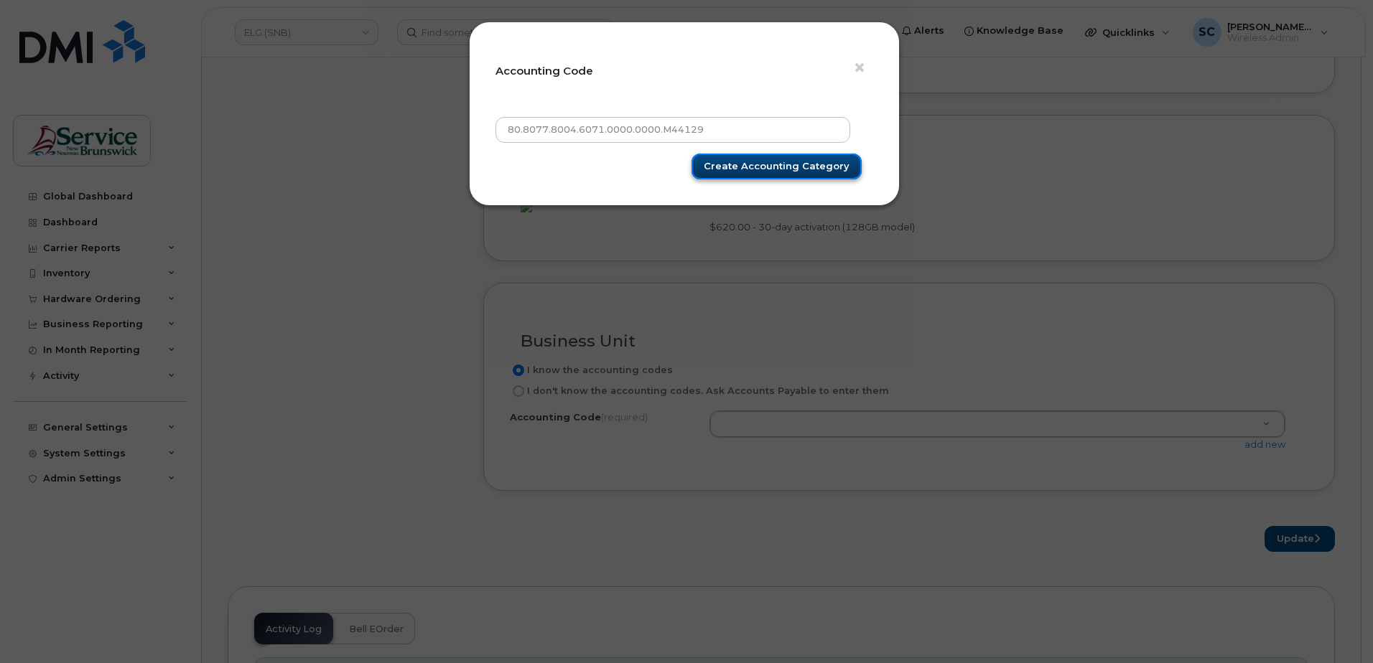
click at [822, 167] on input "Create Accounting category" at bounding box center [776, 167] width 170 height 27
type input "Create Accounting category"
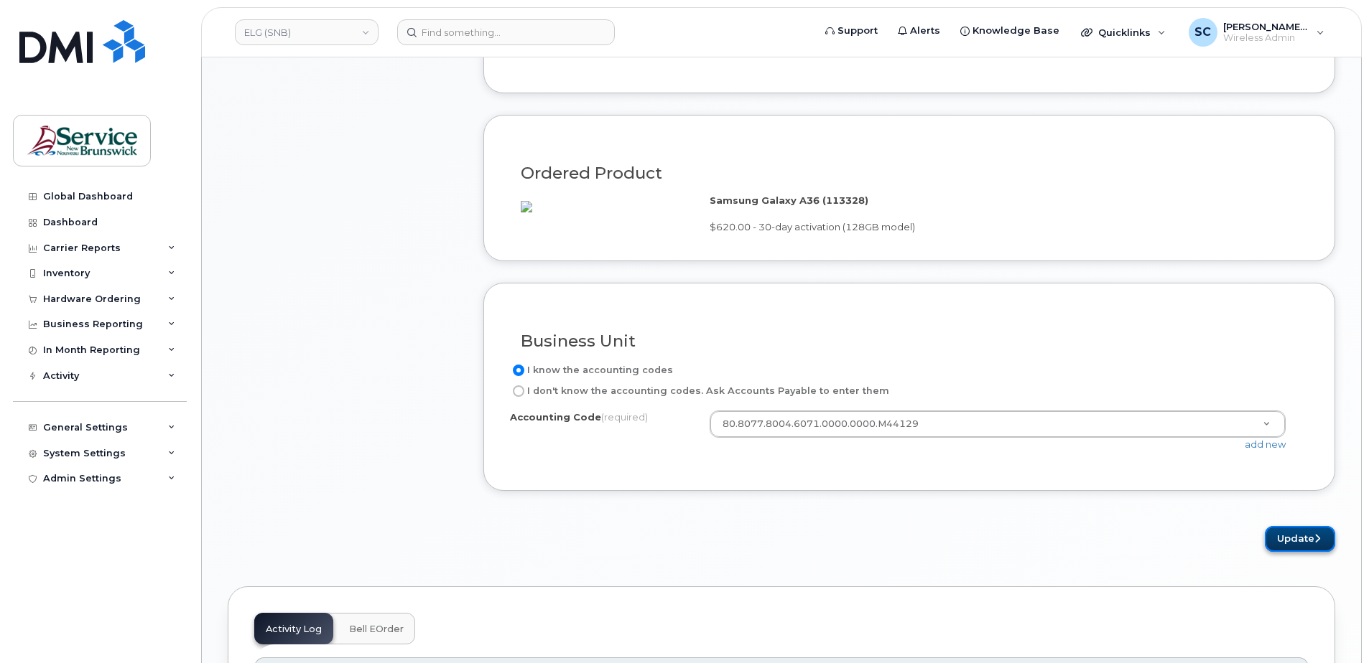
click at [1308, 553] on button "Update" at bounding box center [1299, 539] width 70 height 27
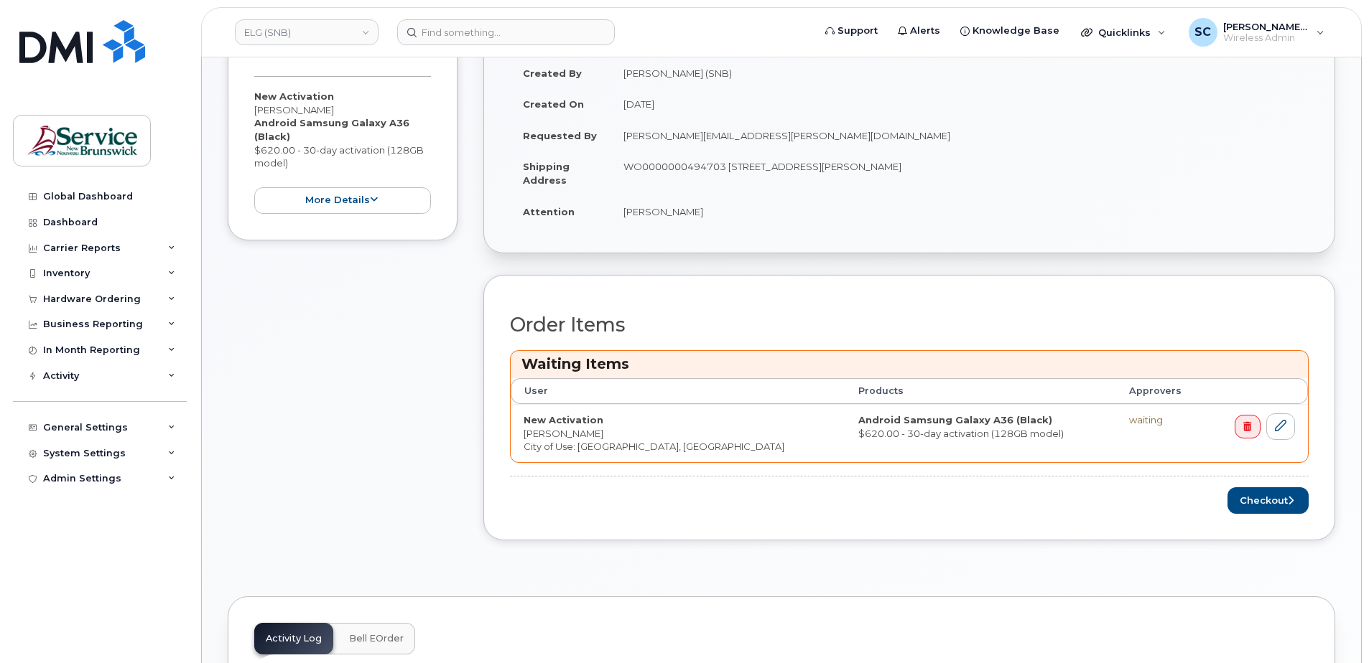
scroll to position [431, 0]
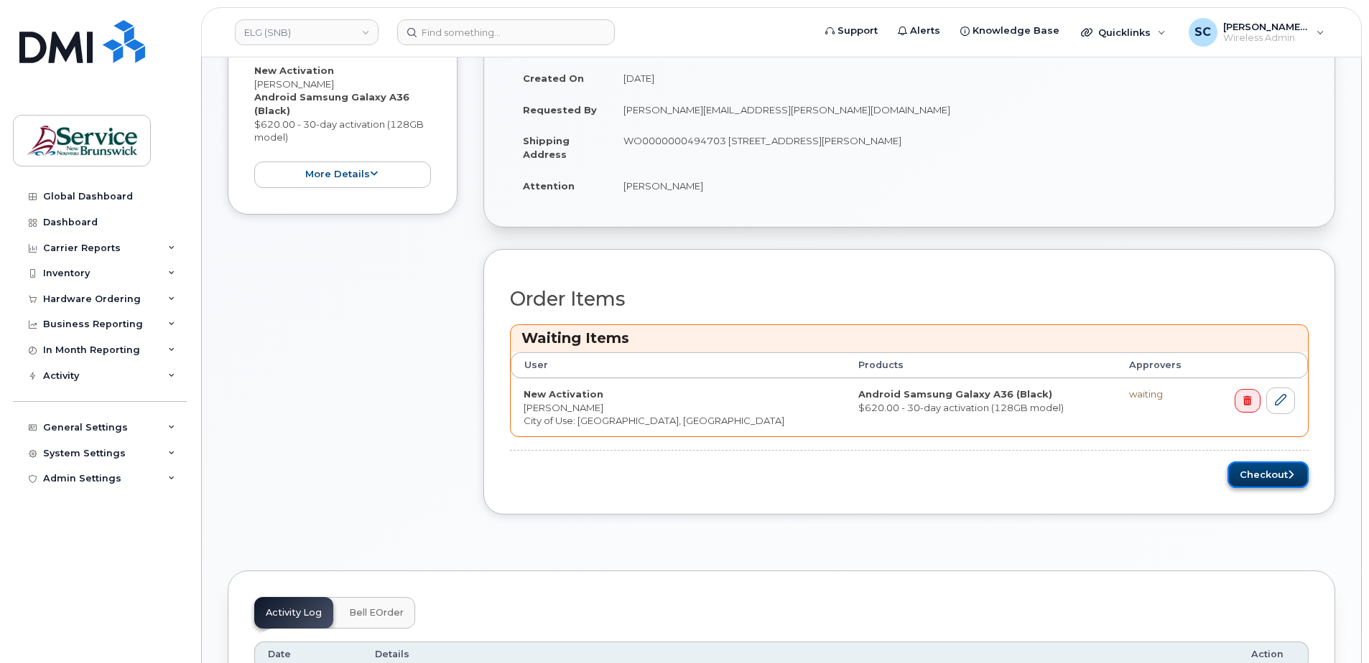
click at [1235, 472] on button "Checkout" at bounding box center [1267, 475] width 81 height 27
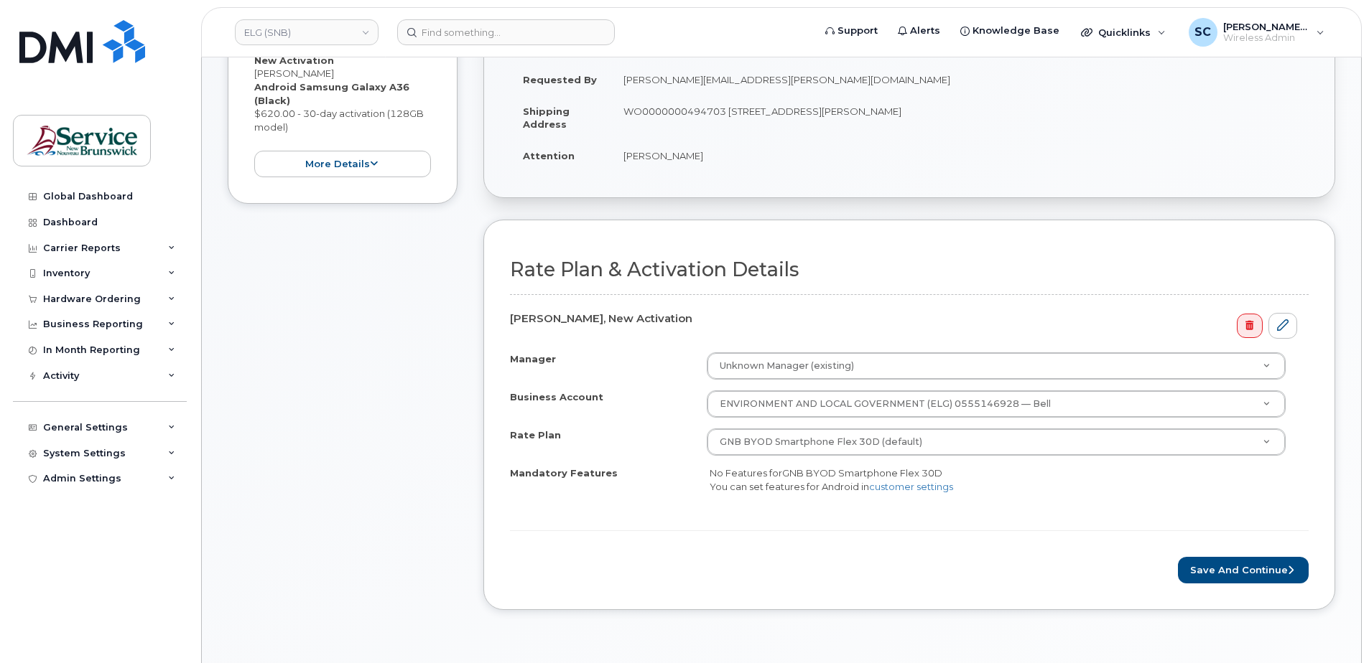
scroll to position [431, 0]
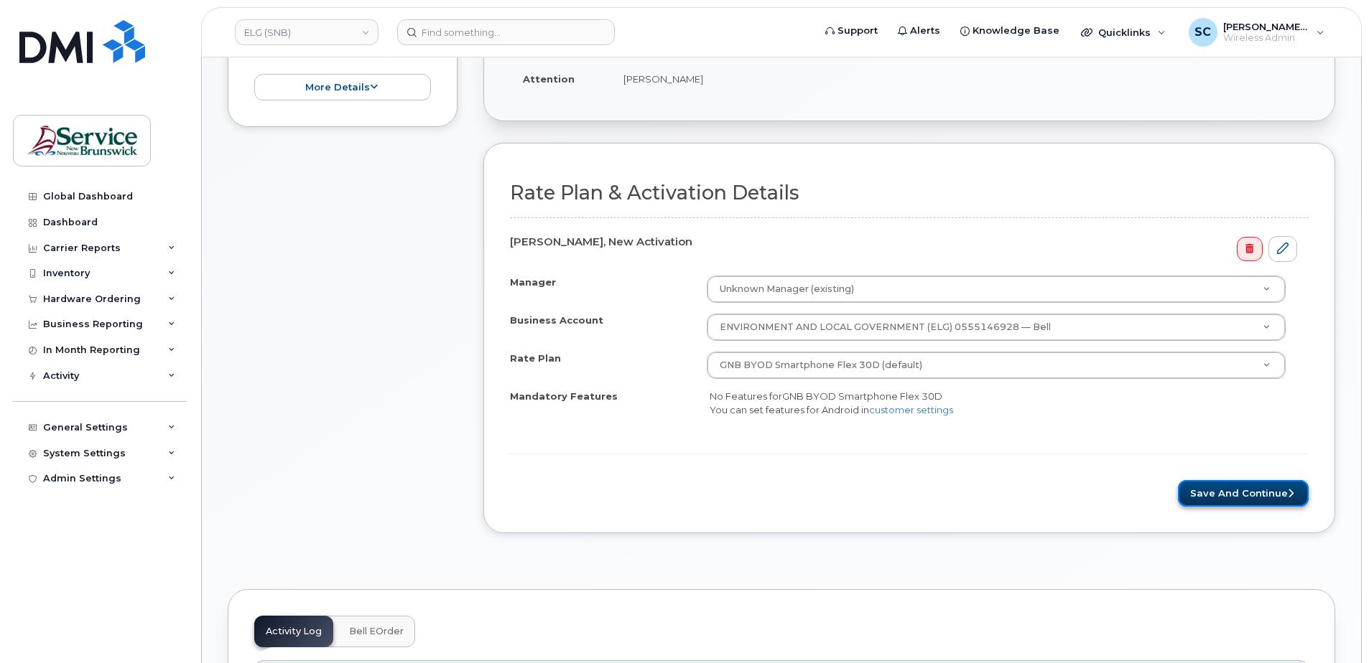
click at [1249, 495] on button "Save and Continue" at bounding box center [1243, 493] width 131 height 27
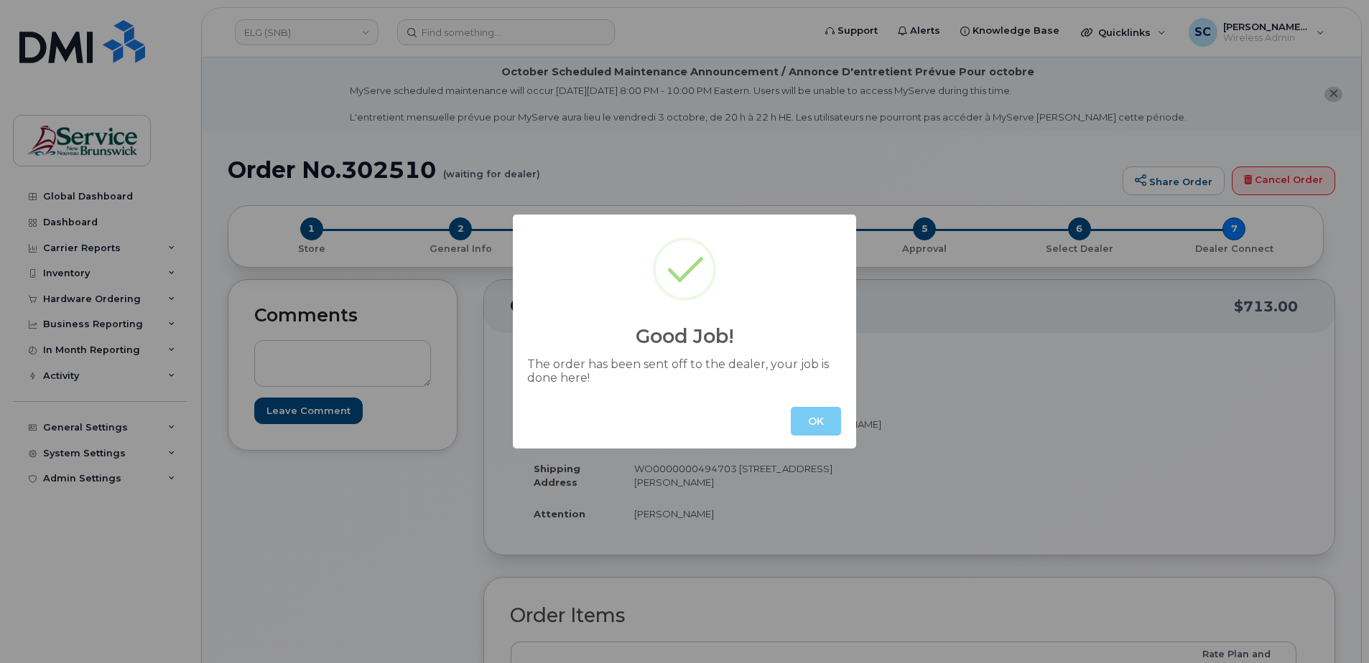
click at [818, 425] on button "OK" at bounding box center [816, 421] width 50 height 29
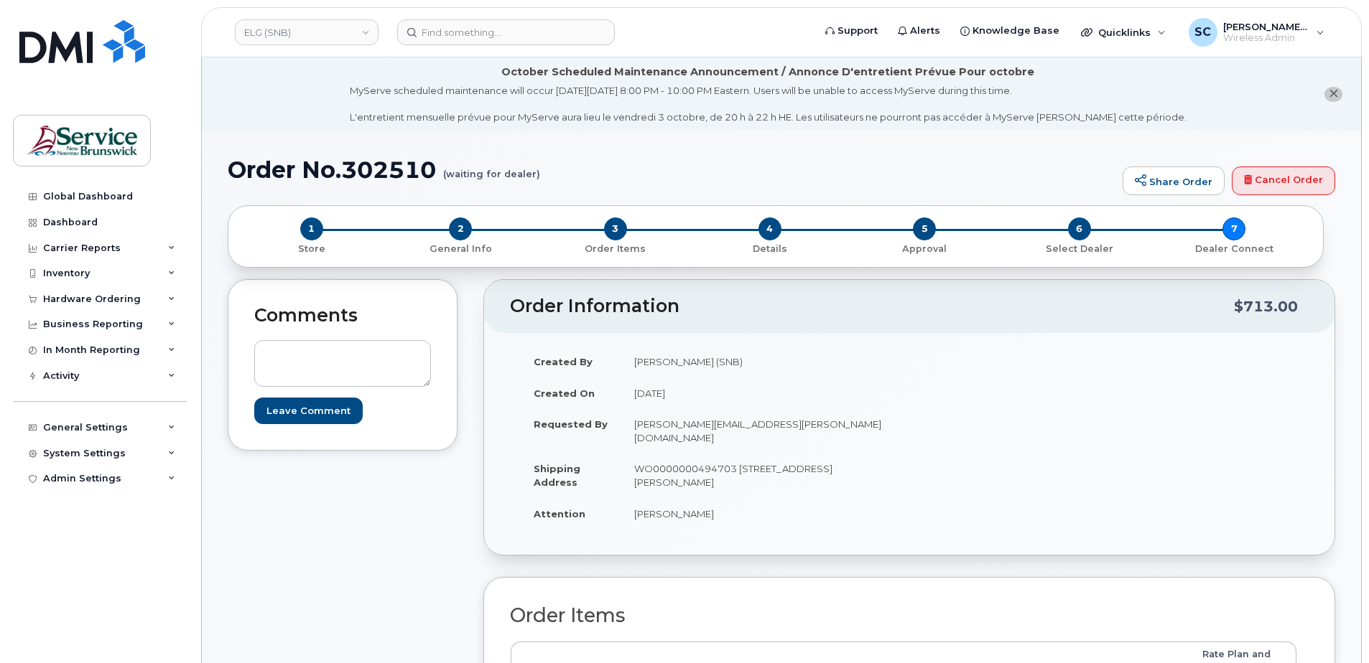
click at [402, 182] on h1 "Order No.302510 (waiting for dealer)" at bounding box center [671, 169] width 887 height 25
copy h1 "302510"
click at [318, 33] on link "ELG (SNB)" at bounding box center [307, 32] width 144 height 26
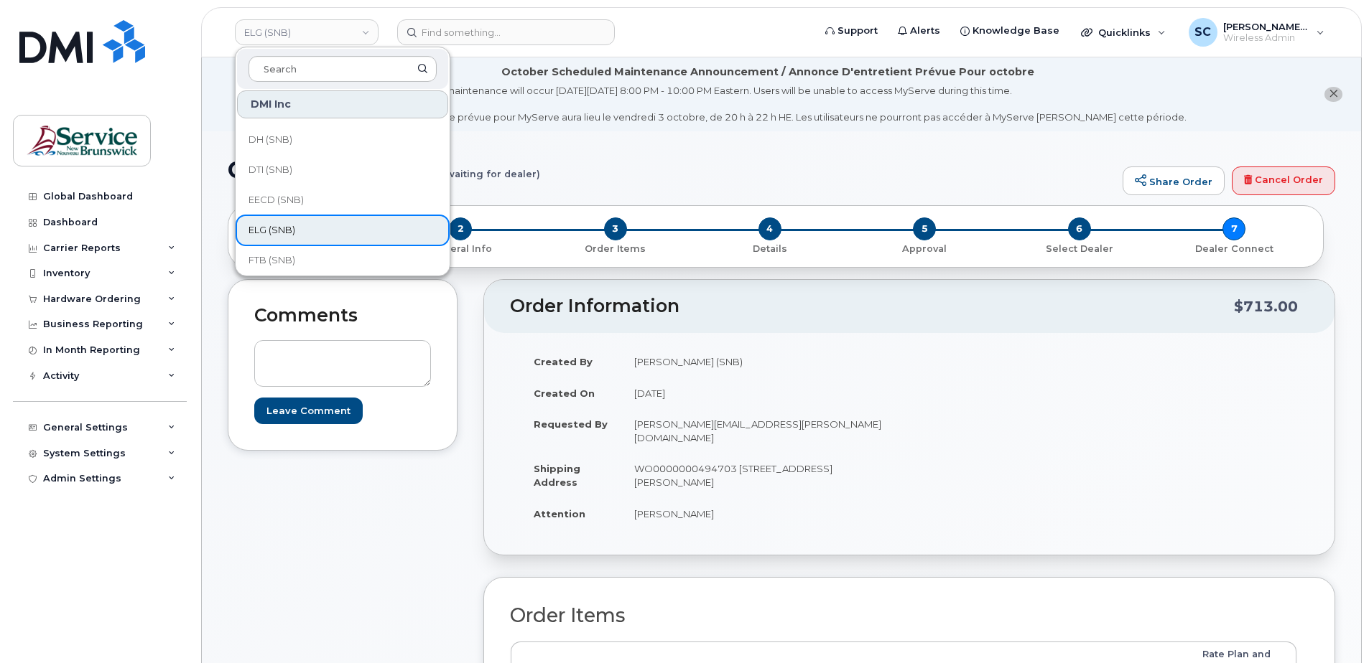
scroll to position [72, 0]
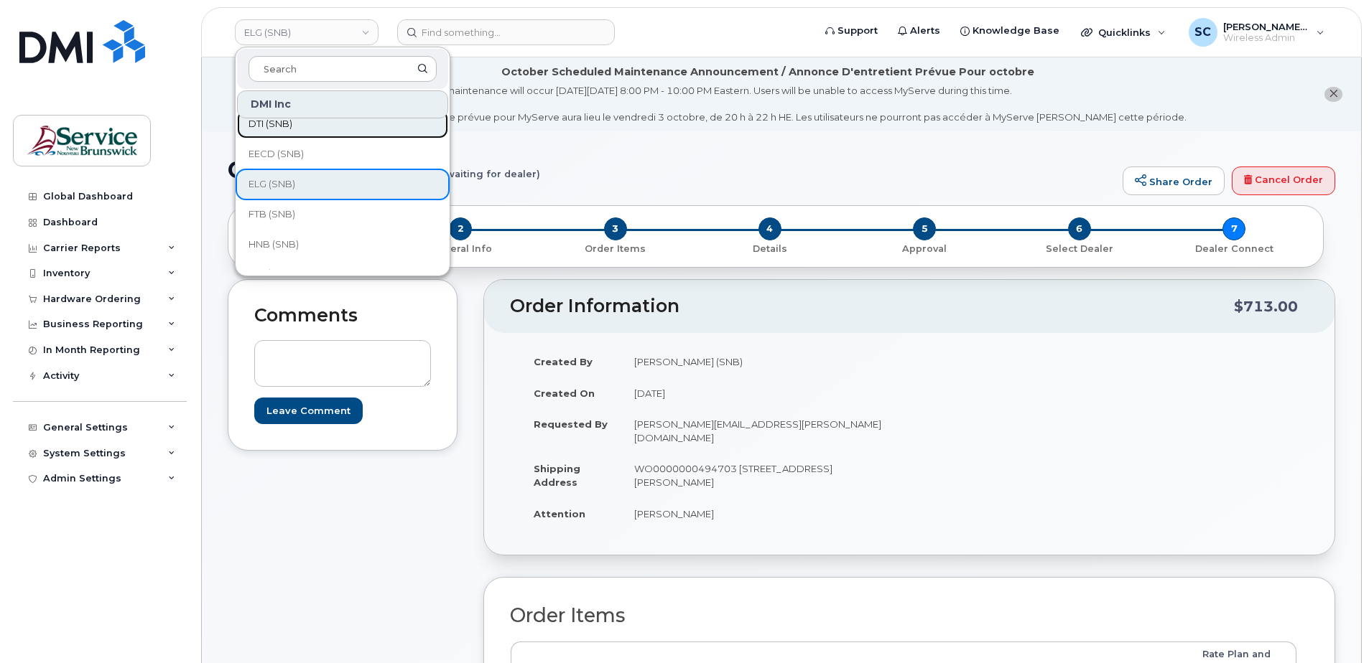
click at [299, 122] on link "DTI (SNB)" at bounding box center [342, 124] width 211 height 29
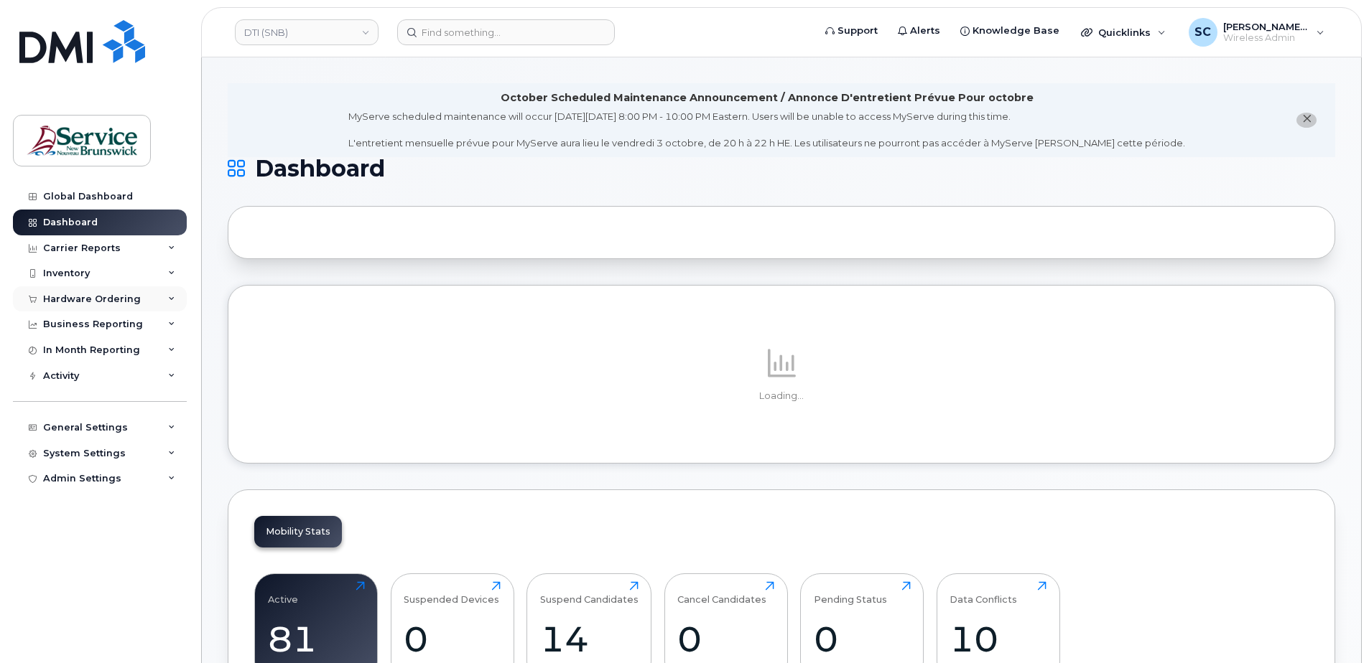
click at [108, 304] on div "Hardware Ordering" at bounding box center [92, 299] width 98 height 11
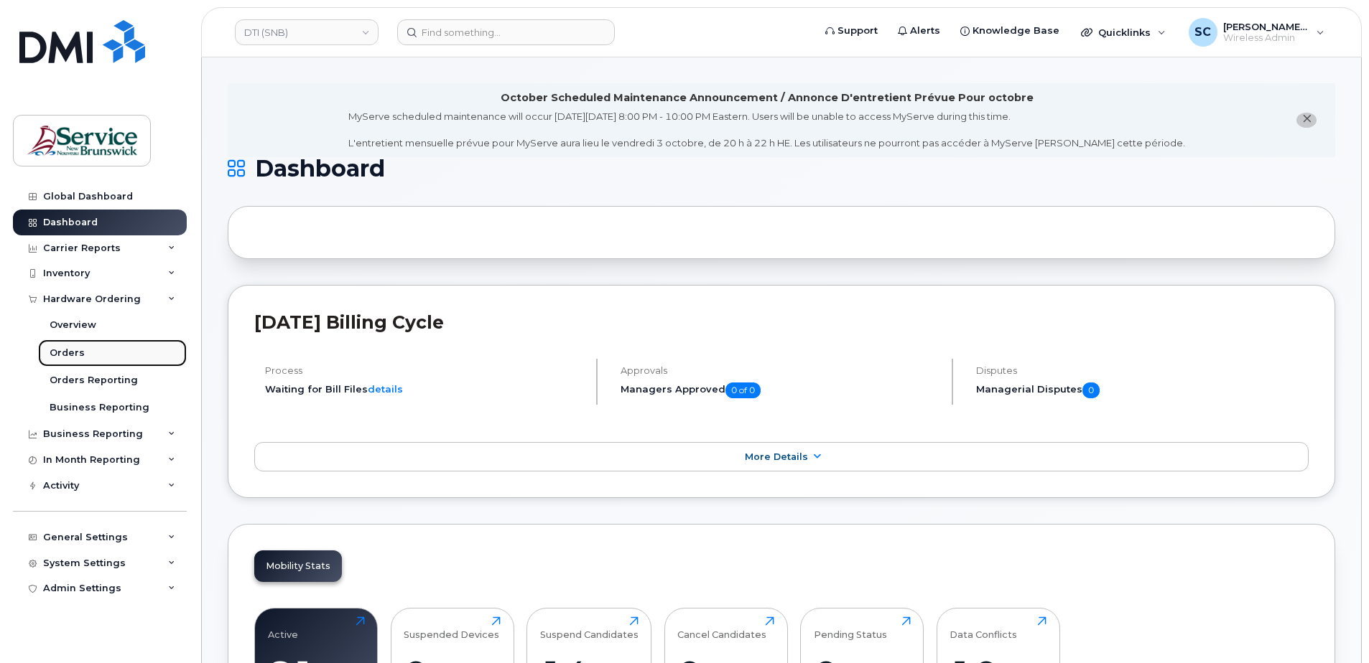
click at [102, 358] on link "Orders" at bounding box center [112, 353] width 149 height 27
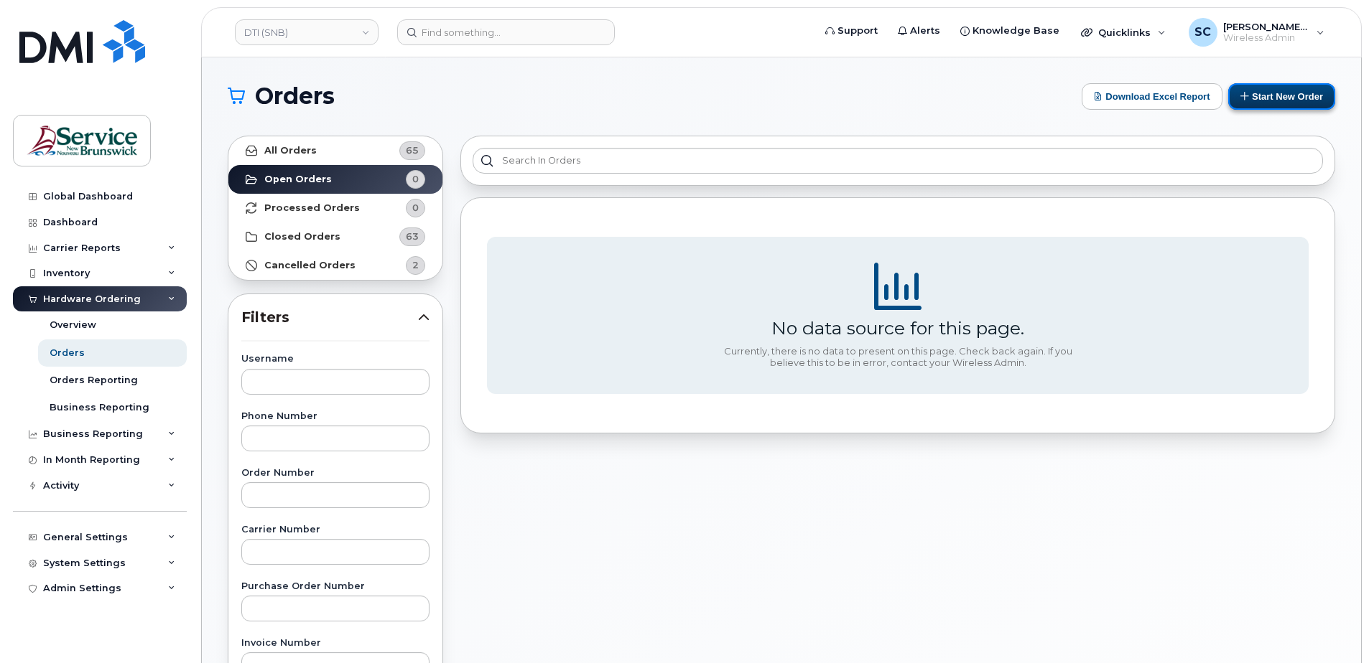
click at [1264, 103] on button "Start New Order" at bounding box center [1281, 96] width 107 height 27
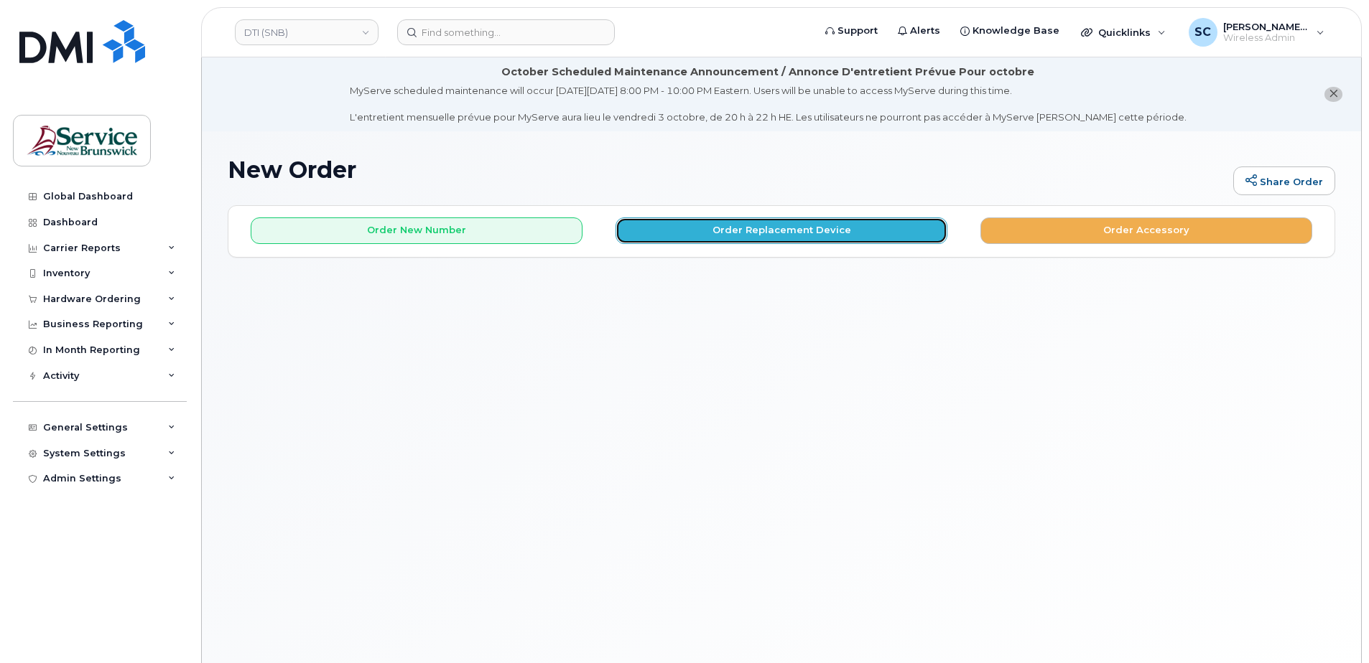
click at [795, 234] on button "Order Replacement Device" at bounding box center [781, 231] width 332 height 27
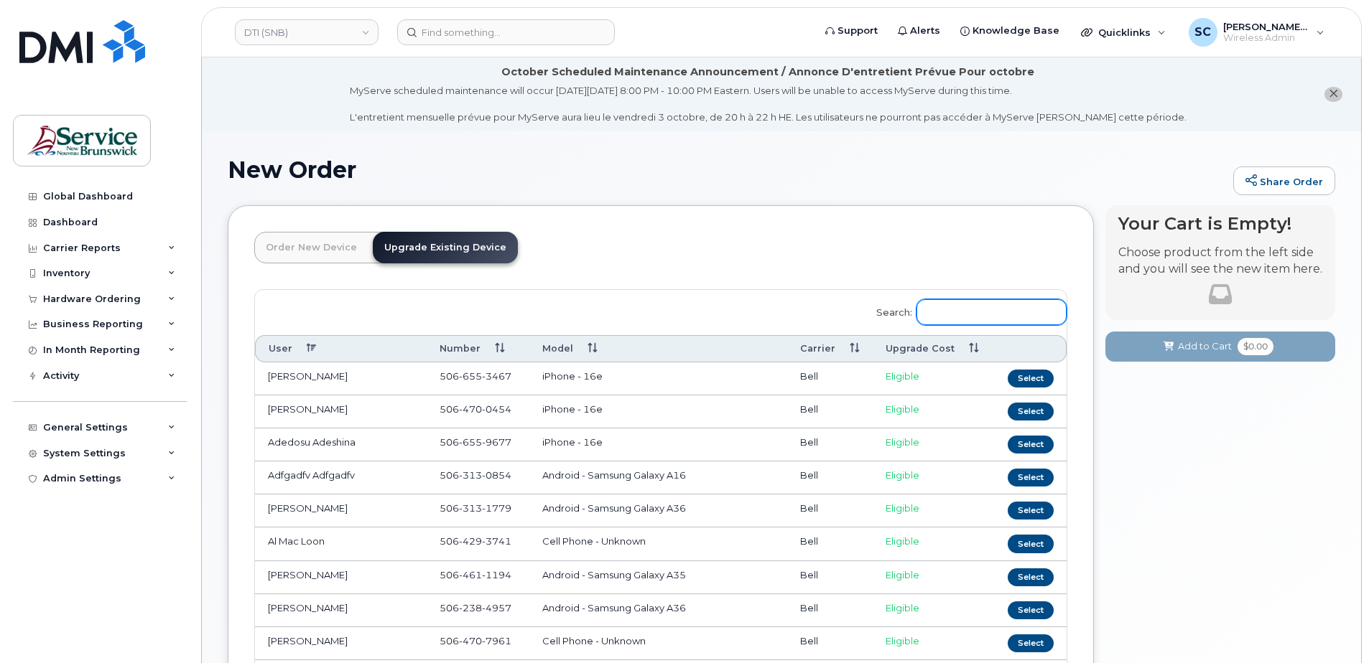
click at [972, 307] on input "Search:" at bounding box center [991, 312] width 150 height 26
paste input "[PERSON_NAME]"
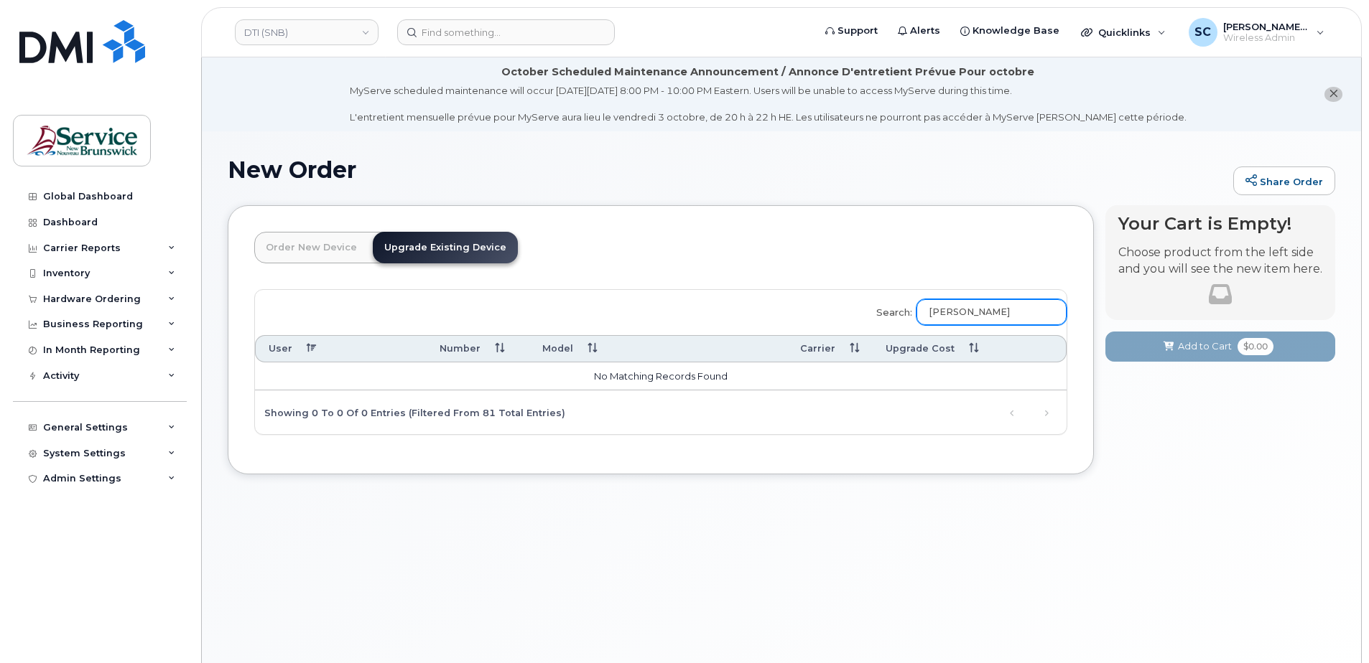
click at [950, 312] on input "Donald Brideau" at bounding box center [991, 312] width 150 height 26
paste input "506 378 2049"
click at [966, 312] on input "506 378 2049" at bounding box center [991, 312] width 150 height 26
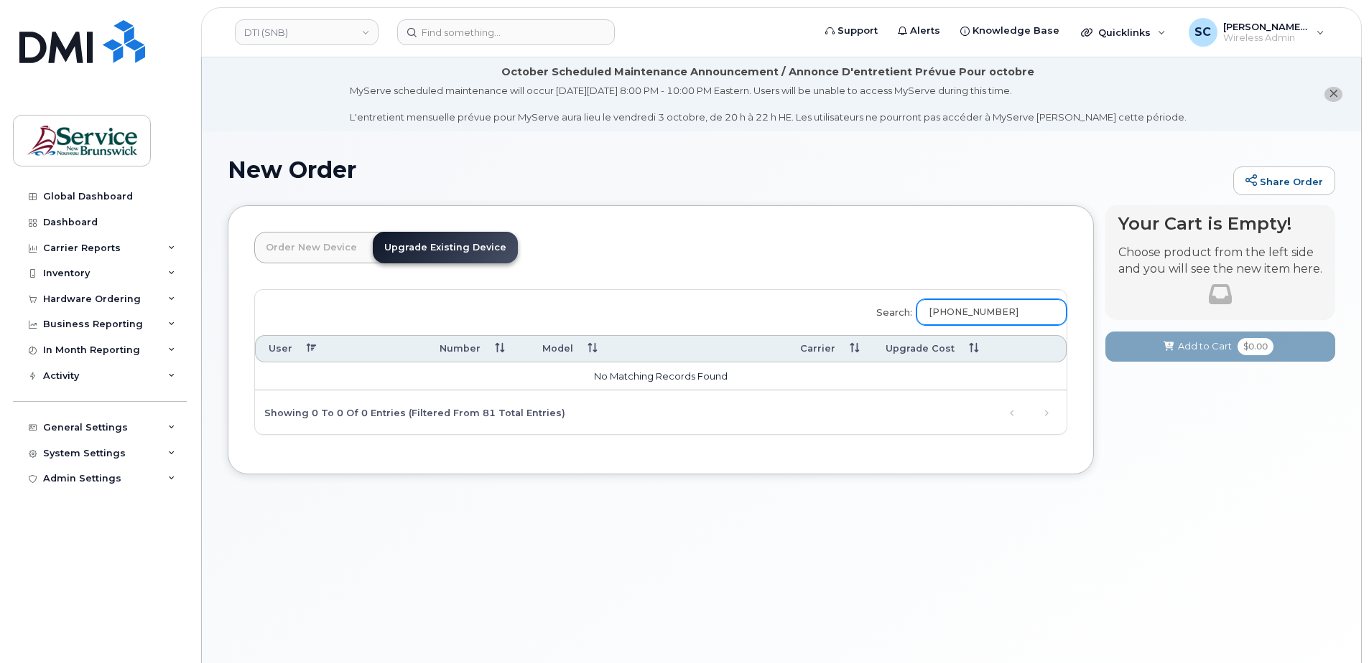
click at [965, 317] on input "506 378 2049" at bounding box center [991, 312] width 150 height 26
click at [983, 312] on input "506378 2049" at bounding box center [991, 312] width 150 height 26
type input "5063782049"
click at [956, 271] on header "Order New Device Upgrade Existing Device Order new device and new line Order ne…" at bounding box center [660, 260] width 813 height 57
click at [994, 314] on input "5063782049" at bounding box center [991, 312] width 150 height 26
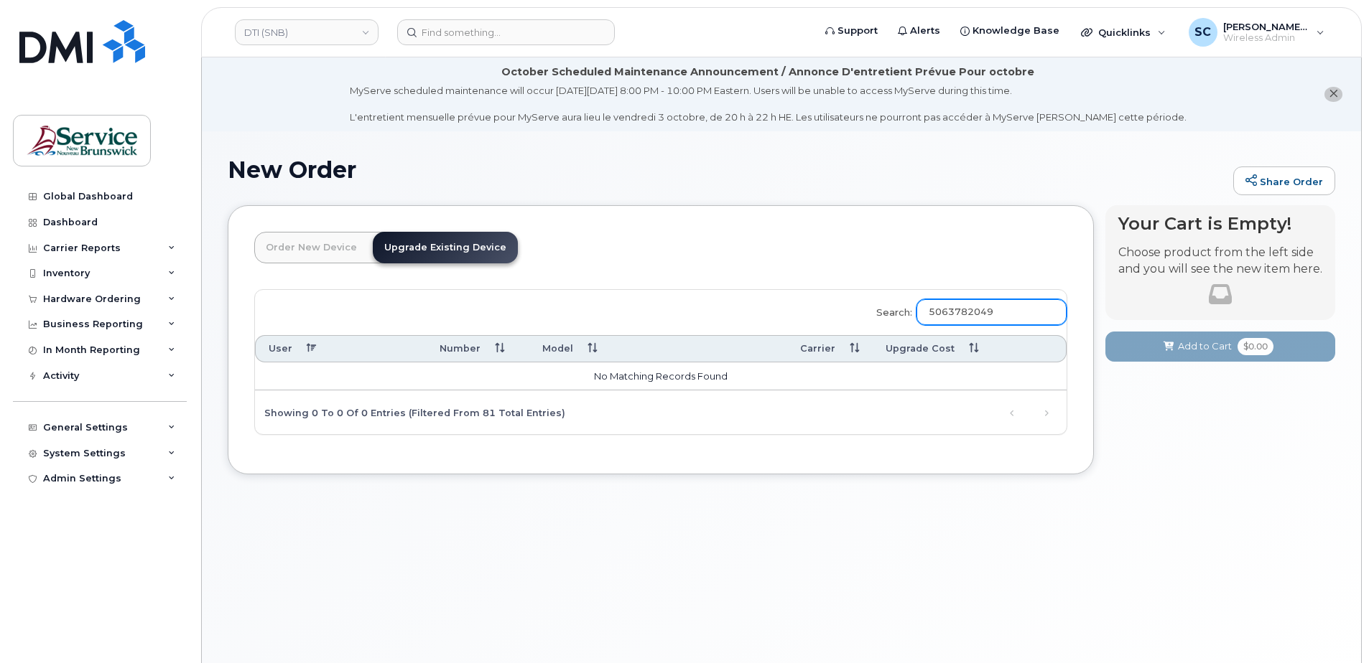
click at [994, 314] on input "5063782049" at bounding box center [991, 312] width 150 height 26
click at [325, 36] on link "DTI (SNB)" at bounding box center [307, 32] width 144 height 26
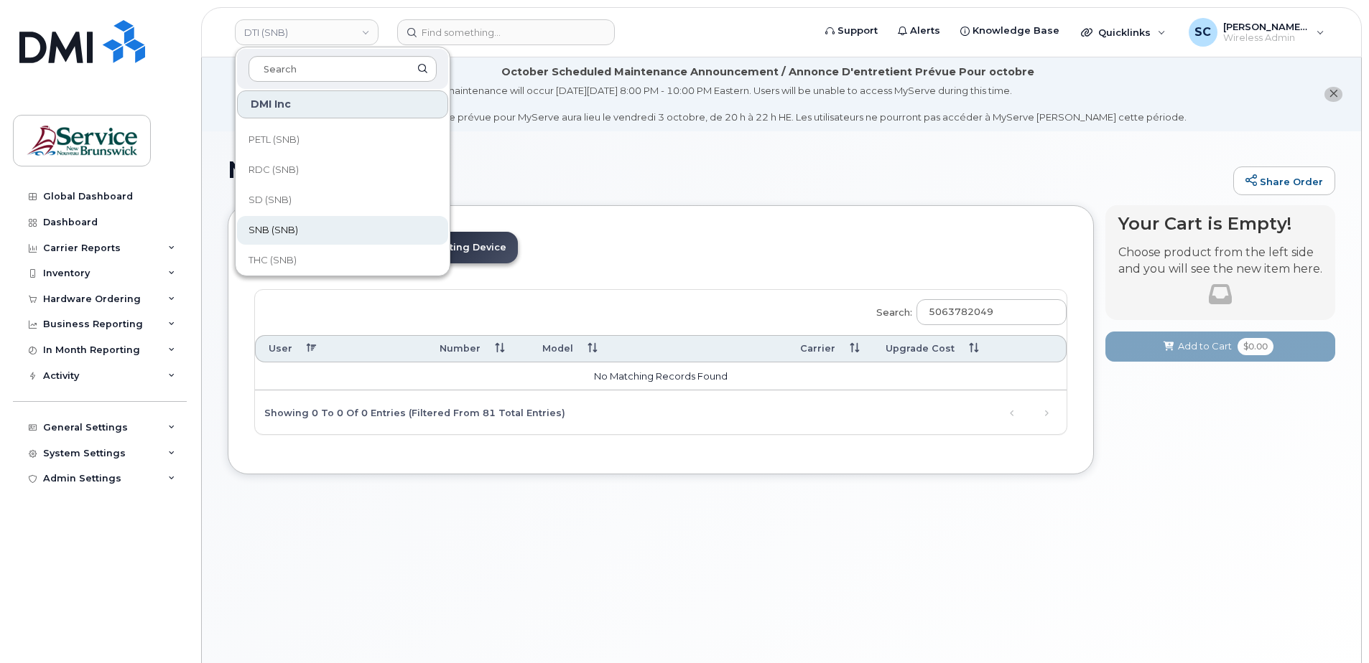
scroll to position [364, 0]
click at [305, 219] on link "SNB (SNB)" at bounding box center [342, 224] width 211 height 29
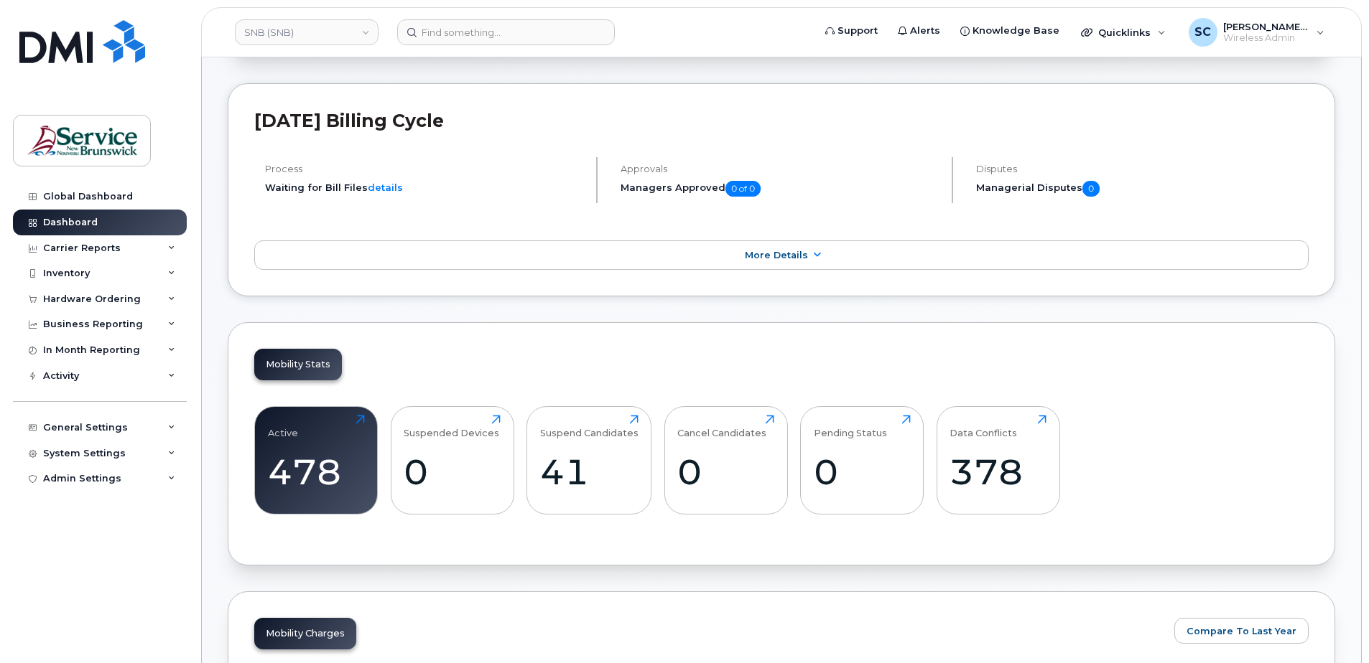
scroll to position [215, 0]
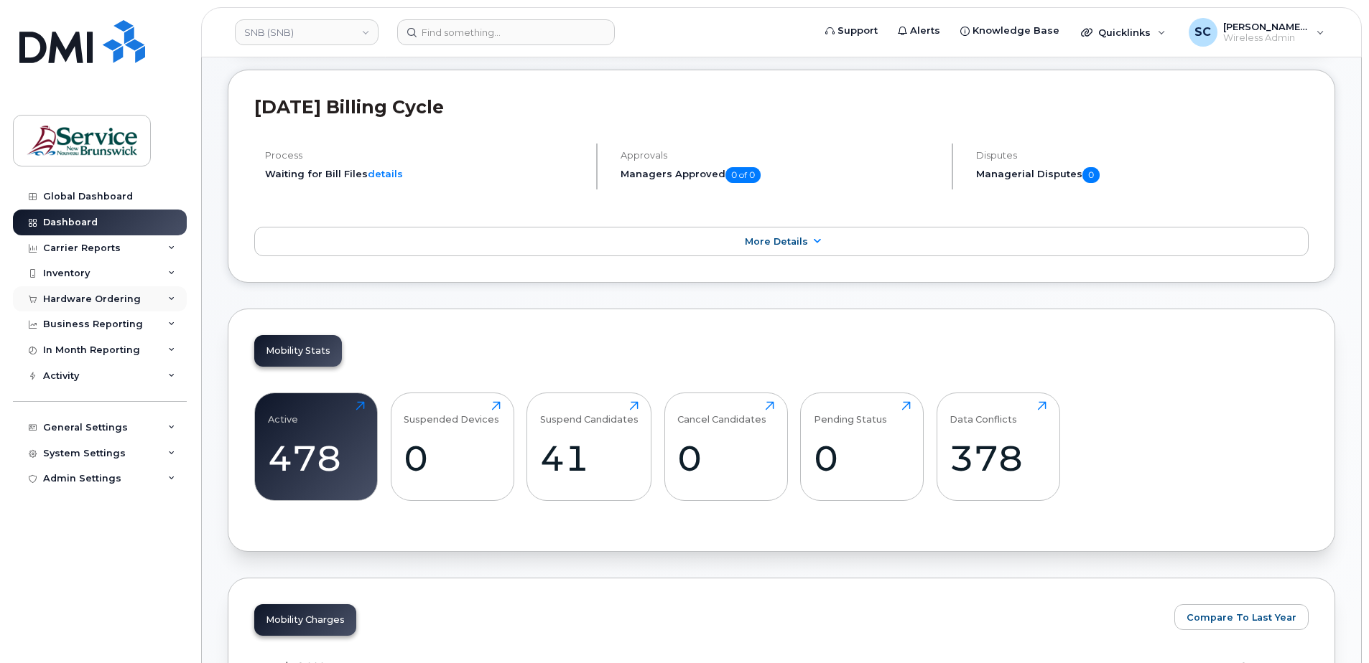
click at [113, 297] on div "Hardware Ordering" at bounding box center [92, 299] width 98 height 11
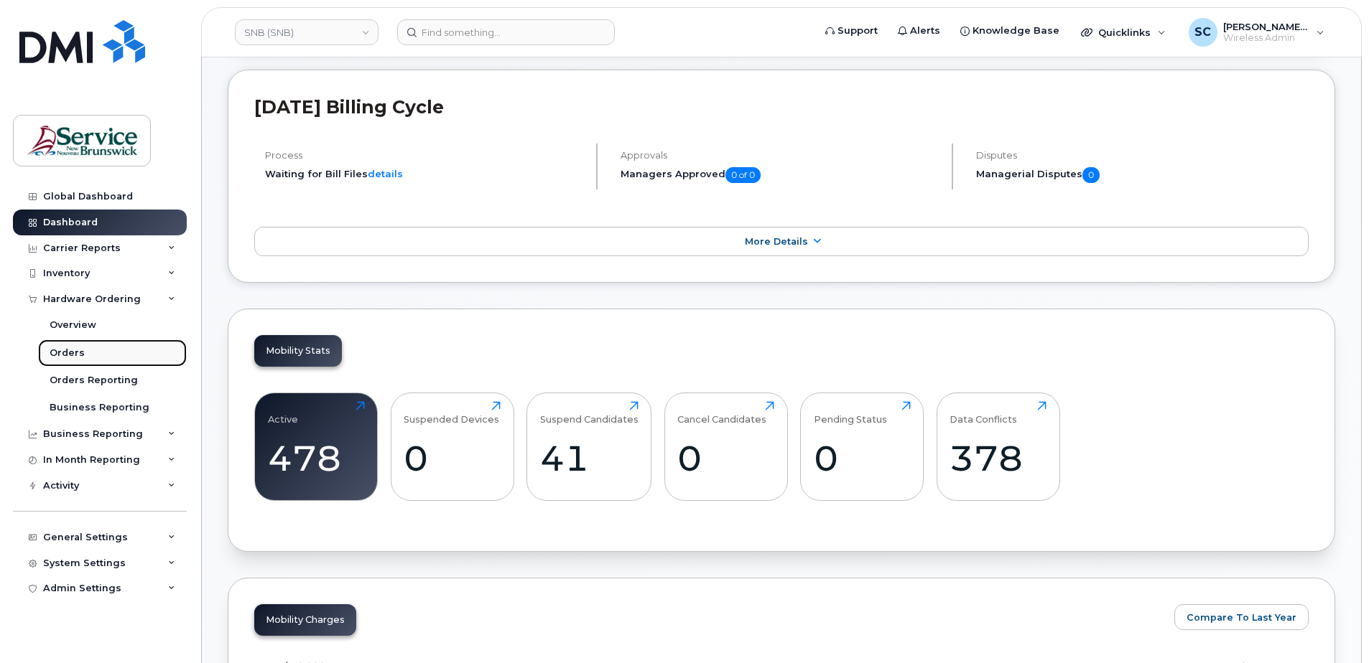
click at [99, 356] on link "Orders" at bounding box center [112, 353] width 149 height 27
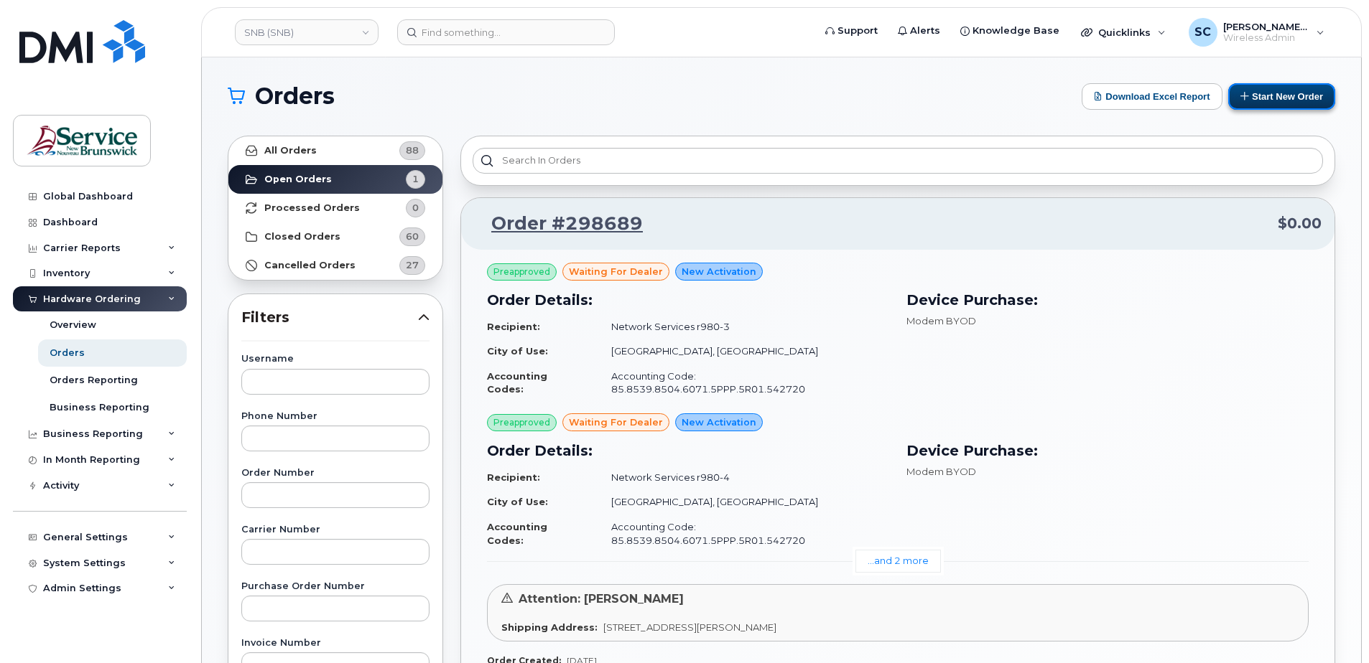
click at [1259, 101] on button "Start New Order" at bounding box center [1281, 96] width 107 height 27
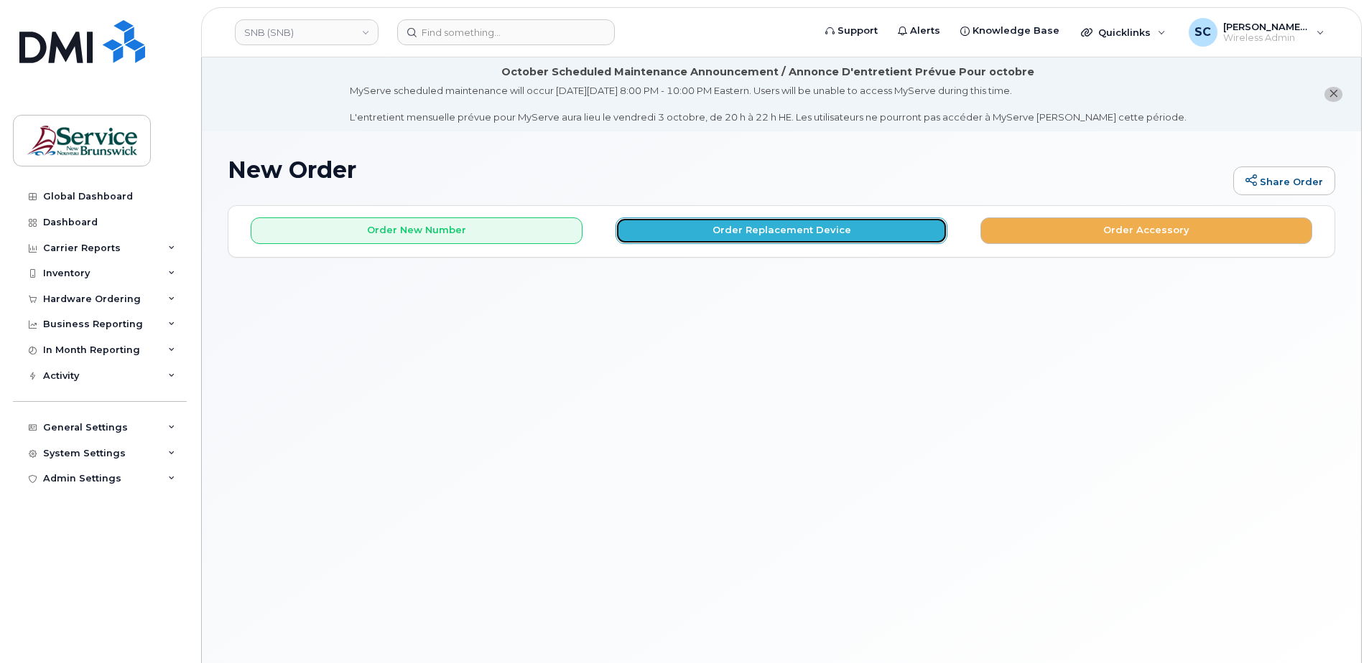
click at [688, 233] on button "Order Replacement Device" at bounding box center [781, 231] width 332 height 27
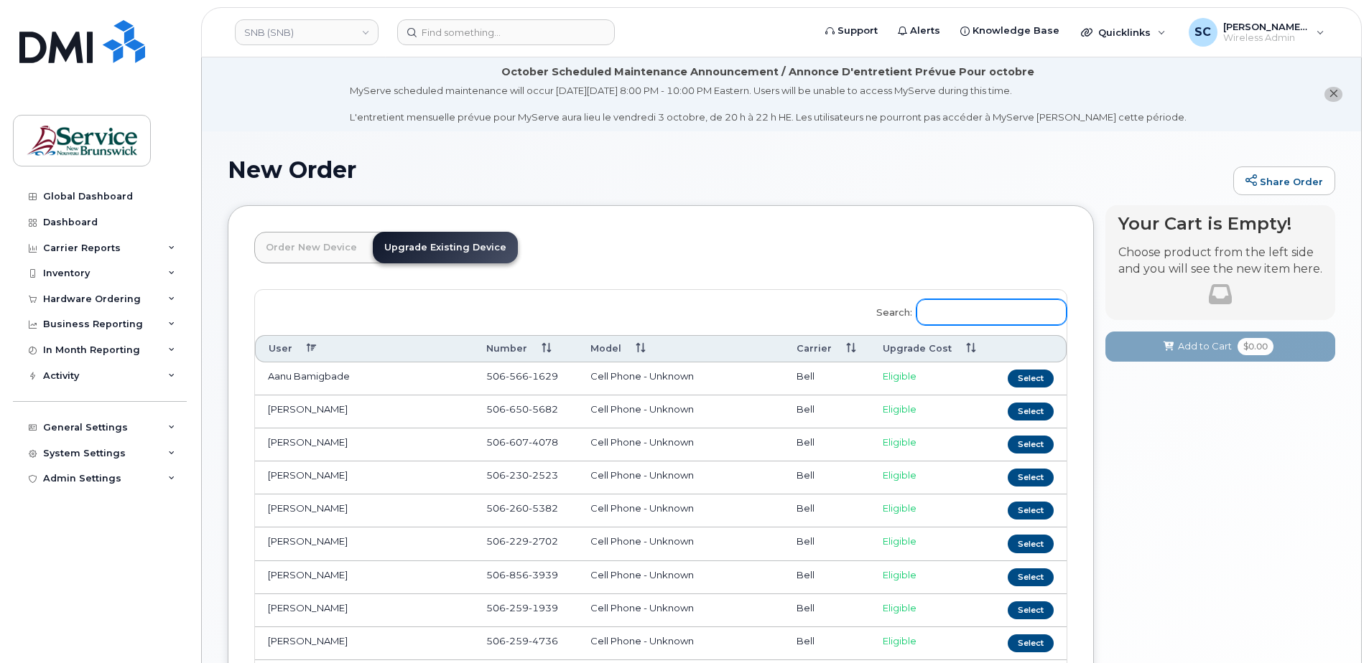
click at [992, 320] on input "Search:" at bounding box center [991, 312] width 150 height 26
paste input "[PHONE_NUMBER]"
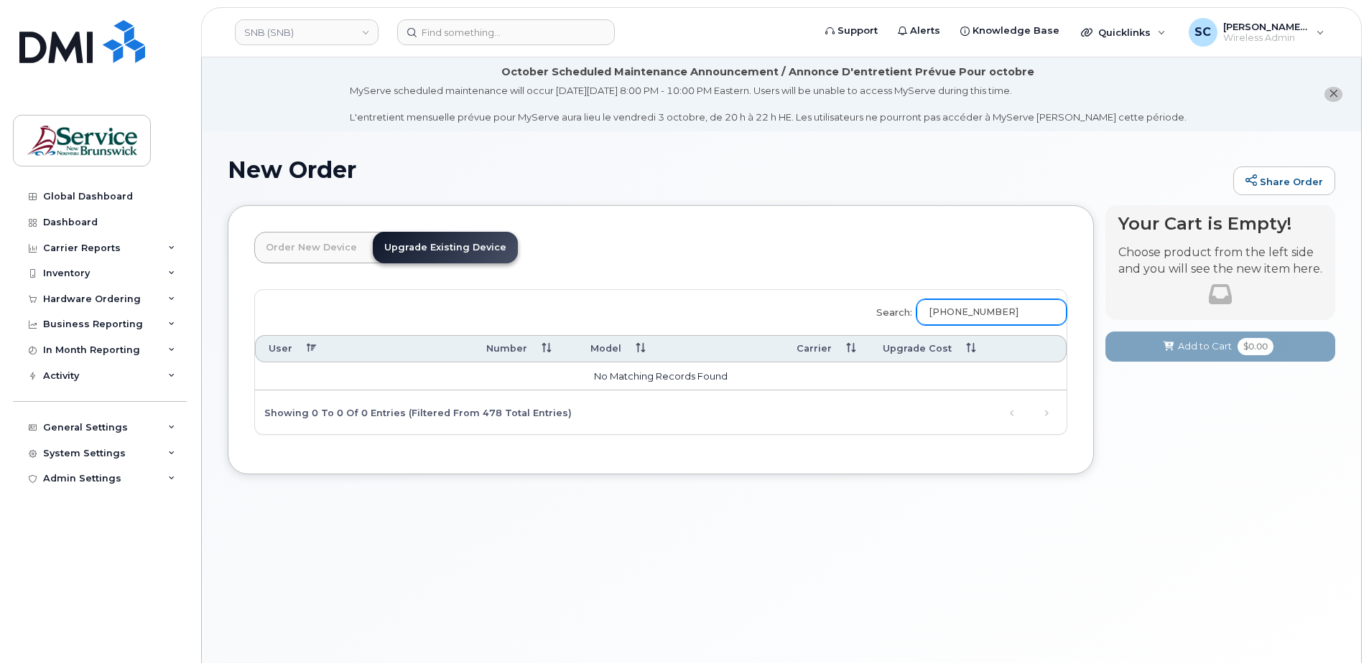
click at [988, 310] on input "[PHONE_NUMBER]" at bounding box center [991, 312] width 150 height 26
type input "5062381697"
click at [735, 269] on header "Order New Device Upgrade Existing Device Order new device and new line Order ne…" at bounding box center [660, 260] width 813 height 57
click at [969, 314] on input "5062381697" at bounding box center [991, 312] width 150 height 26
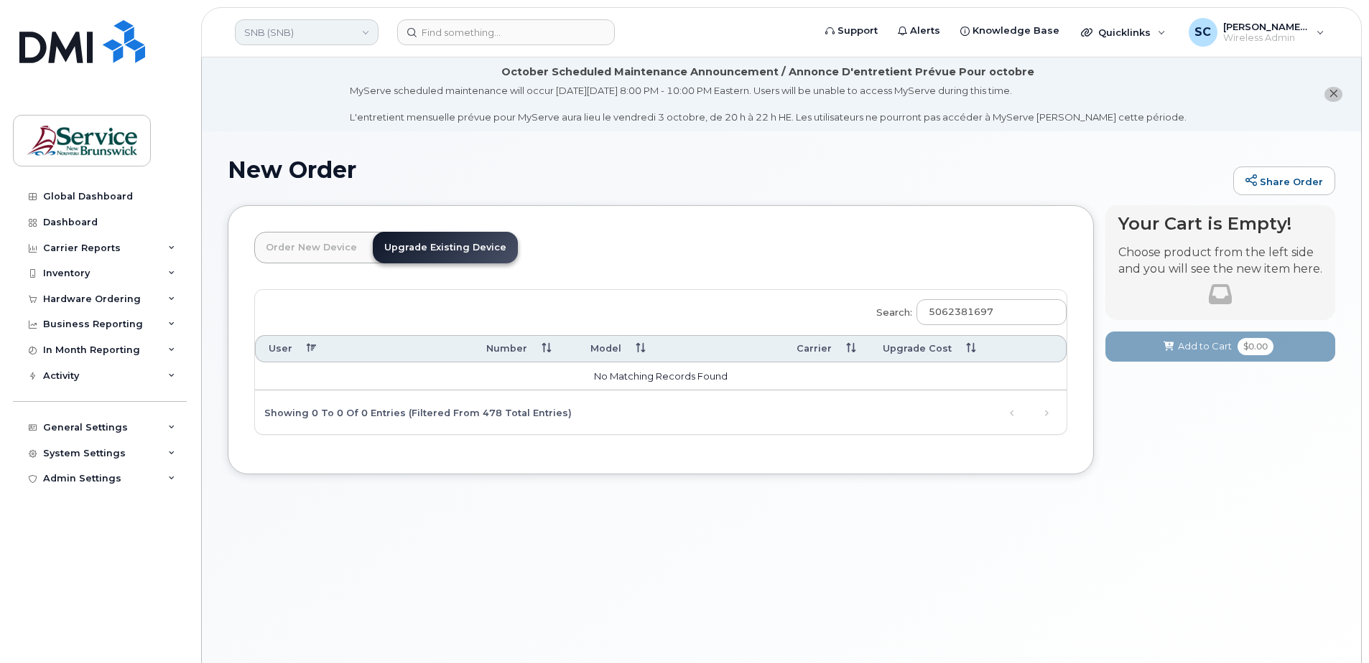
click at [300, 31] on link "SNB (SNB)" at bounding box center [307, 32] width 144 height 26
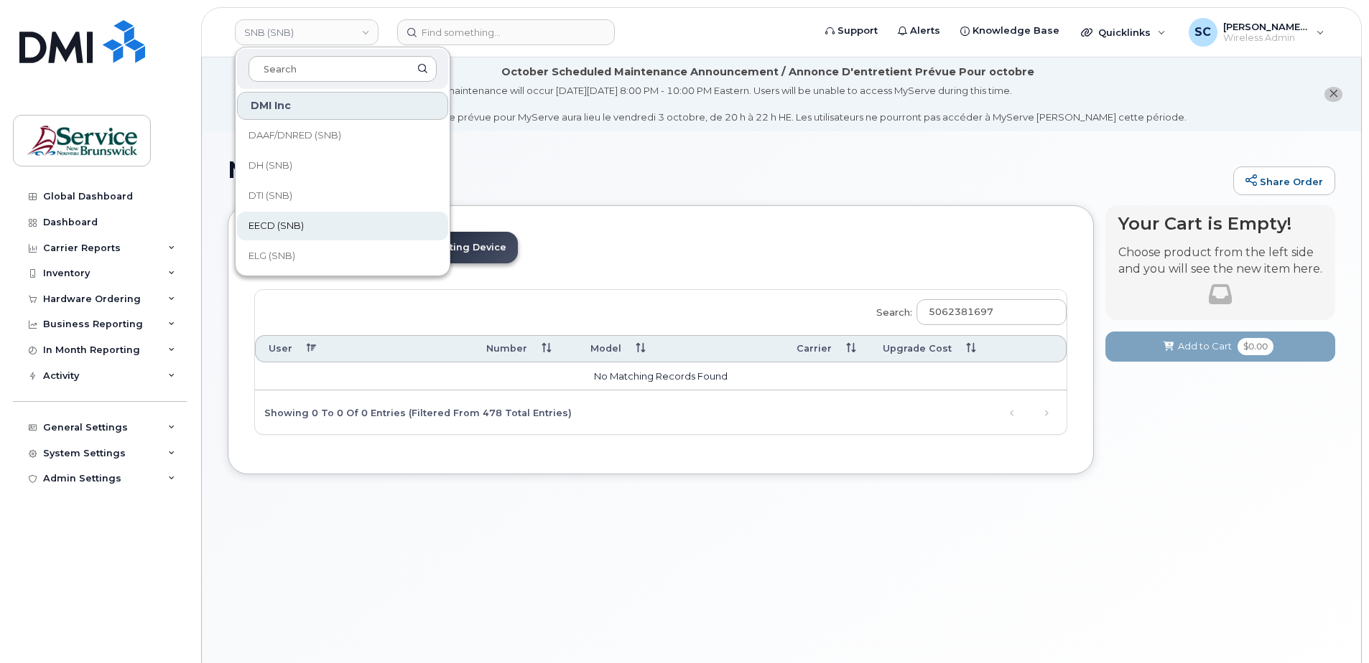
scroll to position [364, 0]
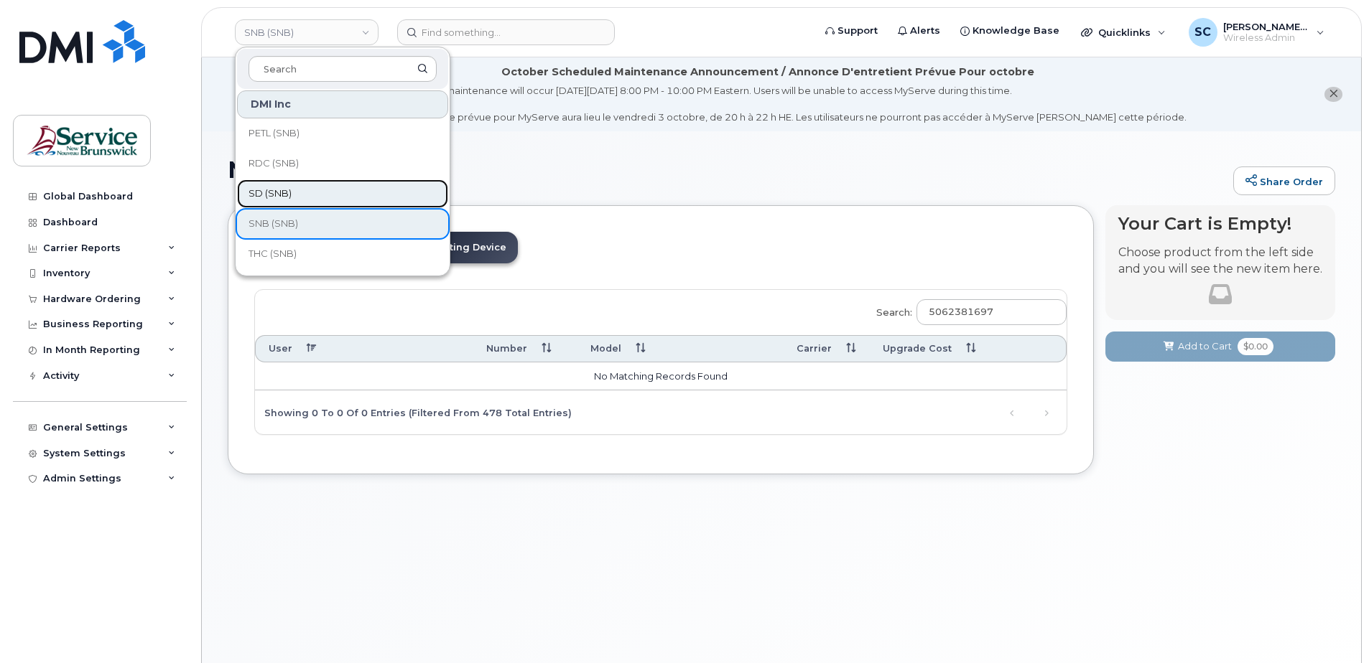
click at [298, 190] on link "SD (SNB)" at bounding box center [342, 194] width 211 height 29
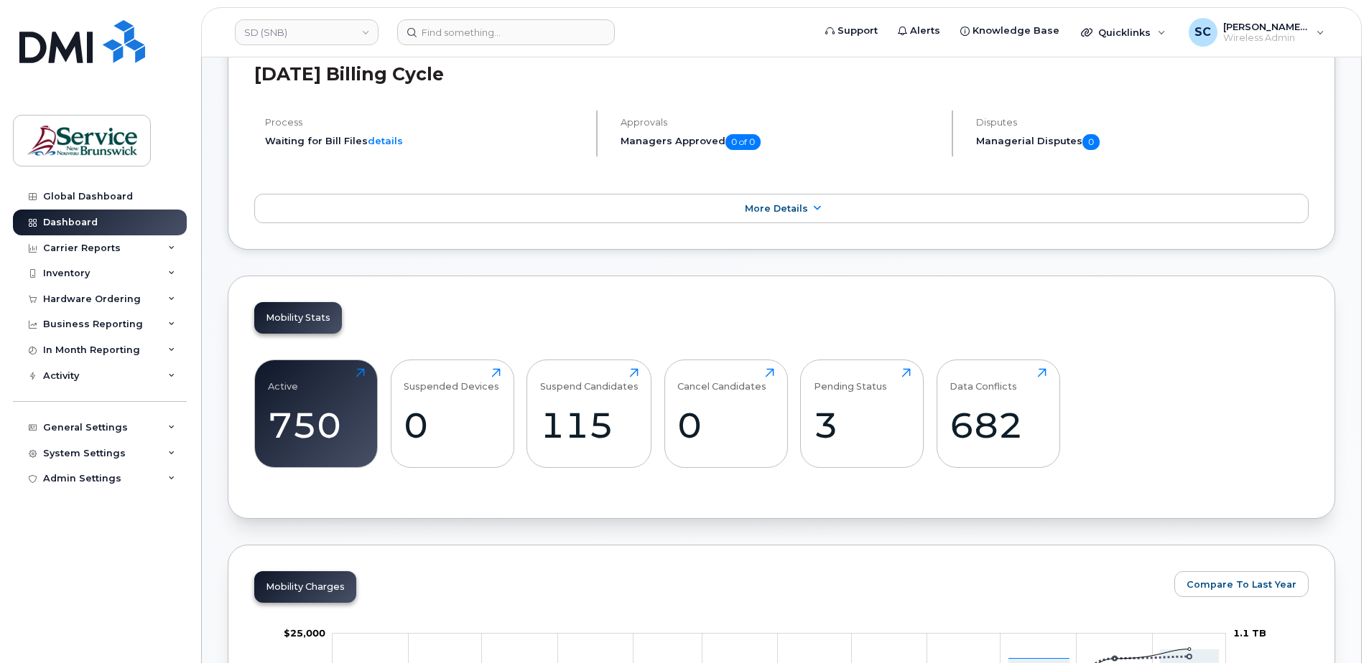
scroll to position [215, 0]
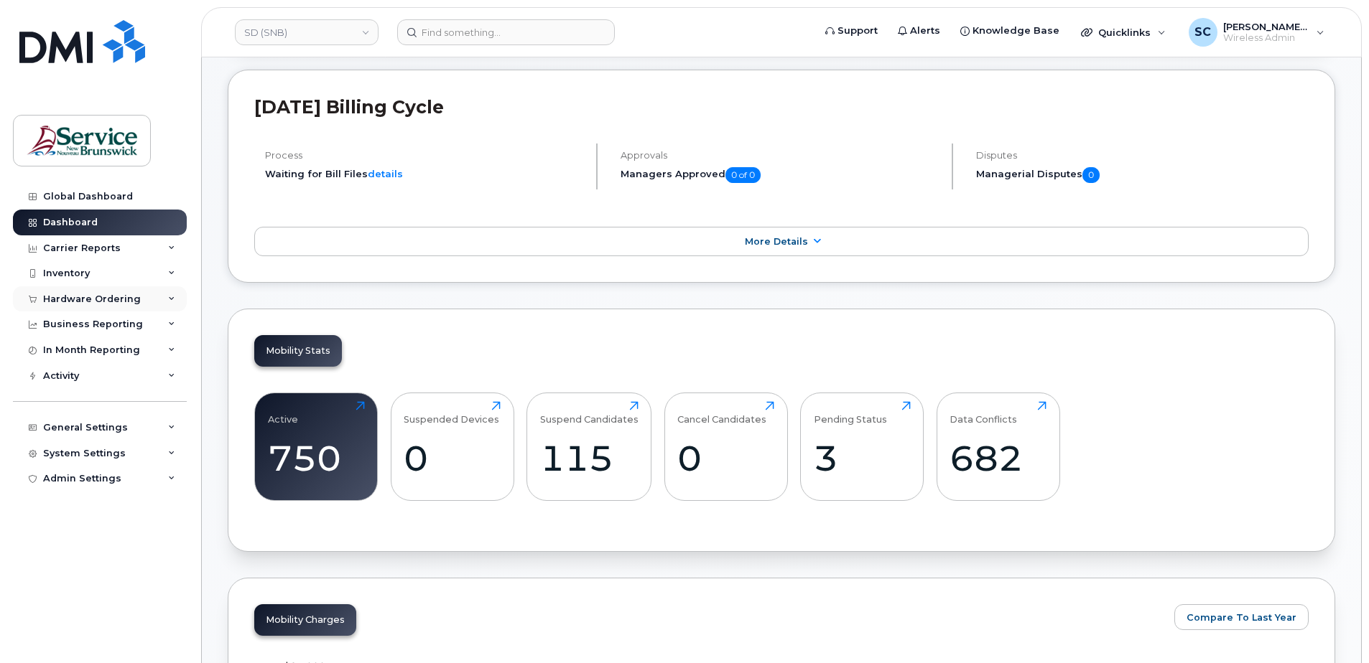
click at [145, 295] on div "Hardware Ordering" at bounding box center [100, 299] width 174 height 26
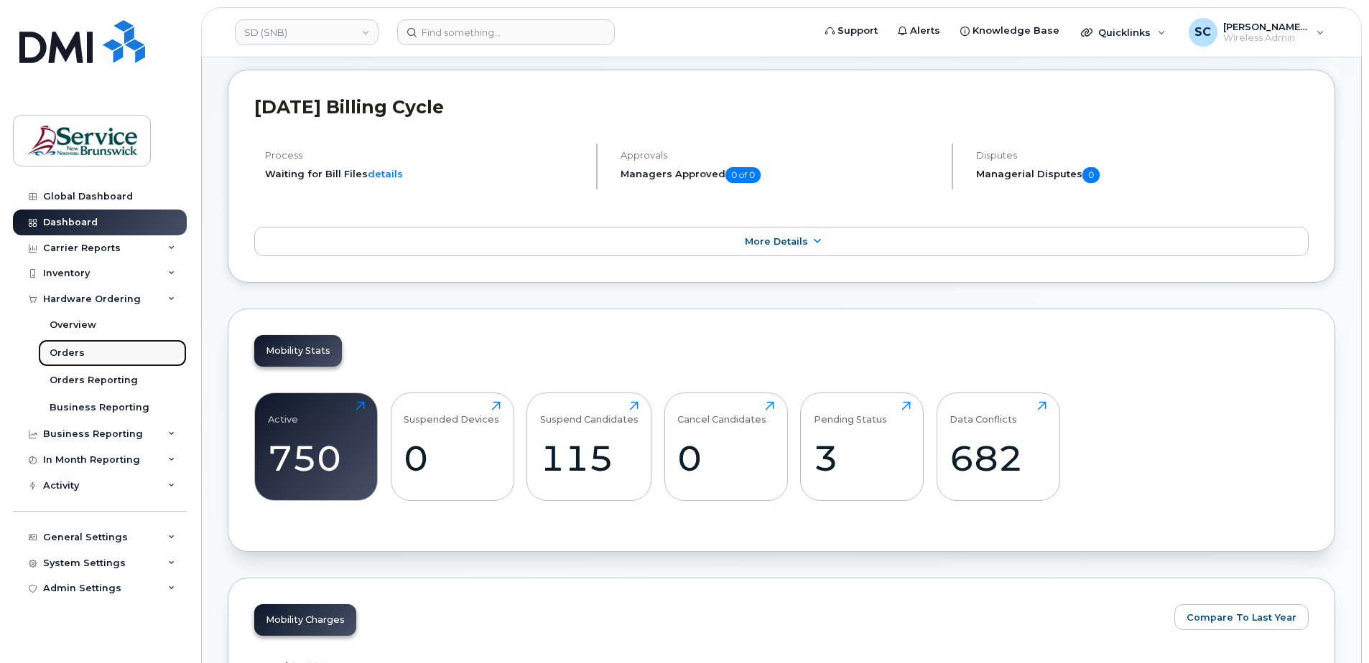
click at [86, 352] on link "Orders" at bounding box center [112, 353] width 149 height 27
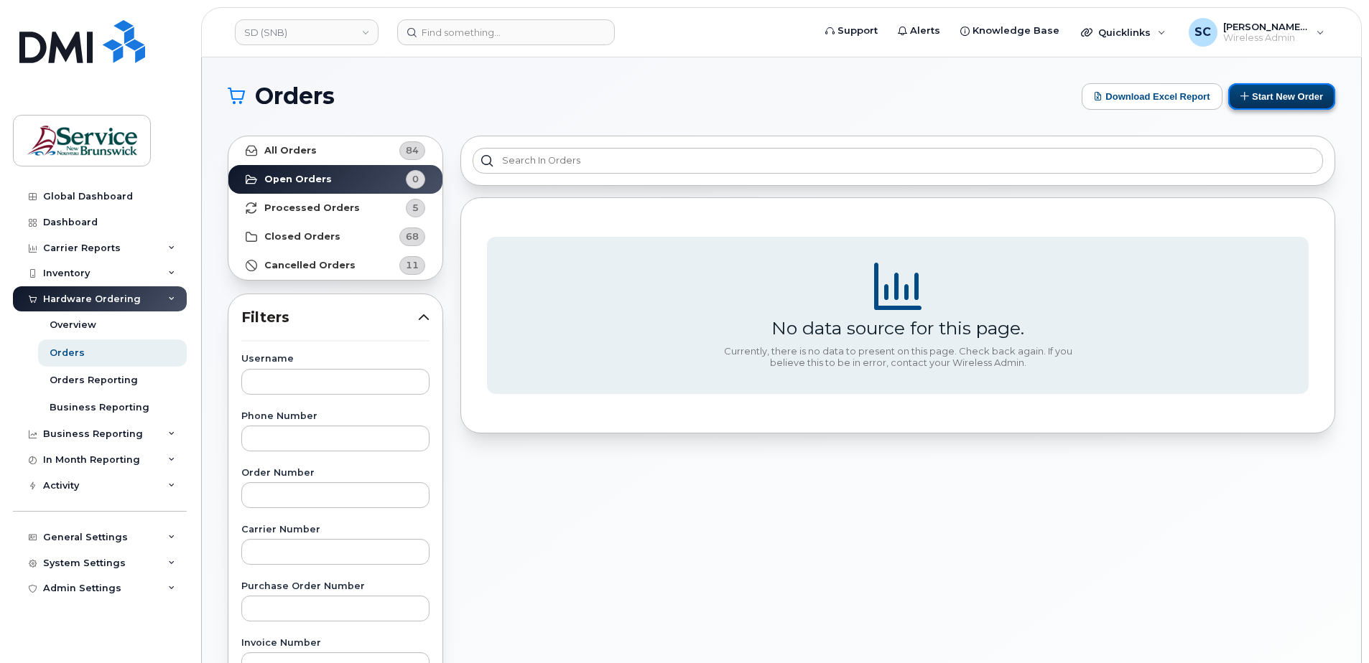
click at [1272, 91] on button "Start New Order" at bounding box center [1281, 96] width 107 height 27
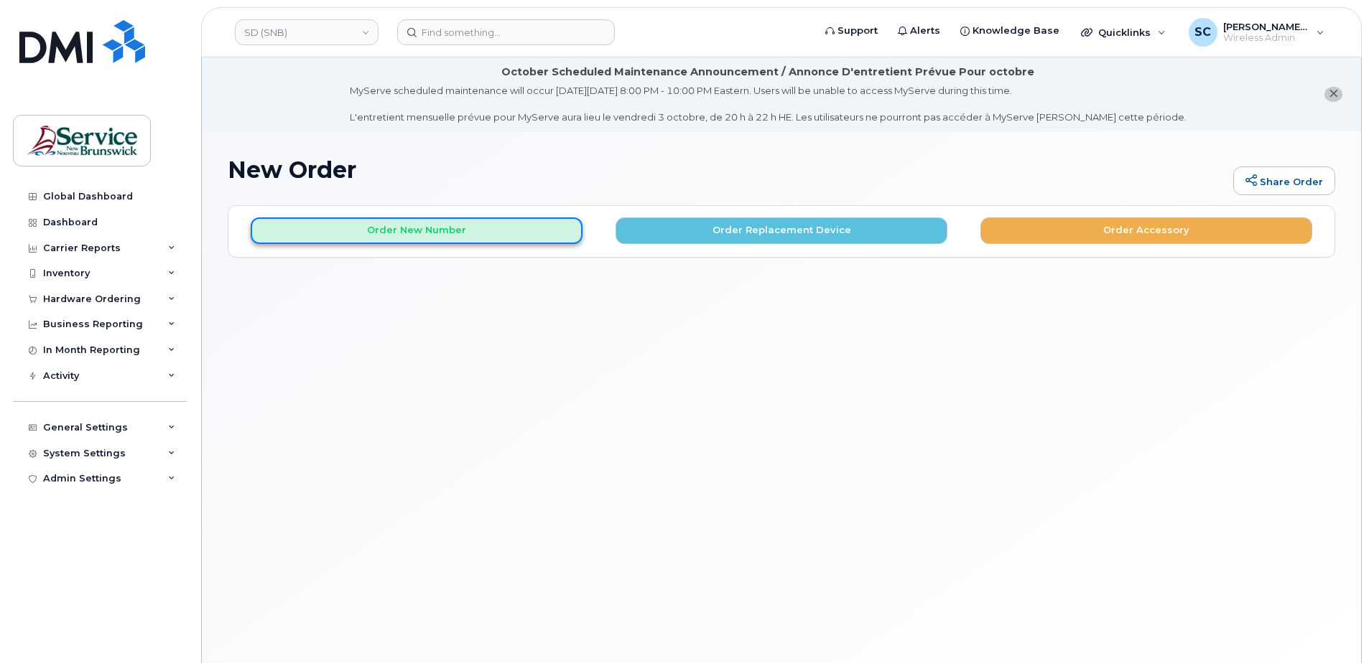
click at [461, 220] on button "Order New Number" at bounding box center [417, 231] width 332 height 27
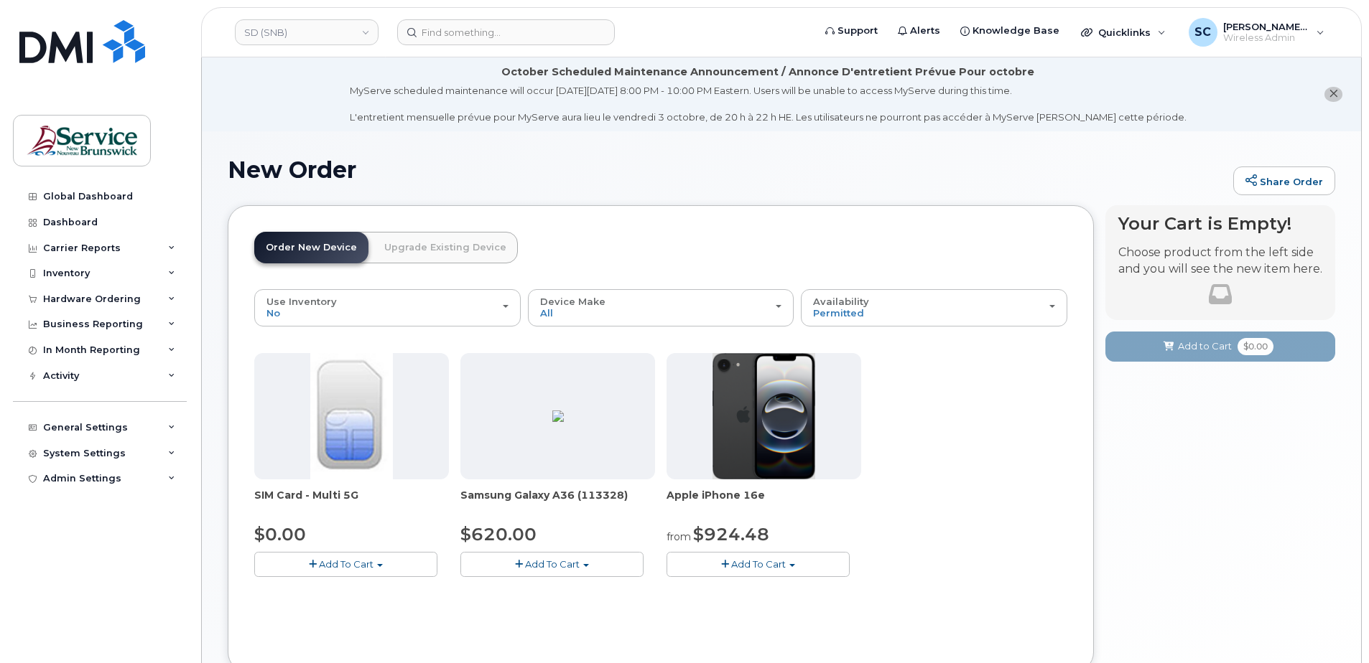
click at [749, 570] on span "Add To Cart" at bounding box center [758, 564] width 55 height 11
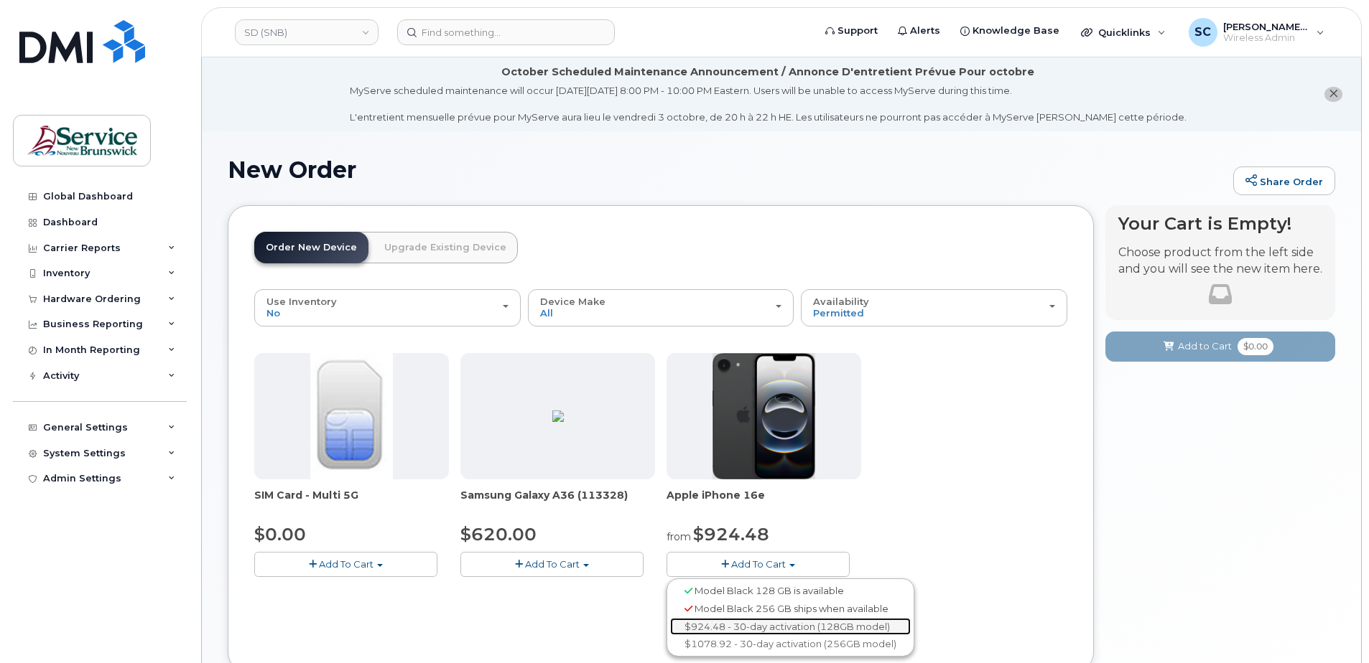
click at [739, 627] on link "$924.48 - 30-day activation (128GB model)" at bounding box center [790, 627] width 241 height 18
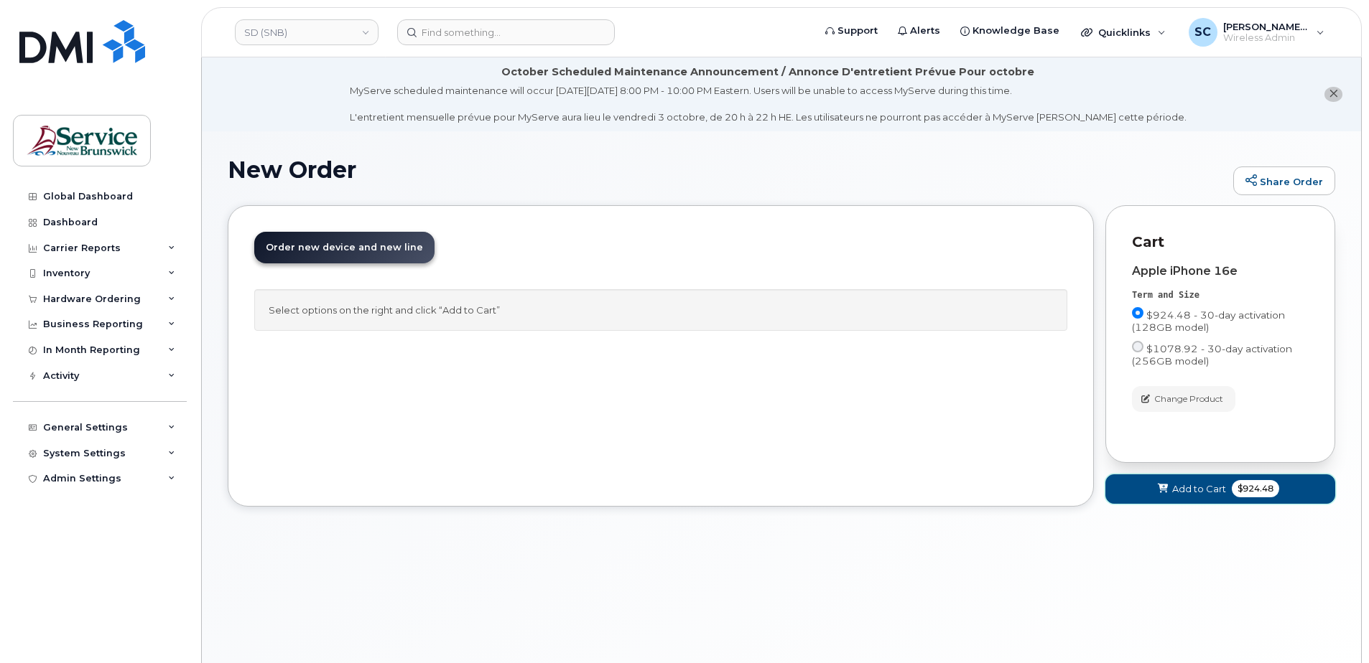
click at [1214, 492] on span "Add to Cart" at bounding box center [1199, 490] width 54 height 14
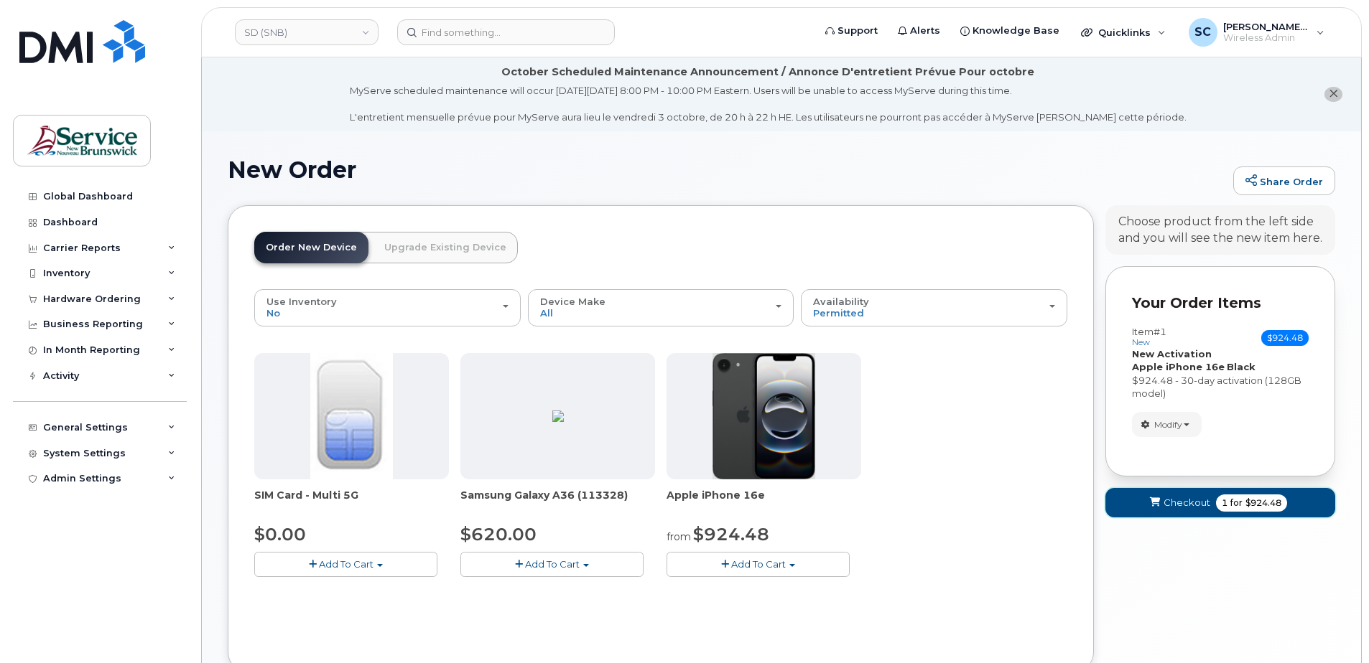
click at [1199, 508] on span "Checkout" at bounding box center [1186, 503] width 47 height 14
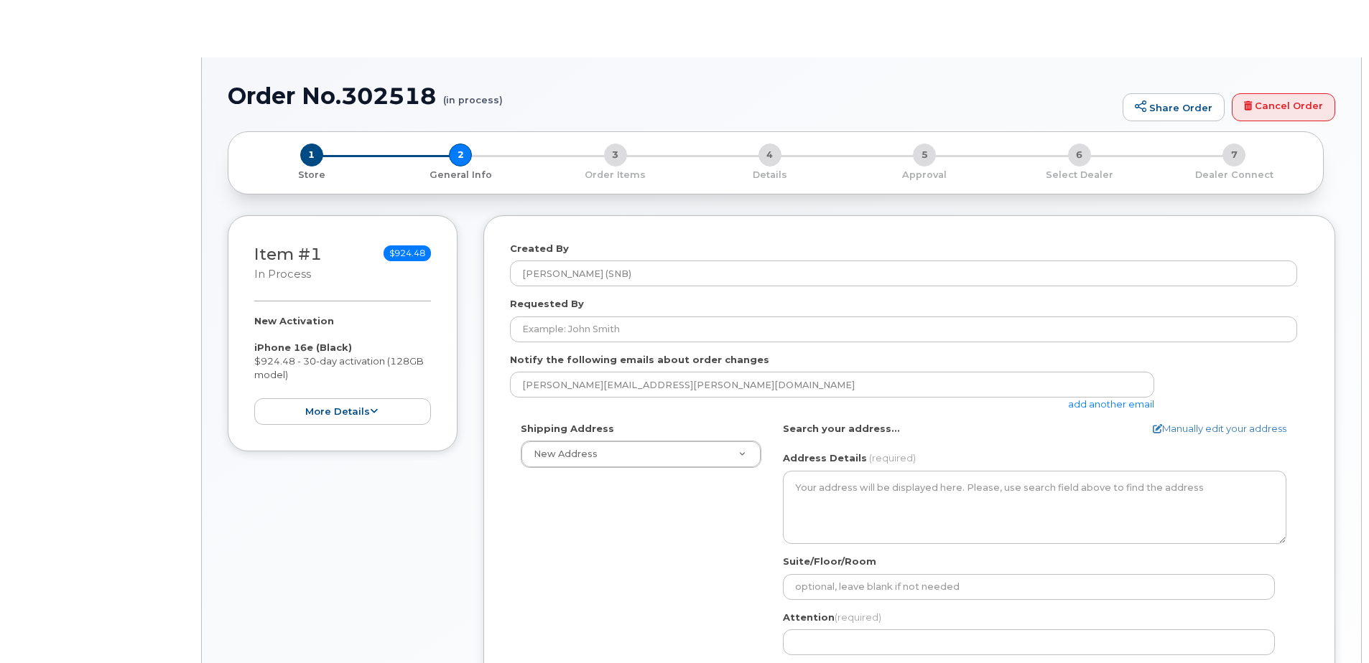
select select
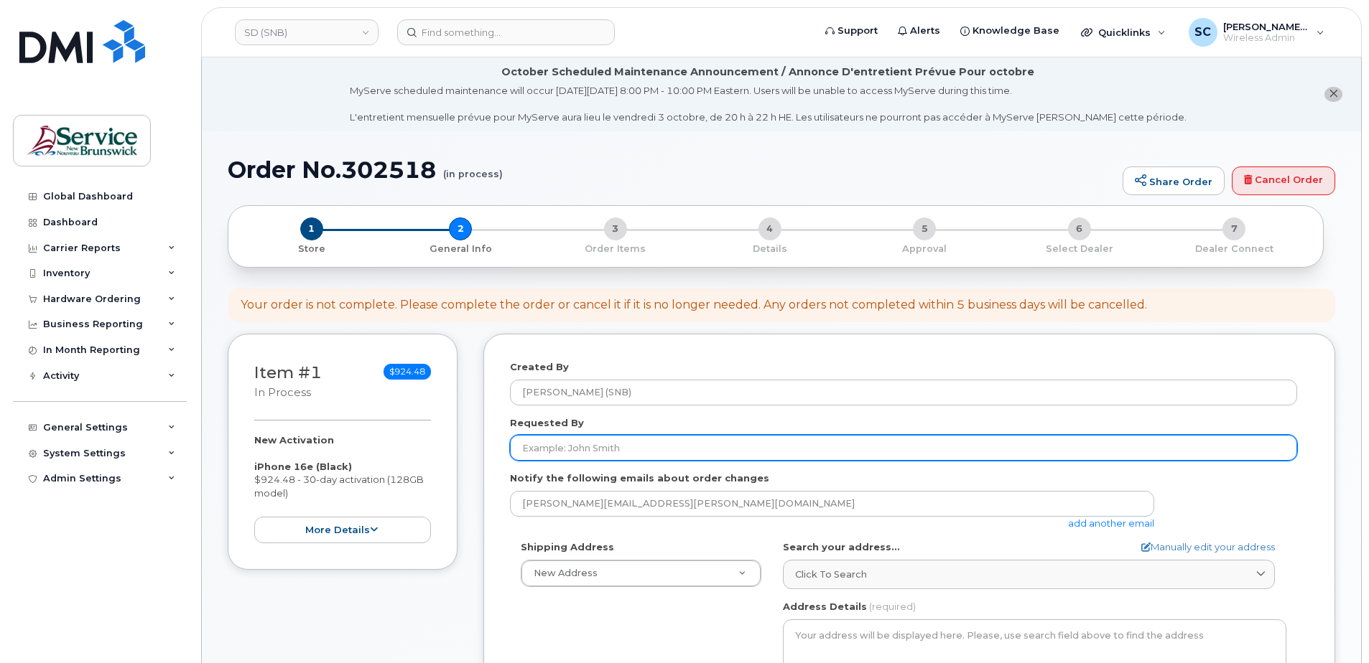
click at [630, 444] on input "Requested By" at bounding box center [903, 448] width 787 height 26
click at [625, 436] on input "Requested By" at bounding box center [903, 448] width 787 height 26
paste input "[PERSON_NAME][EMAIL_ADDRESS][PERSON_NAME][DOMAIN_NAME]"
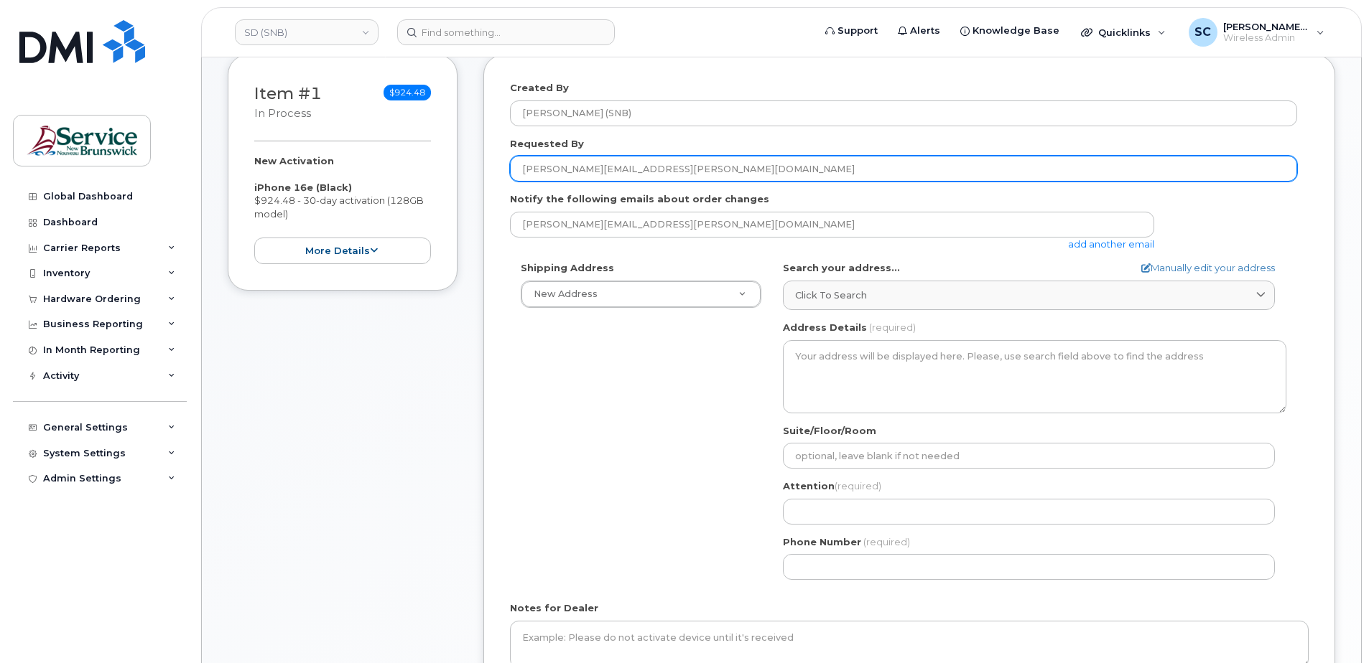
scroll to position [287, 0]
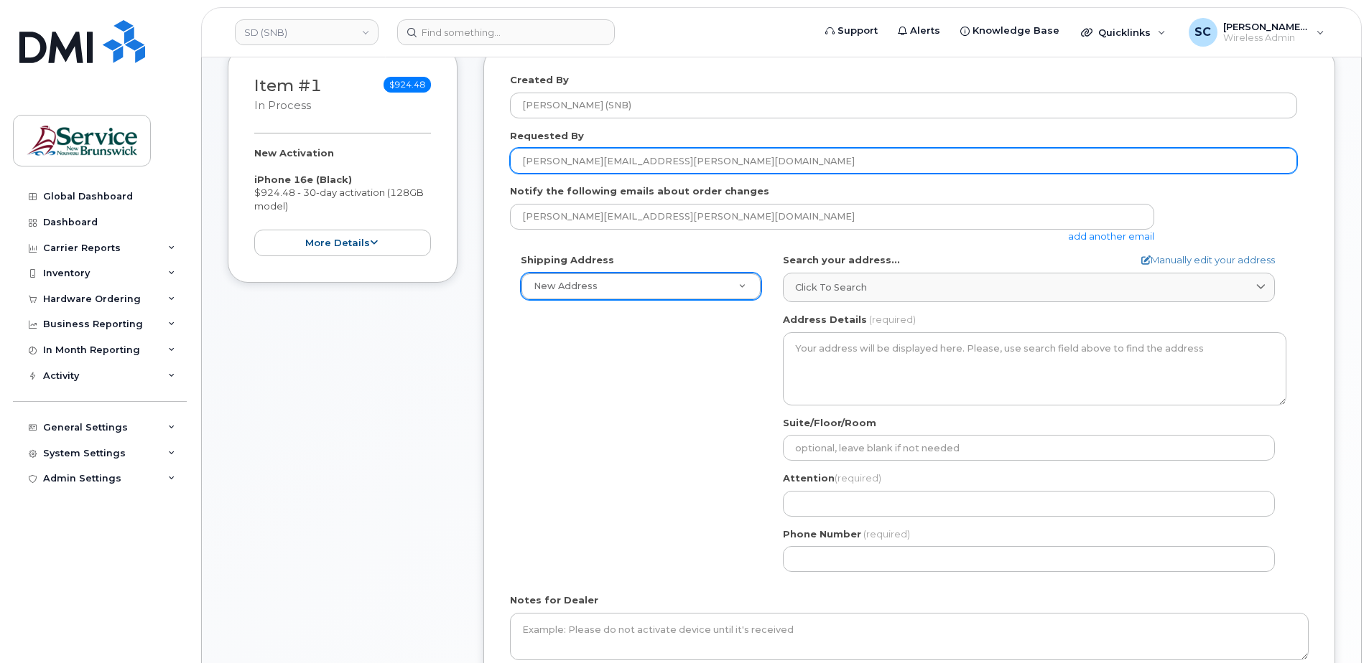
type input "[PERSON_NAME][EMAIL_ADDRESS][PERSON_NAME][DOMAIN_NAME]"
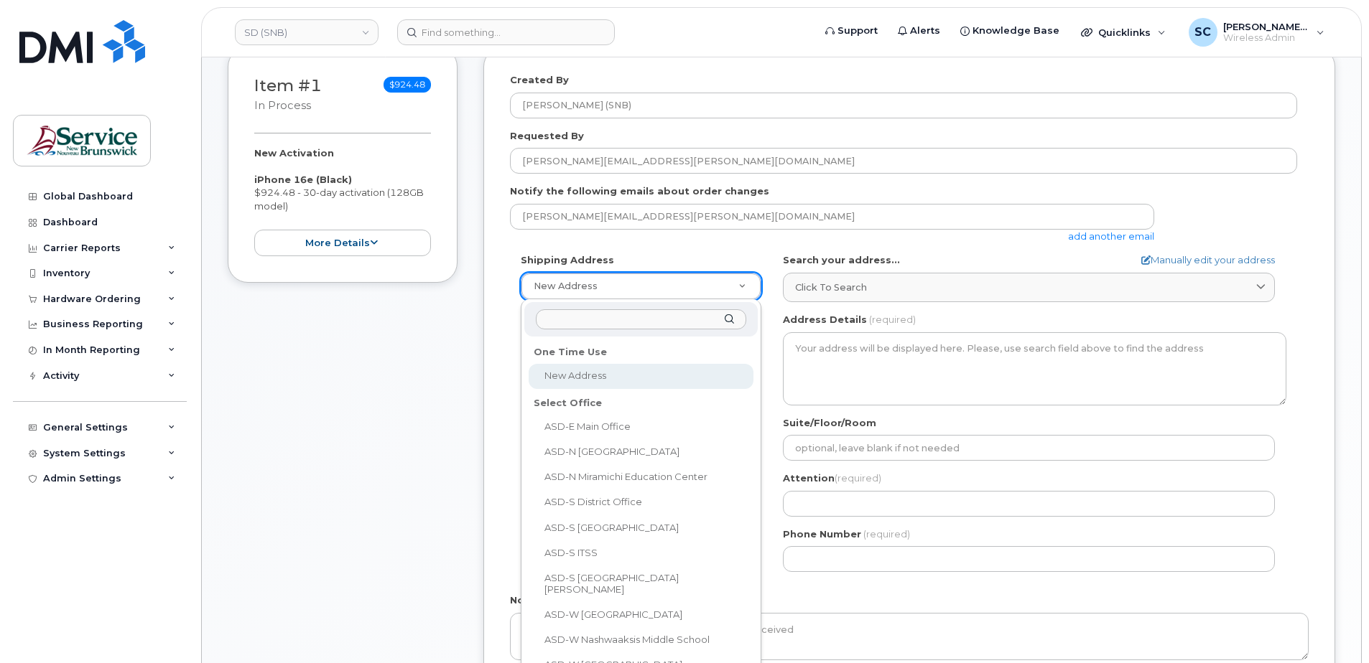
click at [597, 321] on input "text" at bounding box center [641, 319] width 210 height 21
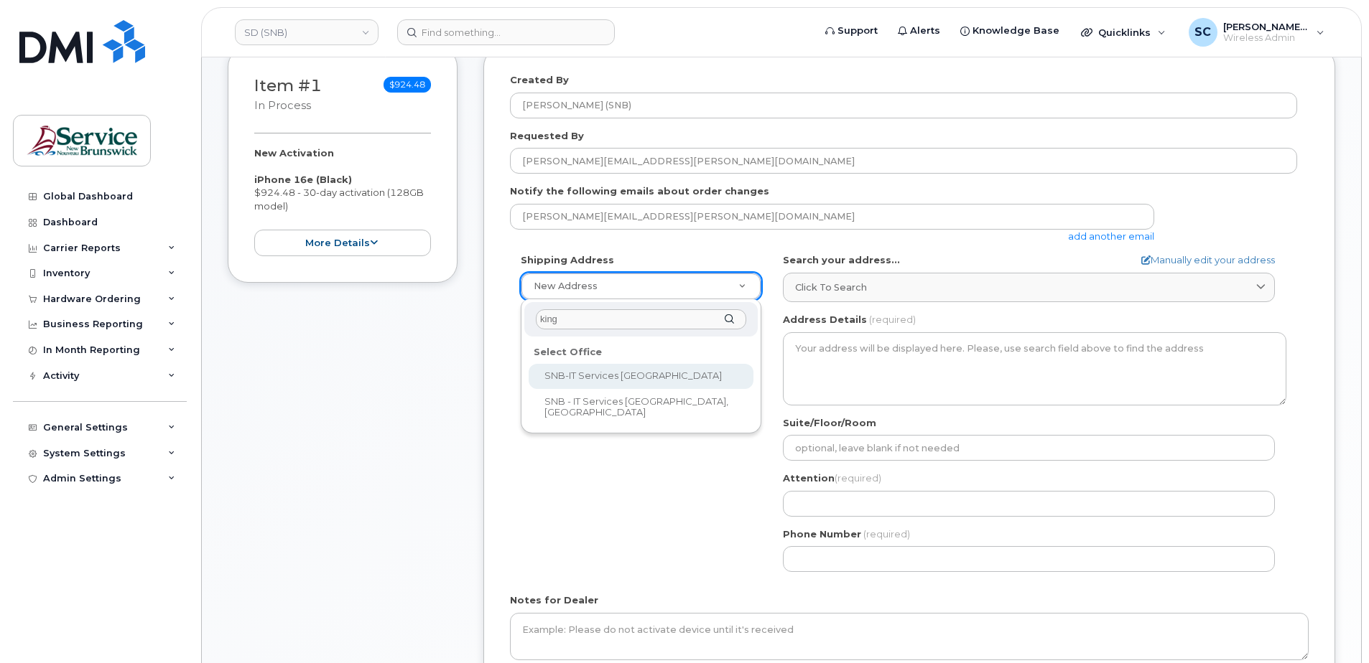
type input "king"
select select
type textarea "15 King Sq N Saint John New Brunswick E2L 1E6"
type input "[PERSON_NAME]"
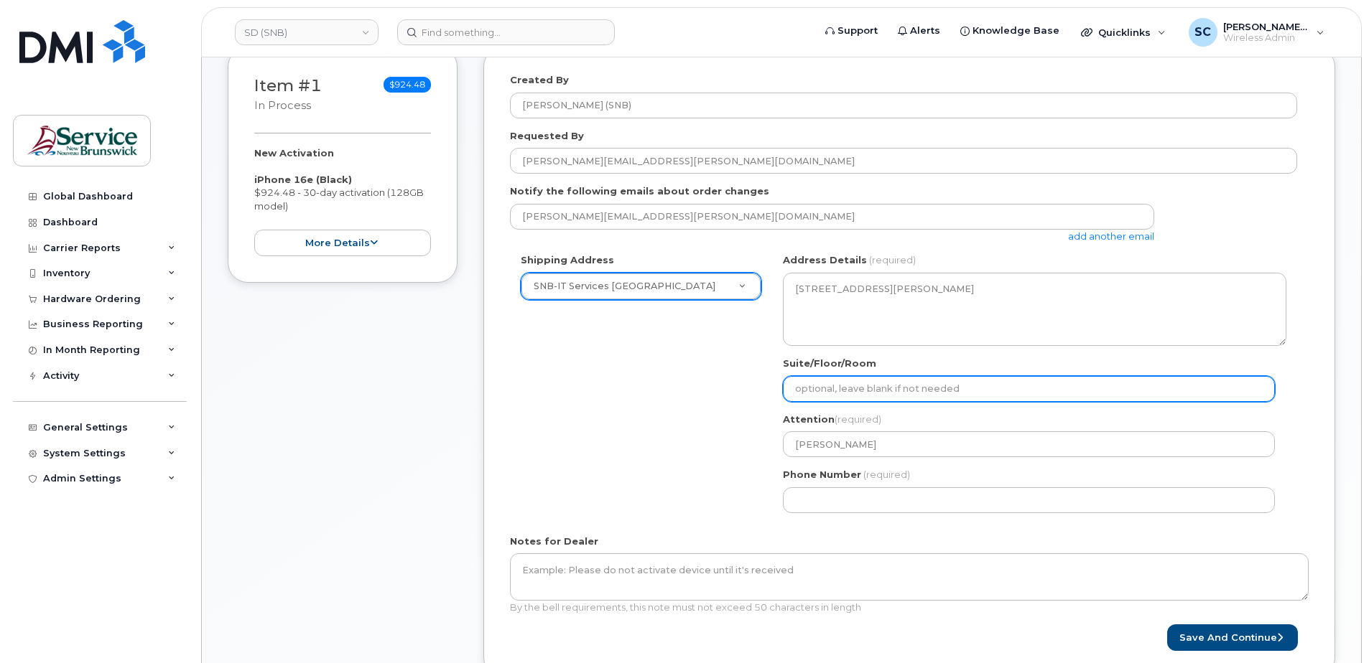
click at [917, 395] on input "Suite/Floor/Room" at bounding box center [1029, 389] width 492 height 26
paste input "WO0000000494965"
select select
type input "WO0000000494965"
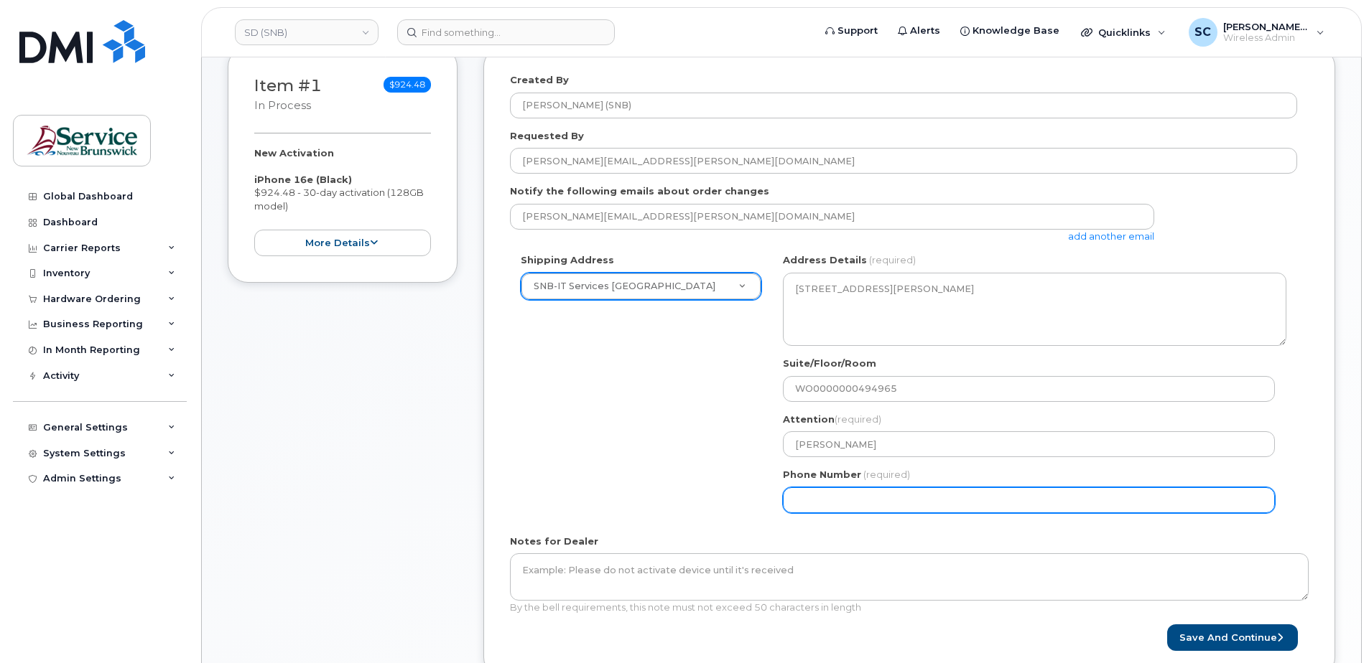
drag, startPoint x: 725, startPoint y: 508, endPoint x: 791, endPoint y: 511, distance: 66.1
click at [729, 507] on div "Shipping Address SNB-IT Services King's Square New Address ASD-E Main Office AS…" at bounding box center [903, 388] width 787 height 270
click at [799, 510] on input "Phone Number" at bounding box center [1029, 501] width 492 height 26
type input "1234567890"
select select
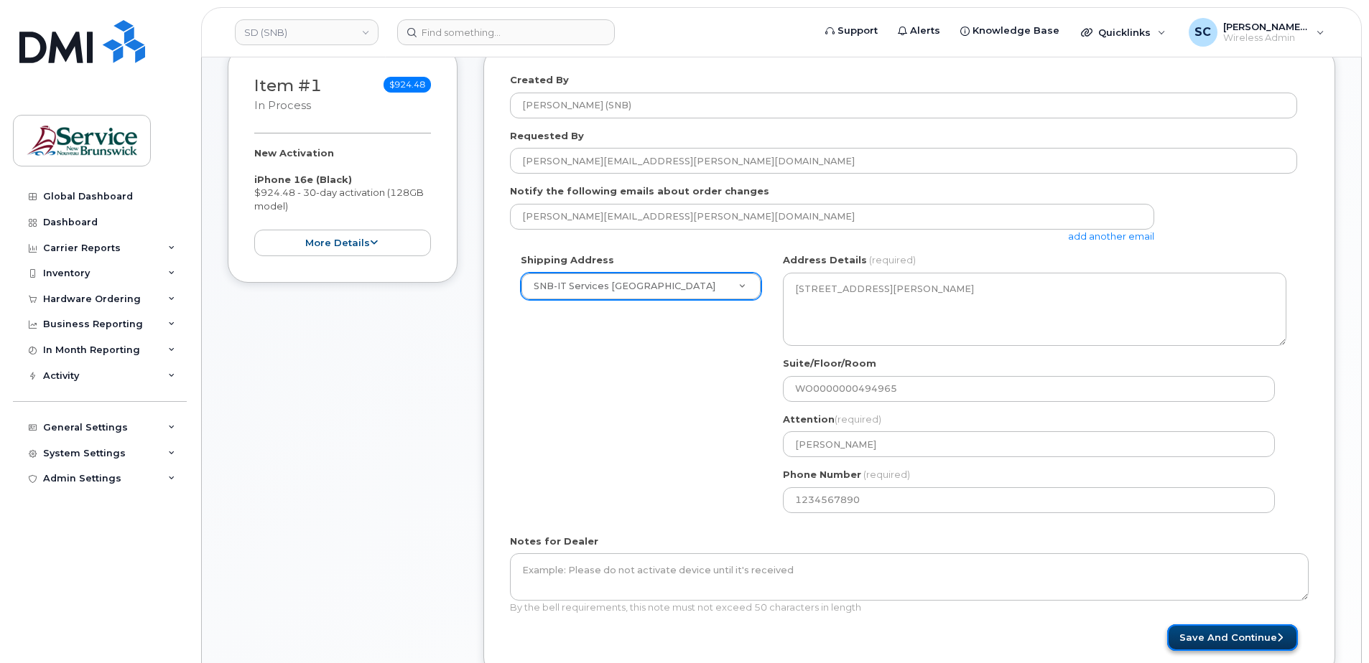
click at [1227, 640] on button "Save and Continue" at bounding box center [1232, 638] width 131 height 27
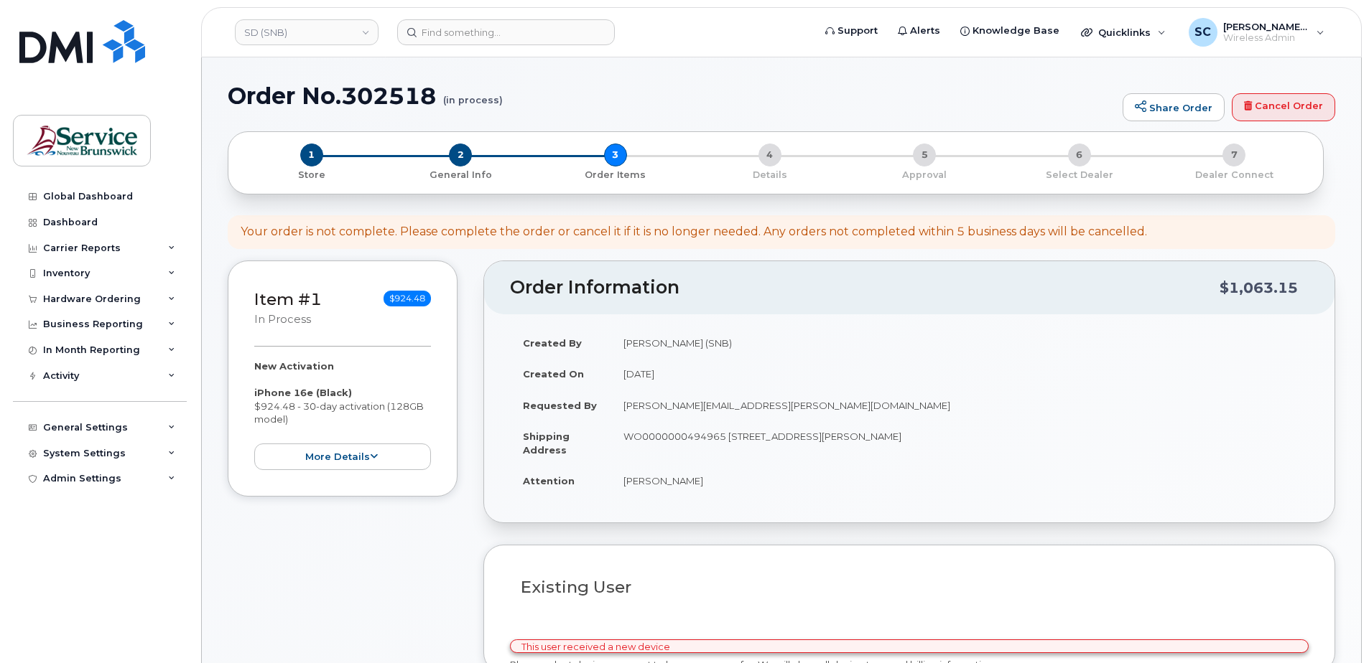
select select
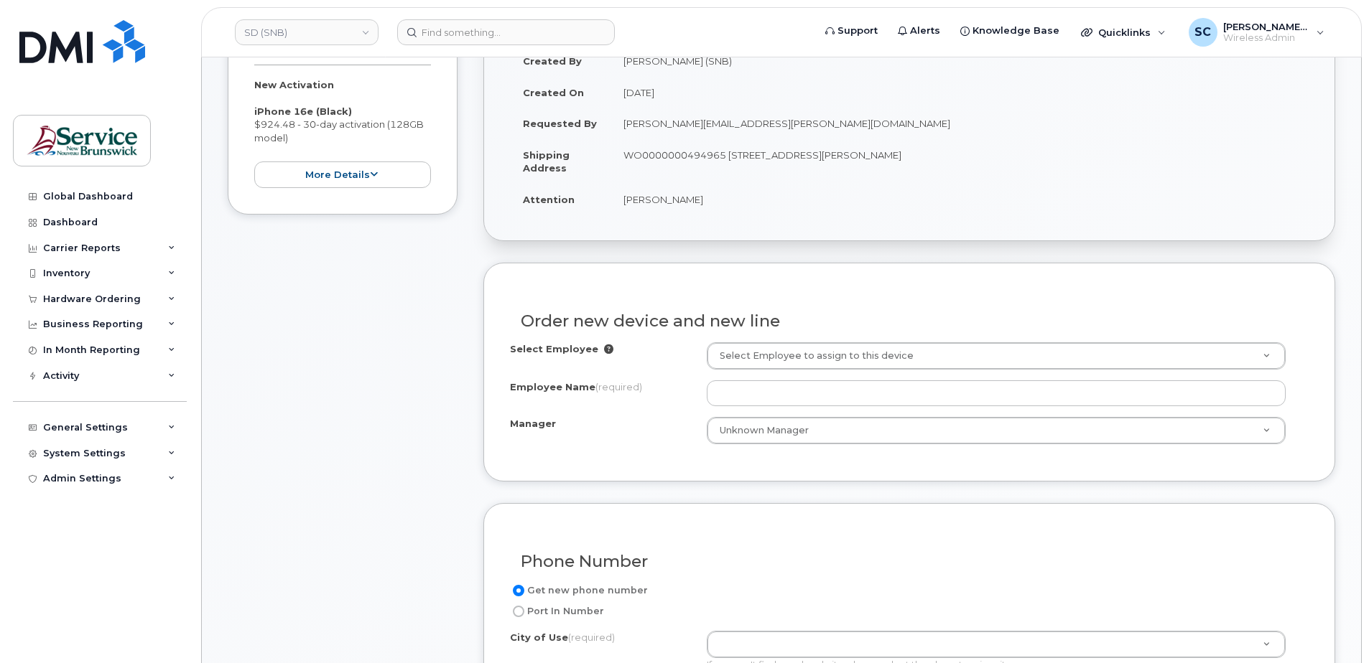
scroll to position [359, 0]
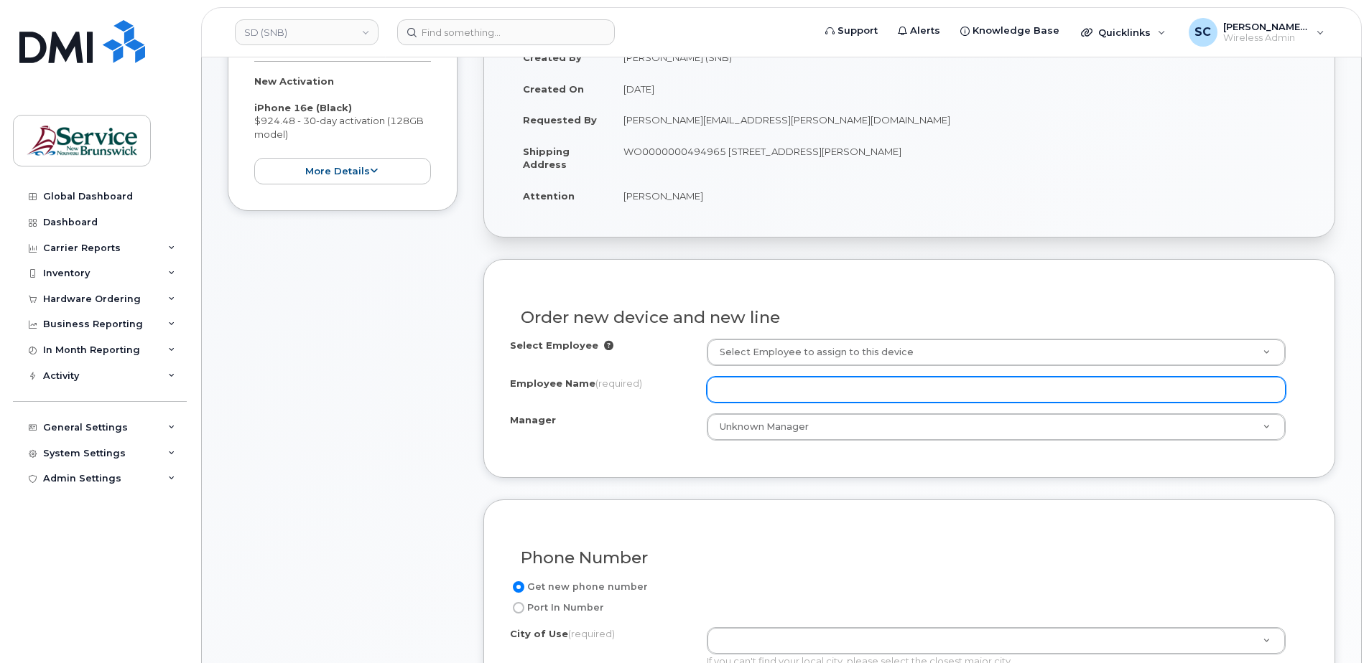
click at [801, 386] on input "Employee Name (required)" at bounding box center [996, 390] width 579 height 26
paste input "[PERSON_NAME]"
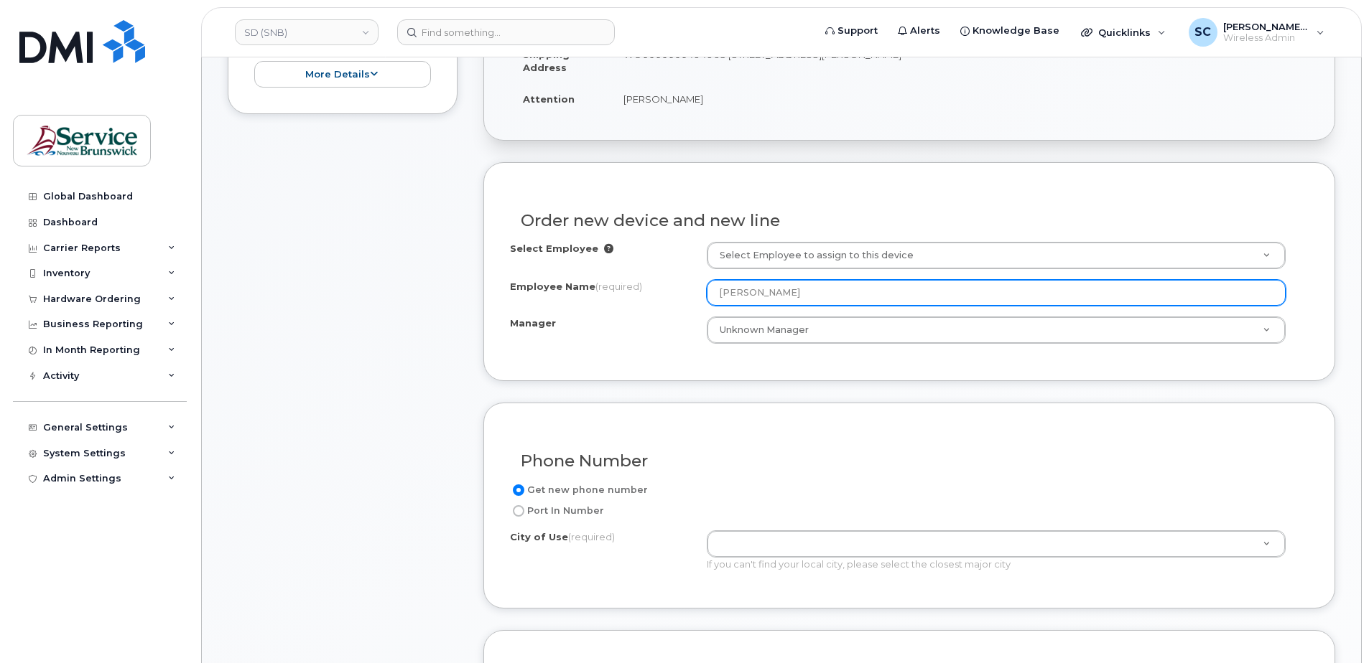
scroll to position [646, 0]
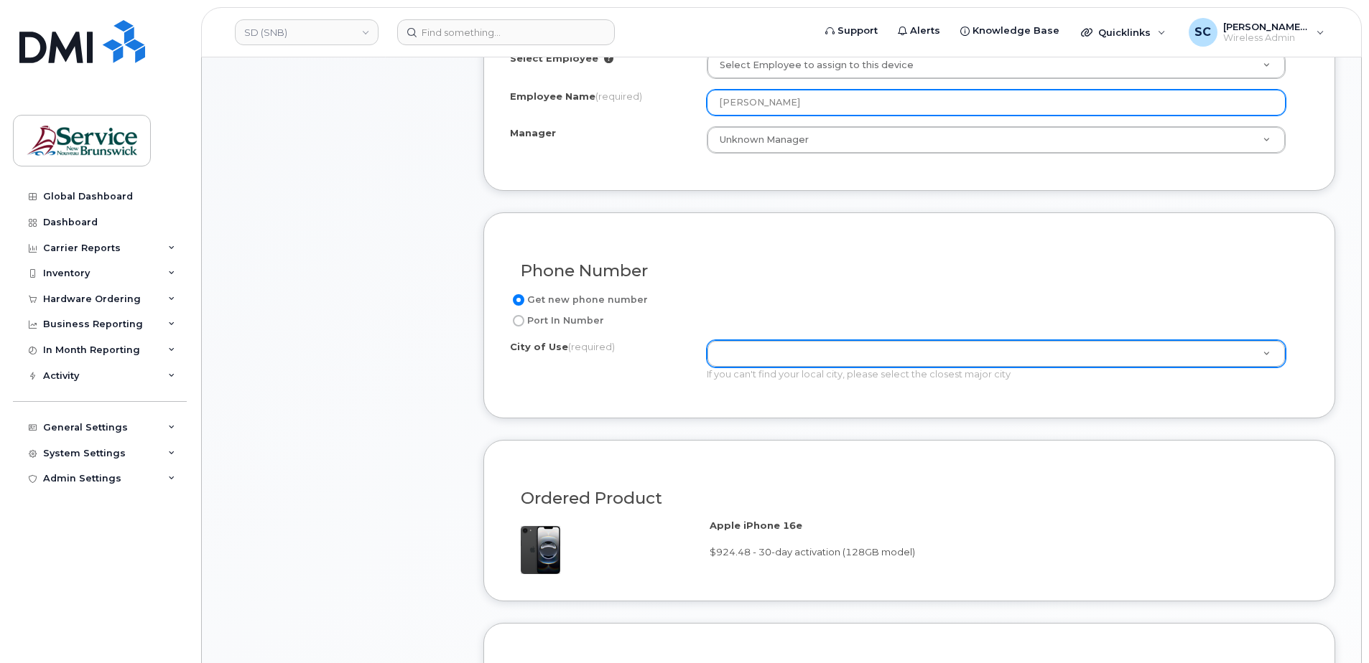
type input "[PERSON_NAME]"
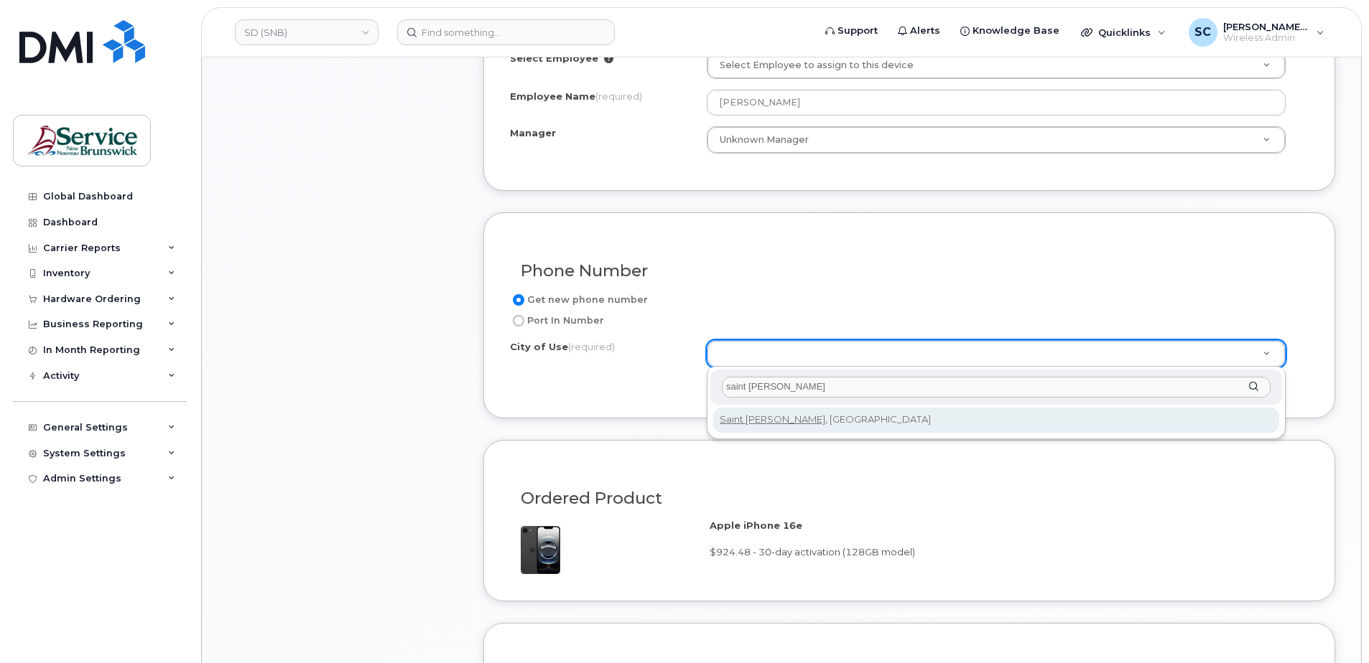
type input "saint john"
type input "2008"
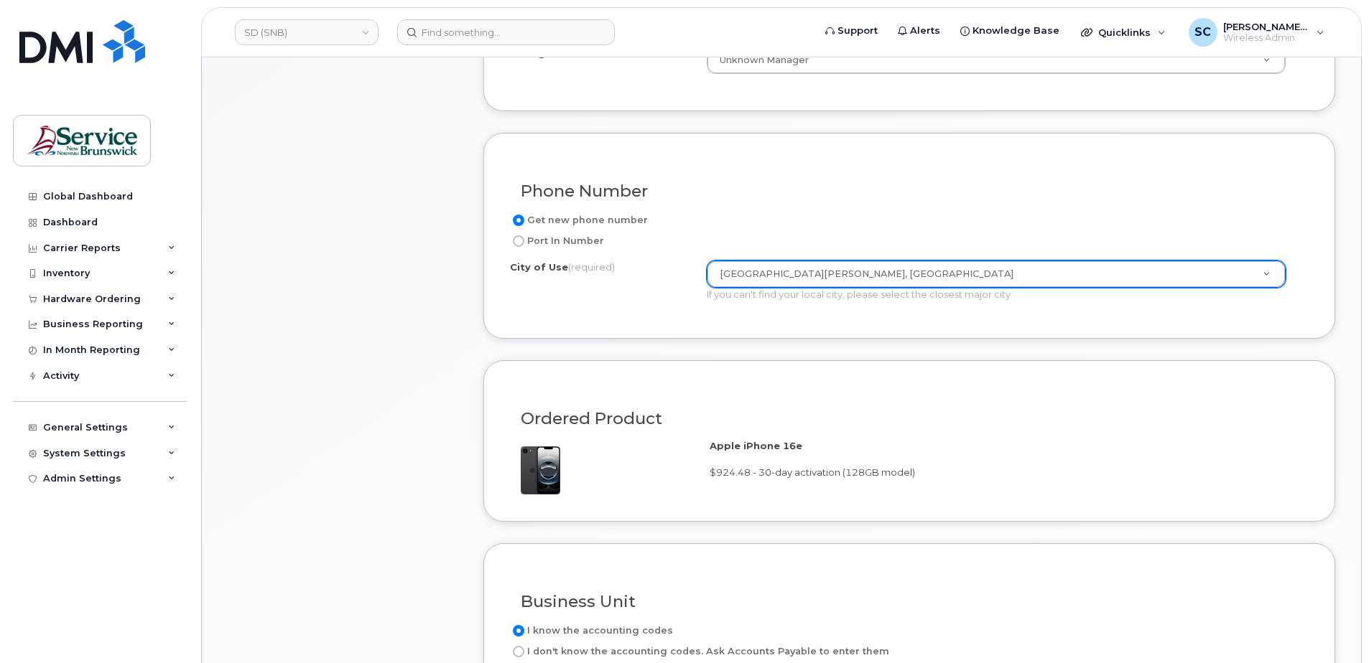
scroll to position [1005, 0]
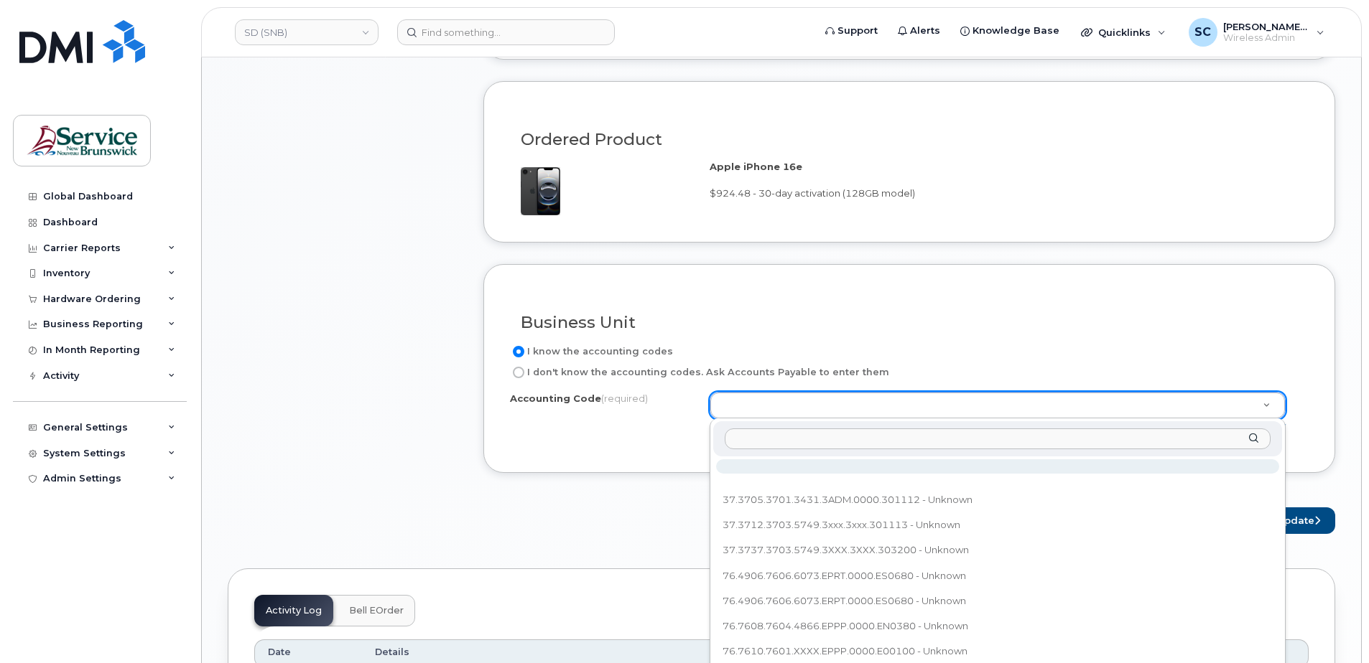
click at [820, 431] on input "text" at bounding box center [997, 439] width 546 height 21
paste input "76.4906.7606.6073.EPRT.0000.ES0680"
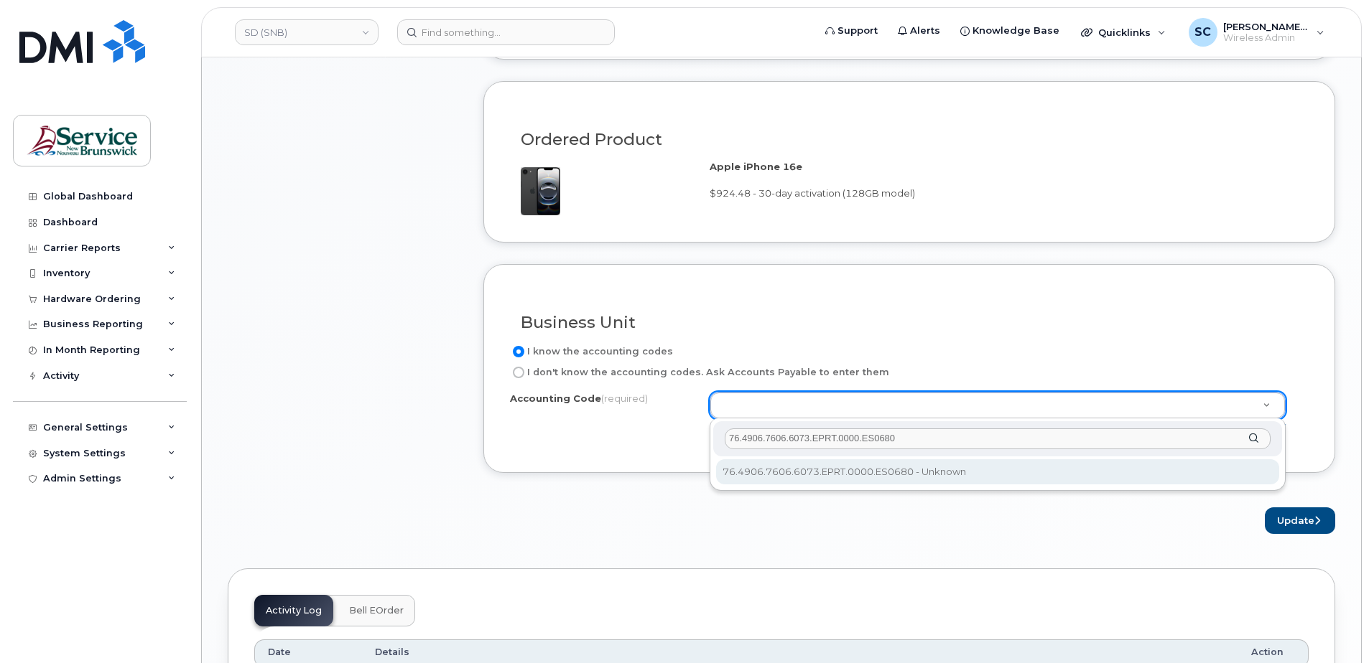
type input "76.4906.7606.6073.EPRT.0000.ES0680"
select select "76.4906.7606.6073.EPRT.0000.ES0680"
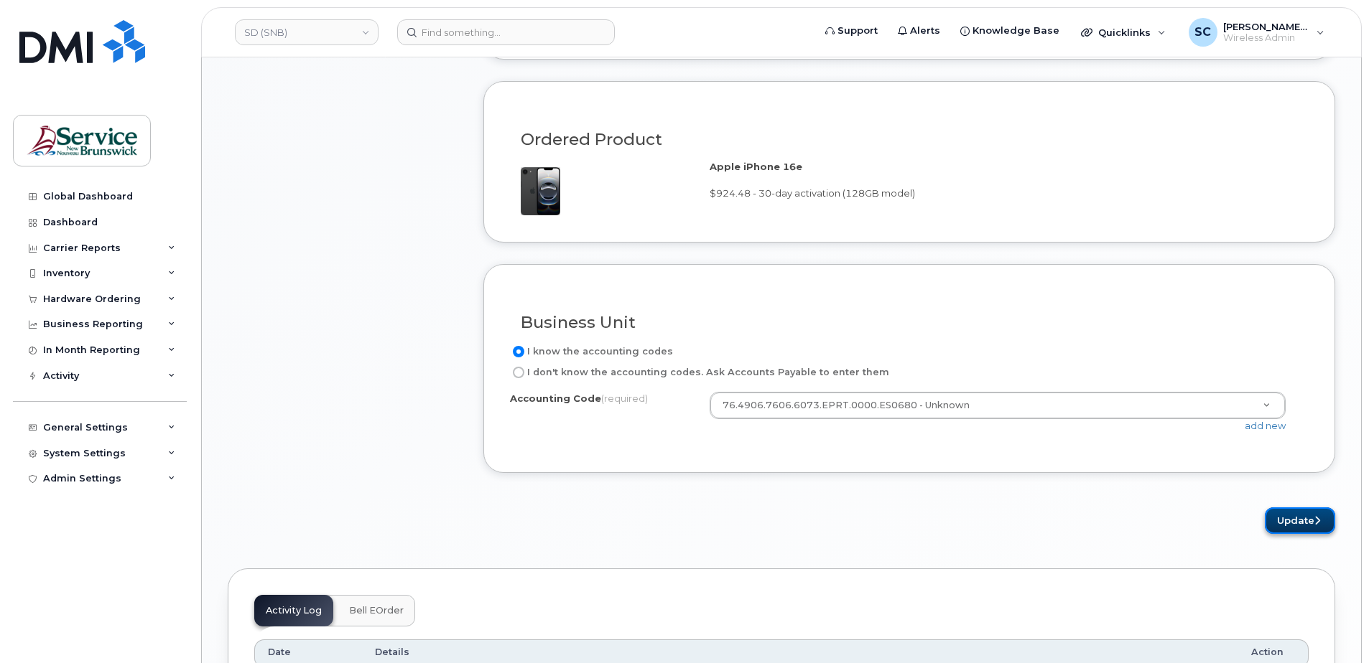
click at [1295, 526] on button "Update" at bounding box center [1299, 521] width 70 height 27
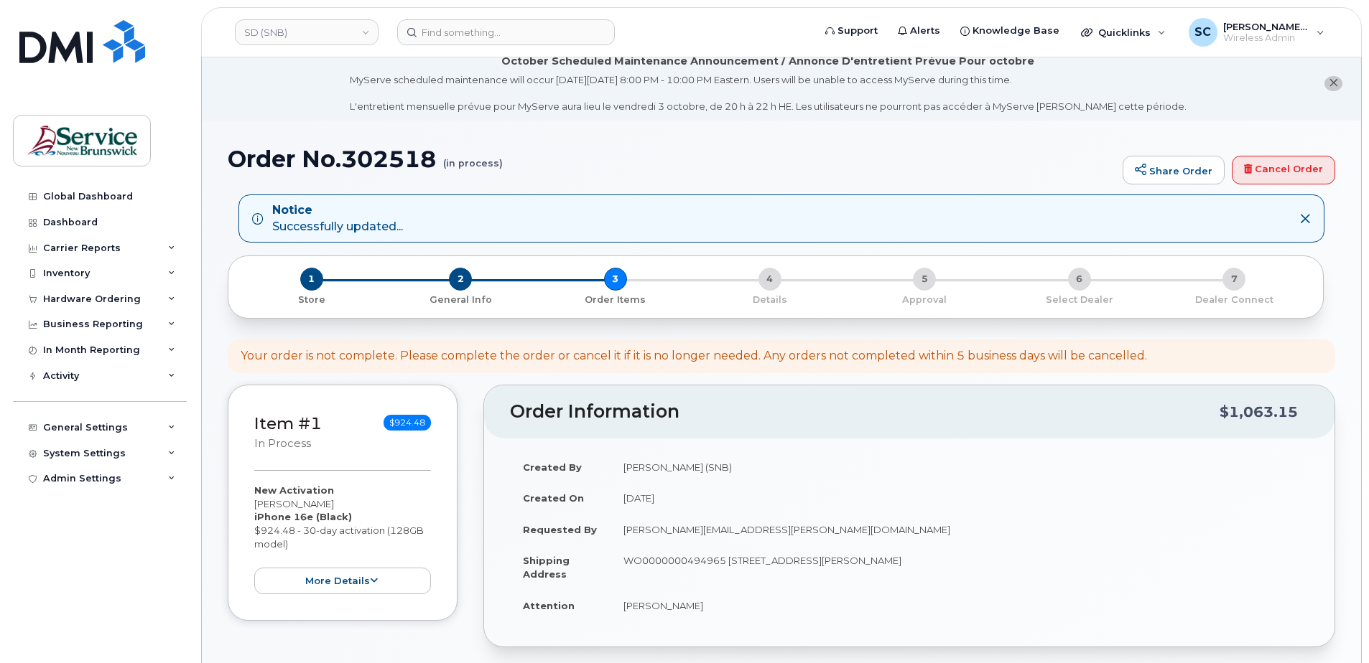
scroll to position [503, 0]
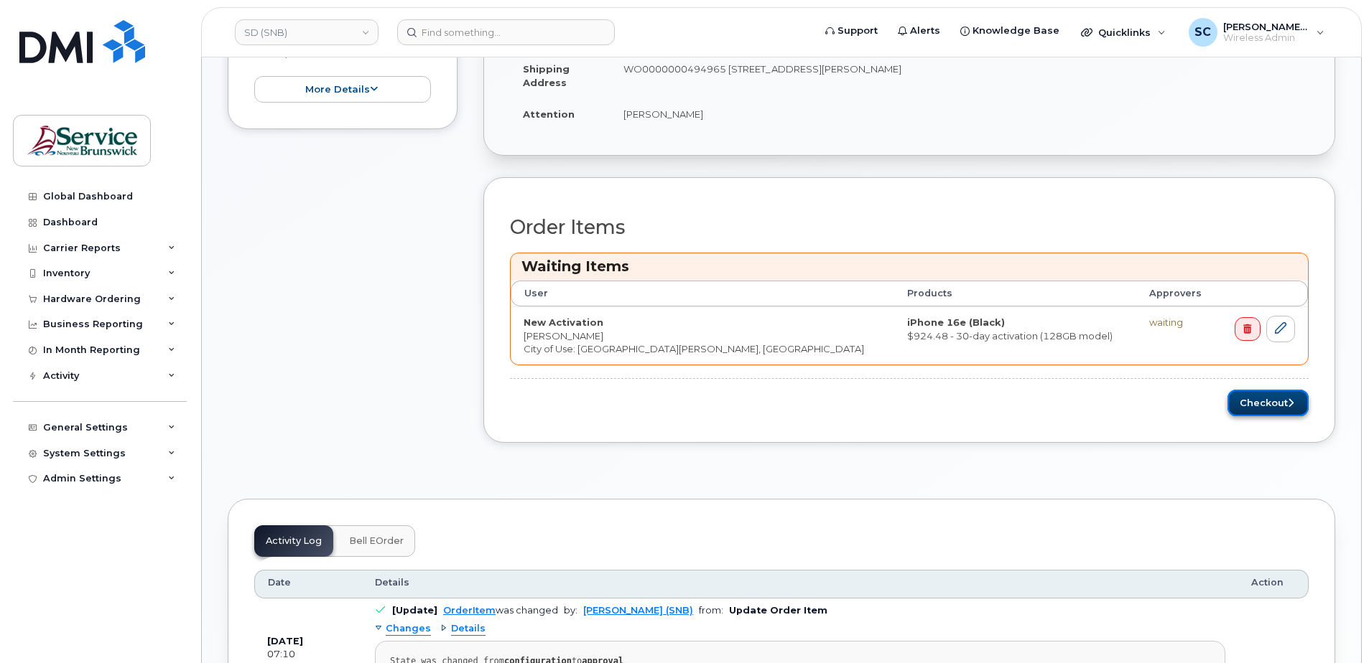
click at [1285, 399] on button "Checkout" at bounding box center [1267, 403] width 81 height 27
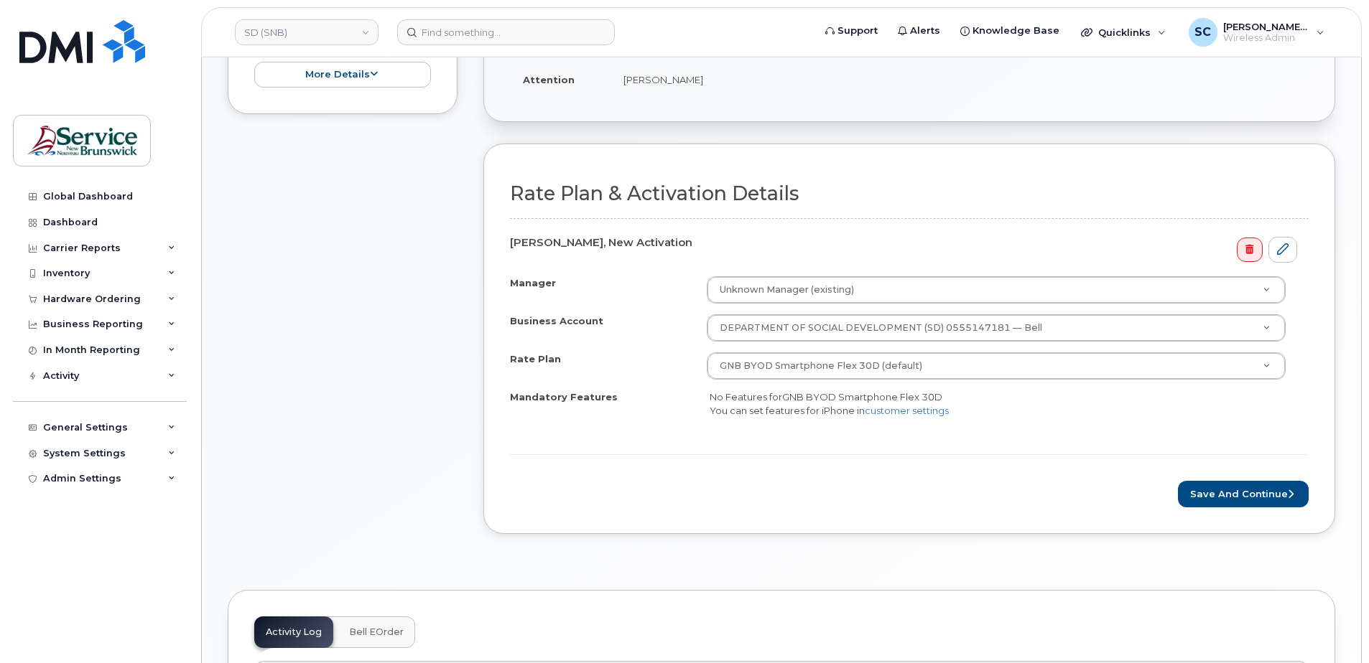
scroll to position [431, 0]
click at [1219, 492] on button "Save and Continue" at bounding box center [1243, 493] width 131 height 27
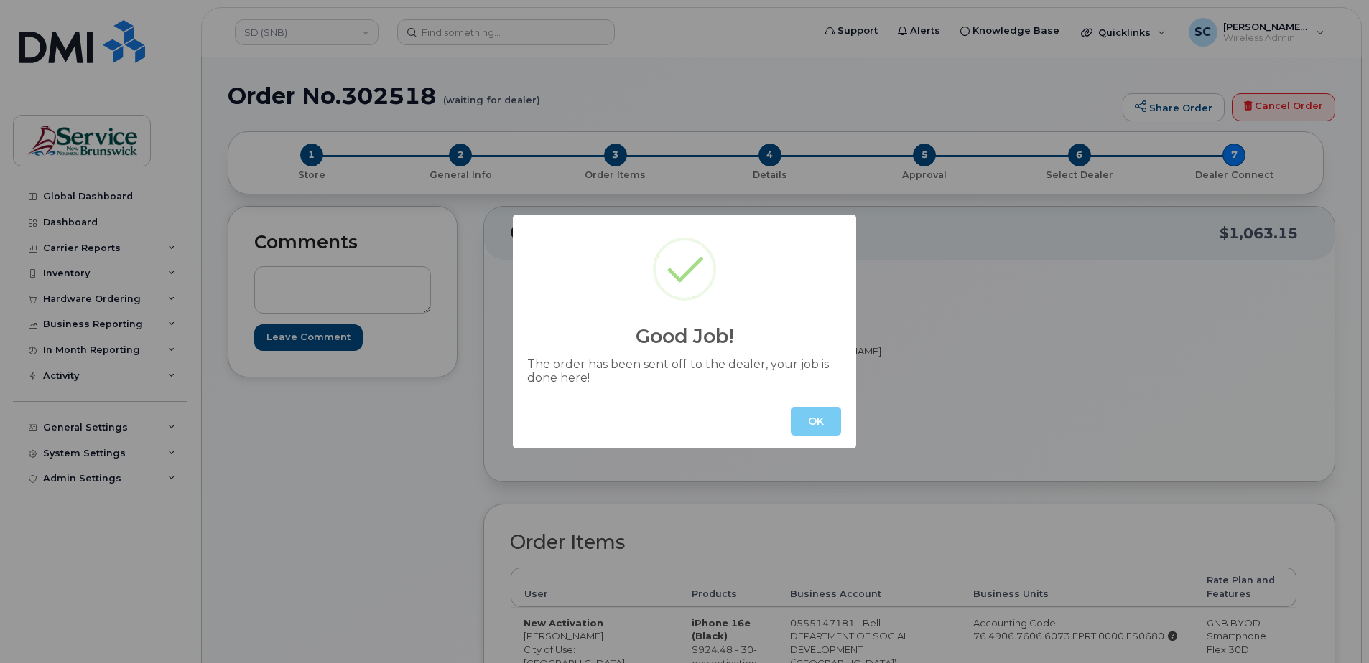
click at [797, 425] on button "OK" at bounding box center [816, 421] width 50 height 29
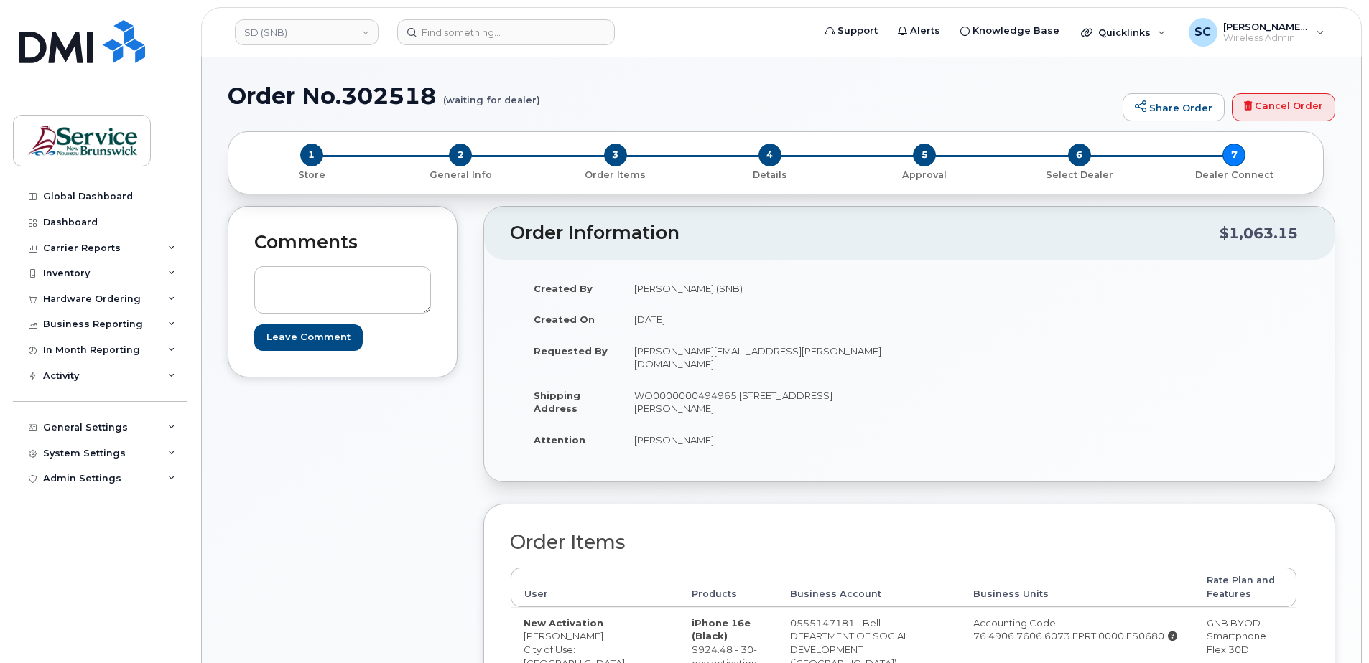
click at [415, 86] on h1 "Order No.302518 (waiting for dealer)" at bounding box center [671, 95] width 887 height 25
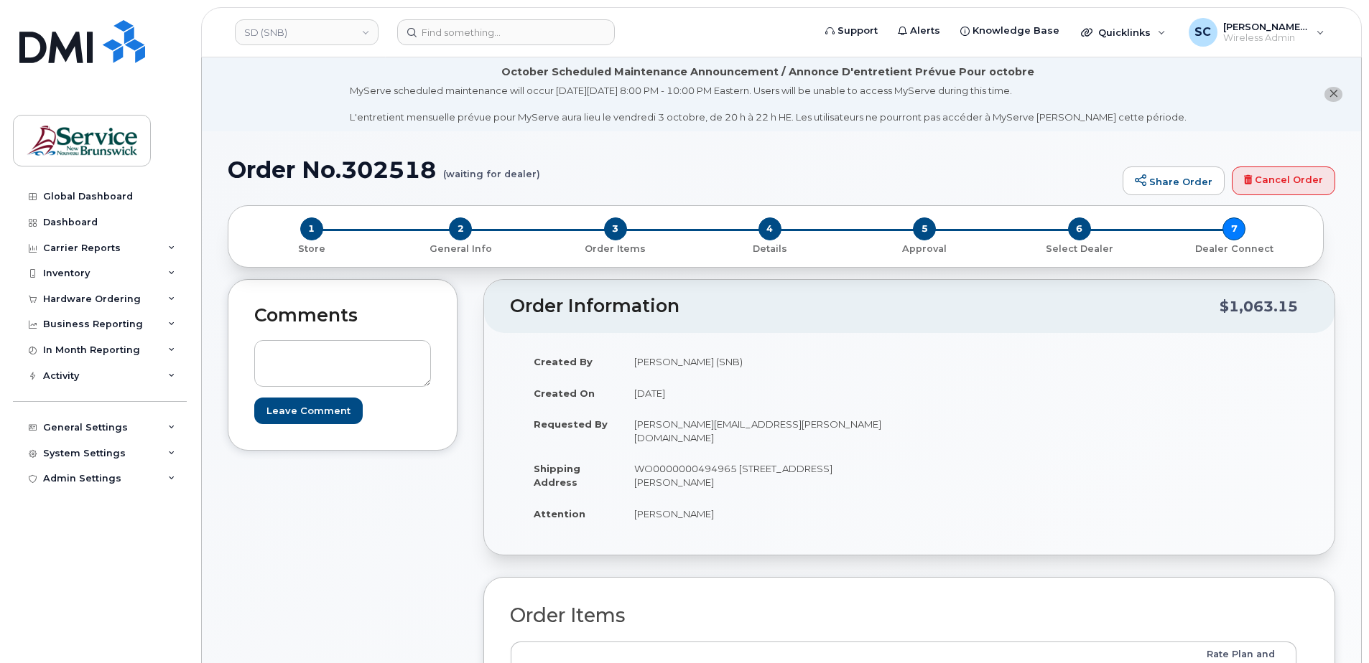
click at [391, 162] on h1 "Order No.302518 (waiting for dealer)" at bounding box center [671, 169] width 887 height 25
copy h1 "302518"
